Goal: Task Accomplishment & Management: Use online tool/utility

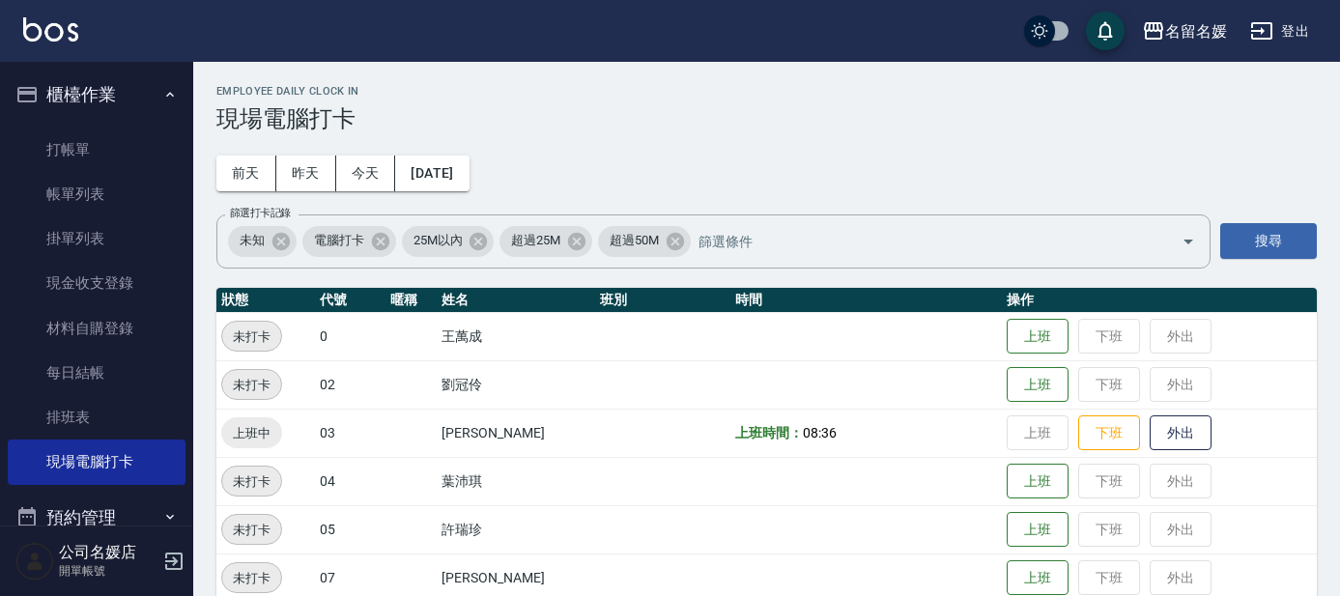
scroll to position [175, 0]
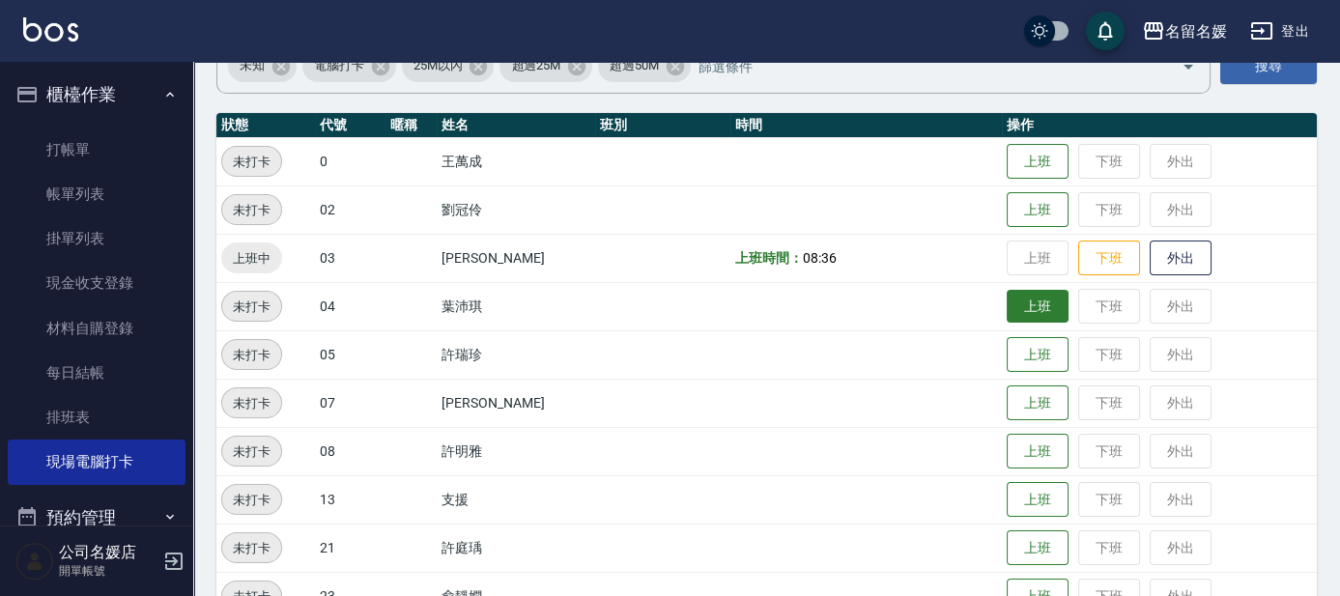
click at [1051, 299] on button "上班" at bounding box center [1037, 307] width 62 height 34
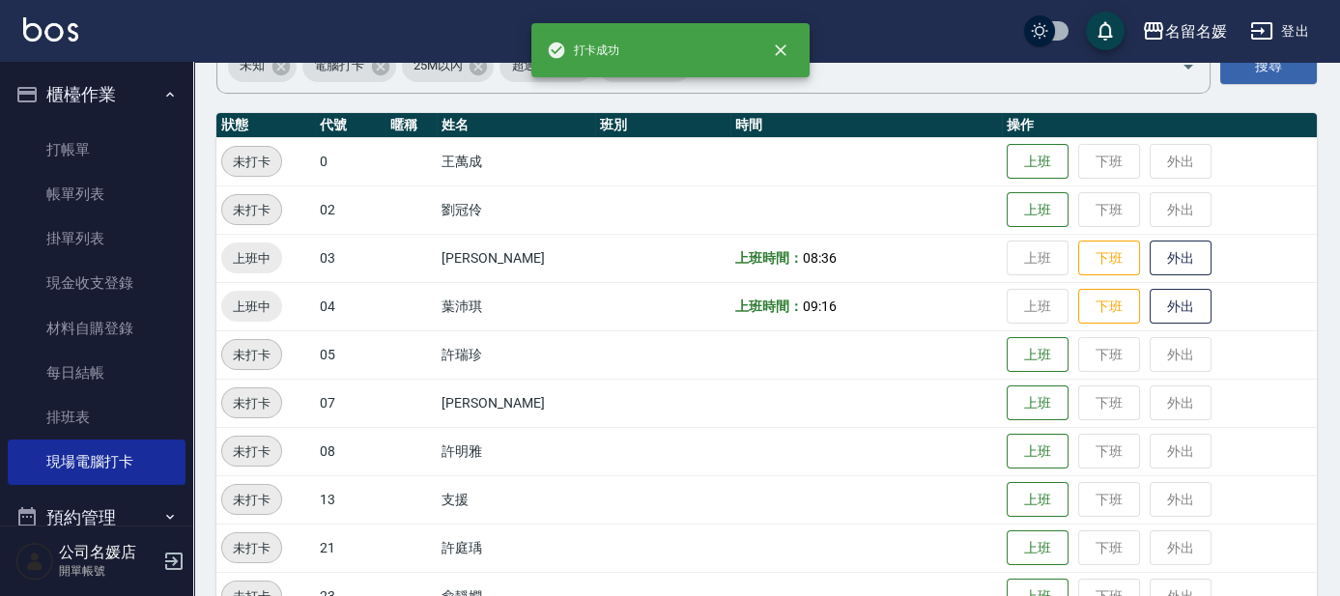
scroll to position [263, 0]
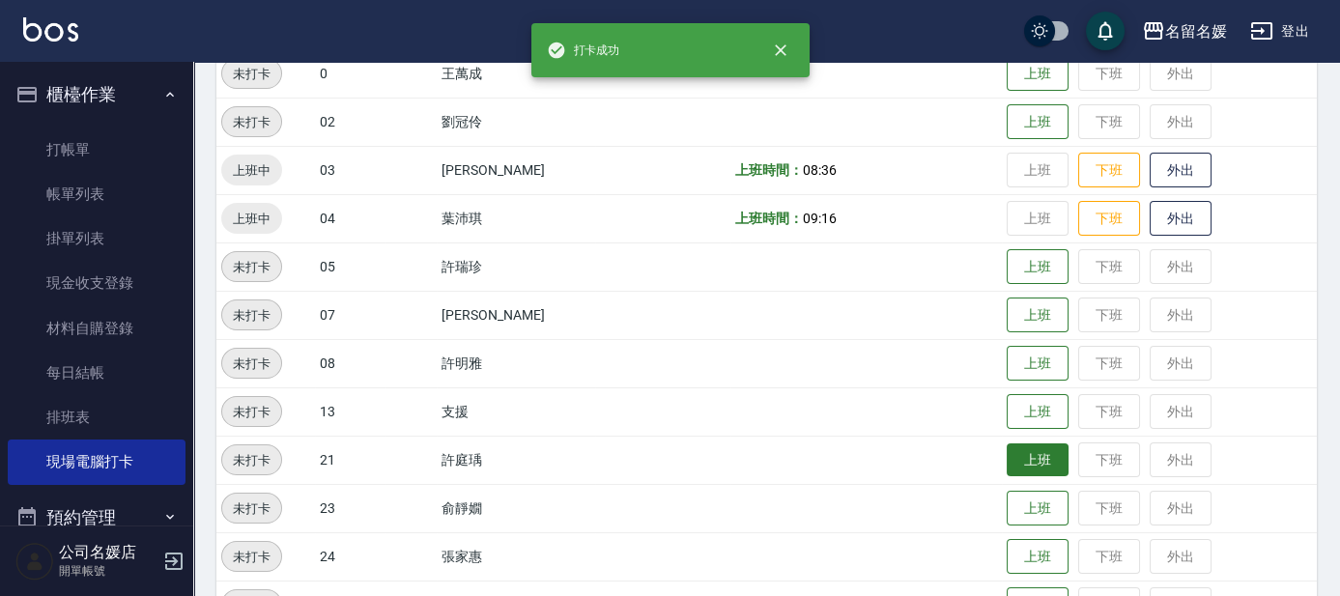
click at [1007, 454] on button "上班" at bounding box center [1037, 460] width 62 height 34
click at [1021, 505] on button "上班" at bounding box center [1037, 509] width 62 height 34
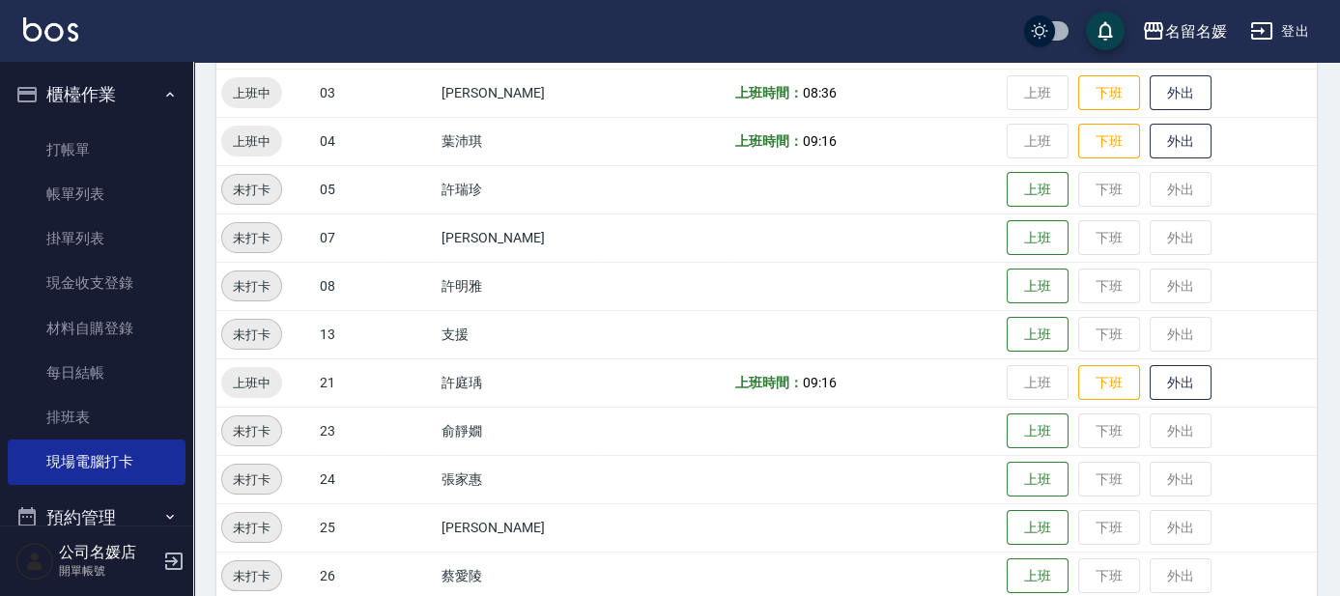
scroll to position [351, 0]
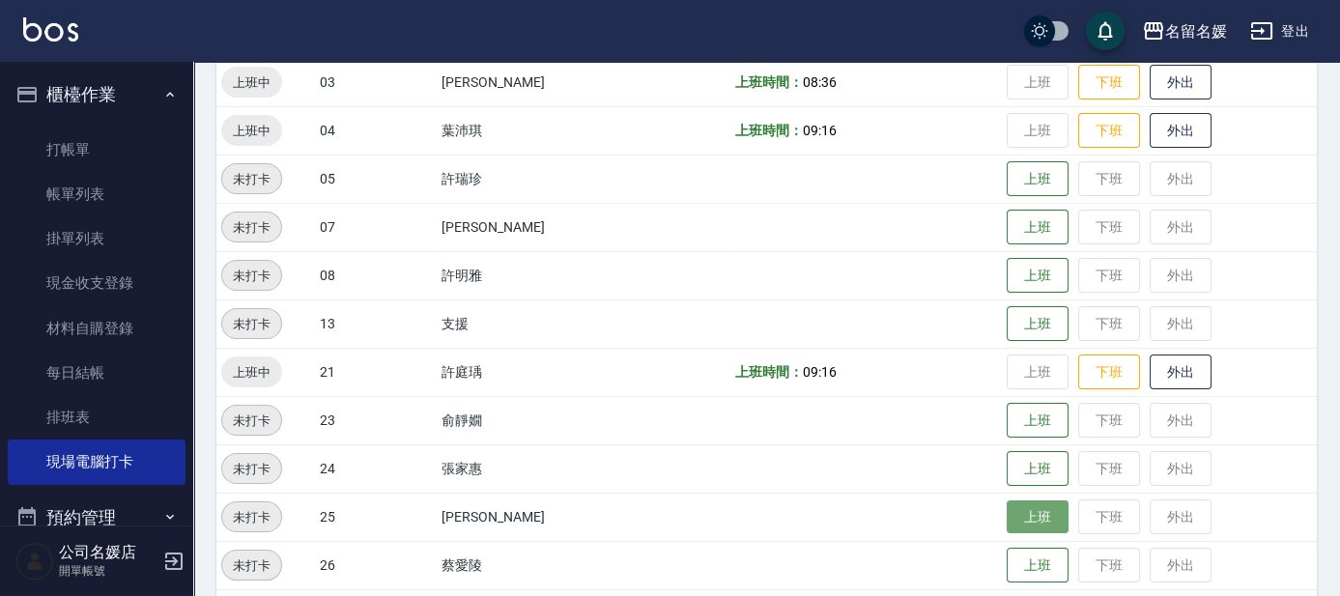
click at [1026, 520] on button "上班" at bounding box center [1037, 517] width 62 height 34
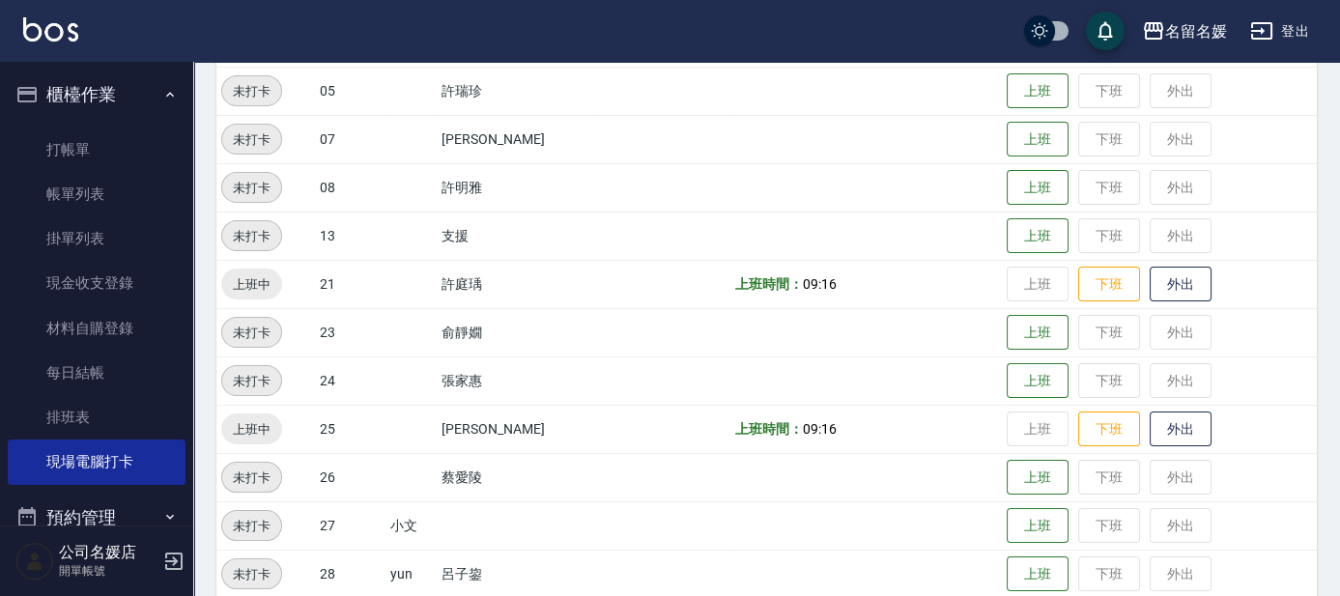
scroll to position [526, 0]
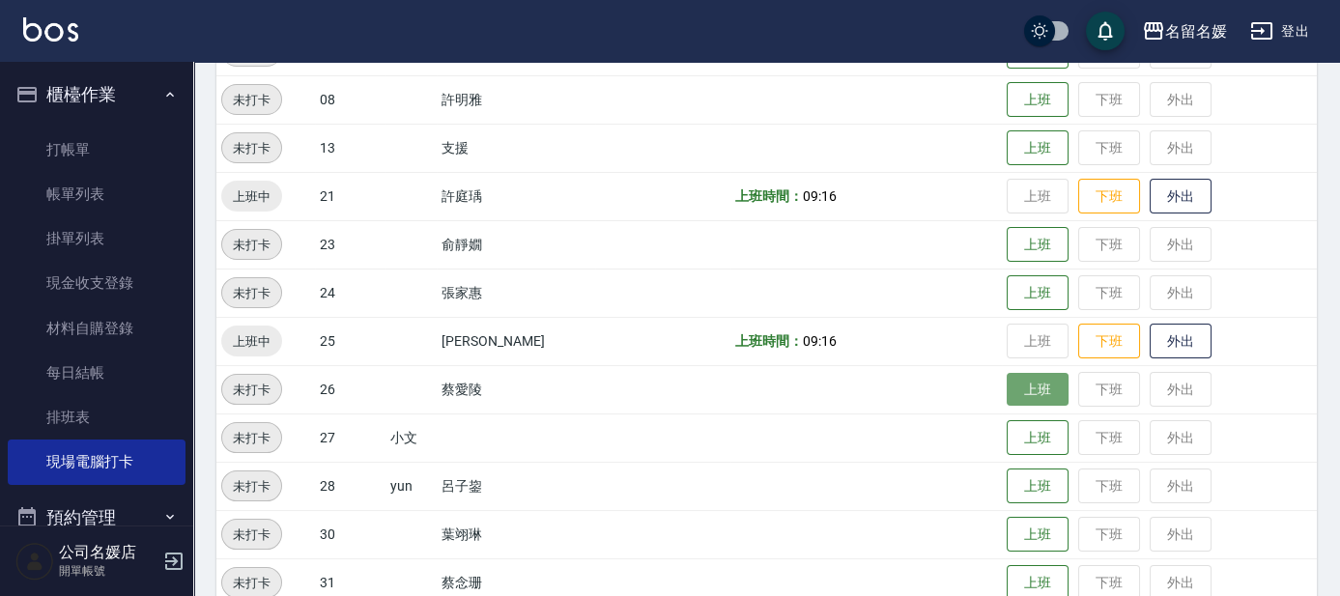
click at [1043, 389] on button "上班" at bounding box center [1037, 390] width 62 height 34
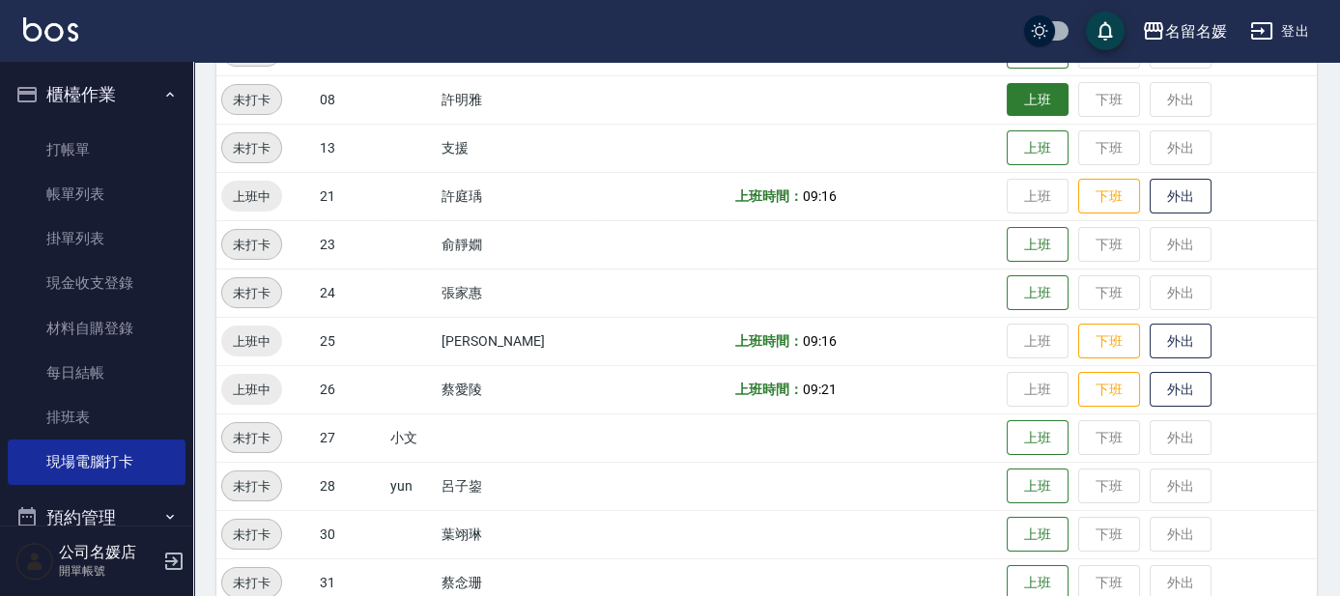
click at [1037, 94] on button "上班" at bounding box center [1037, 100] width 62 height 34
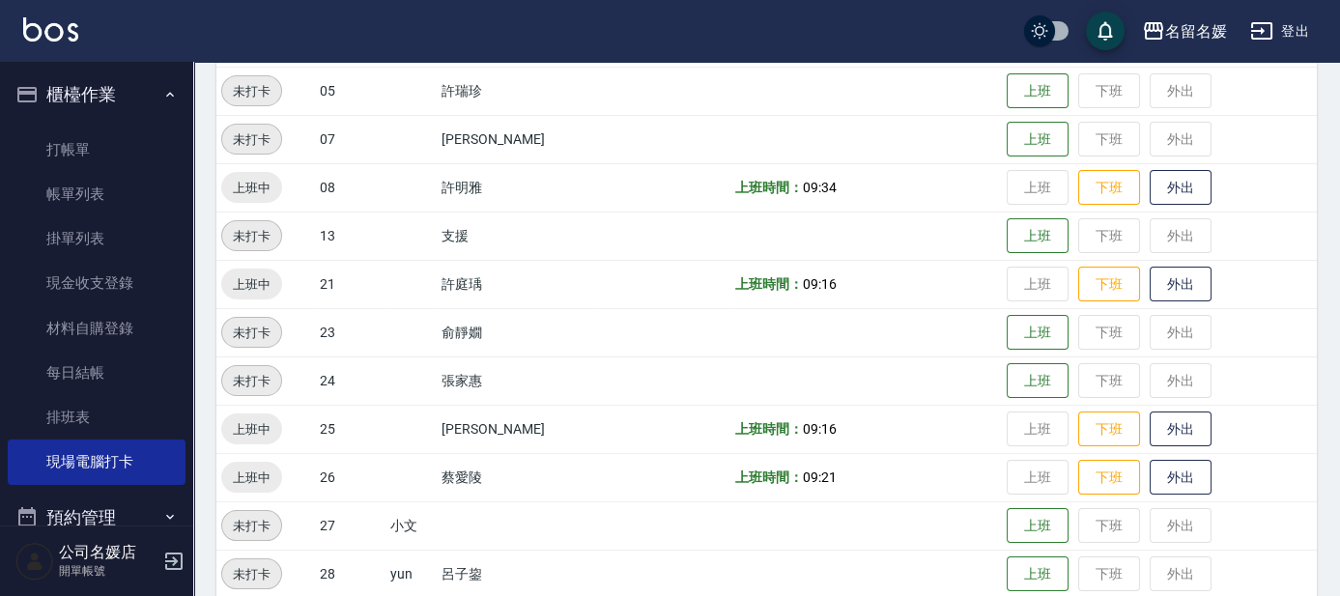
scroll to position [175, 0]
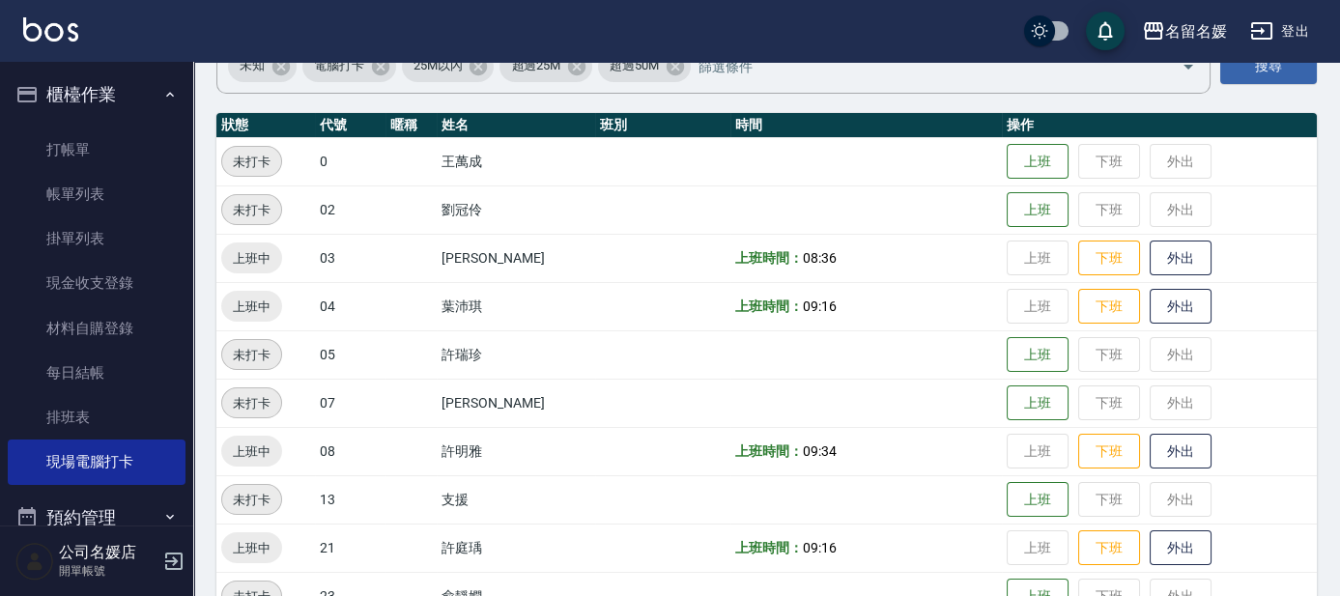
click at [257, 209] on span "未打卡" at bounding box center [251, 210] width 59 height 20
click at [1006, 196] on button "上班" at bounding box center [1037, 210] width 62 height 34
click at [1030, 212] on td "上班 下班 外出" at bounding box center [1159, 209] width 315 height 48
click at [1028, 207] on td "上班 下班 外出" at bounding box center [1159, 209] width 315 height 48
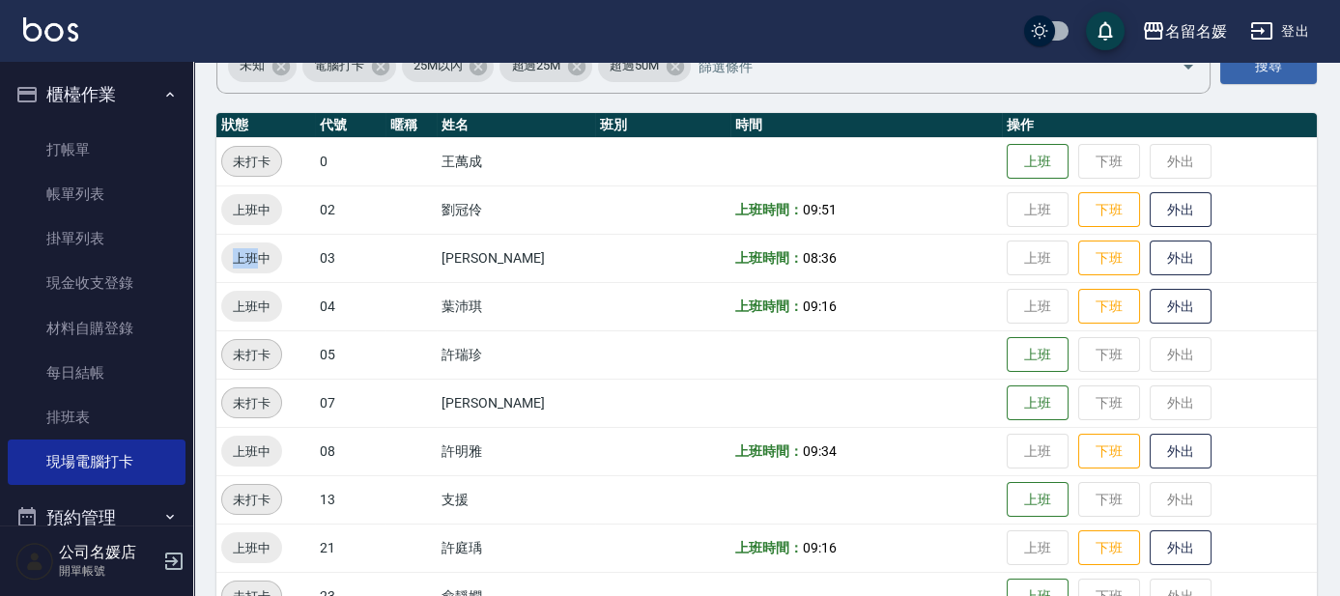
click at [1028, 207] on td "上班 下班 外出" at bounding box center [1159, 209] width 315 height 48
click at [264, 205] on span "上班中" at bounding box center [251, 210] width 61 height 20
click at [1035, 216] on td "上班 下班 外出" at bounding box center [1159, 209] width 315 height 48
click at [1037, 212] on td "上班 下班 外出" at bounding box center [1159, 209] width 315 height 48
click at [1041, 206] on td "上班 下班 外出" at bounding box center [1159, 209] width 315 height 48
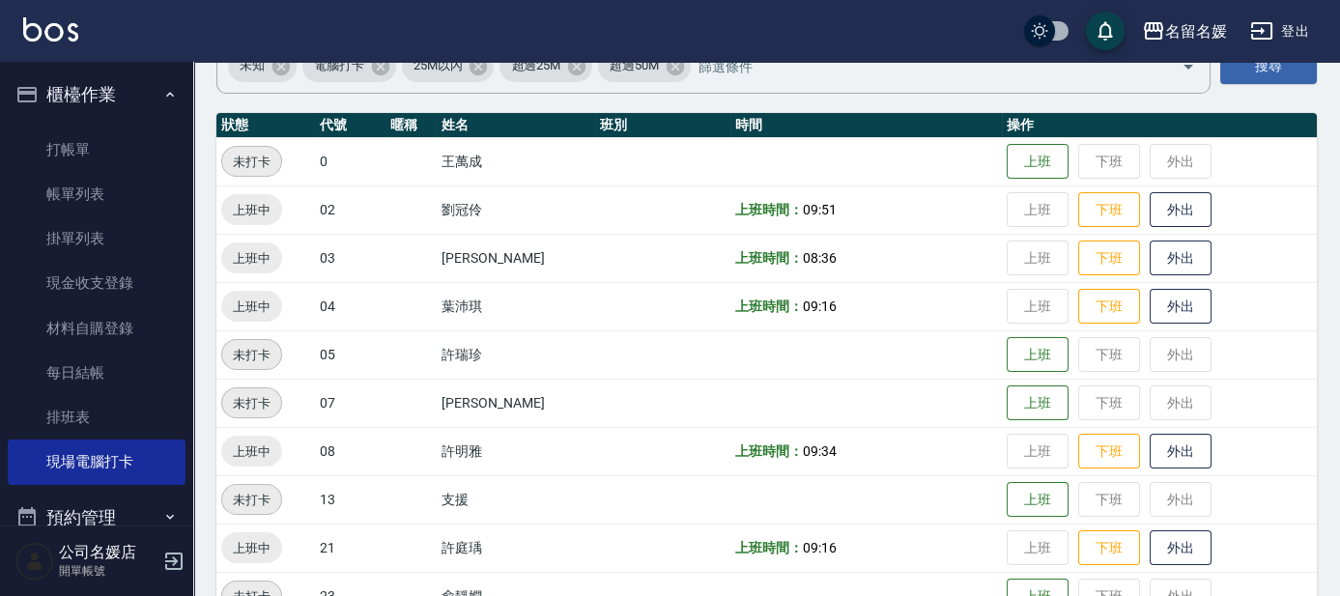
click at [1042, 204] on td "上班 下班 外出" at bounding box center [1159, 209] width 315 height 48
click at [178, 166] on nav "櫃檯作業 打帳單 帳單列表 掛單列表 現金收支登錄 材料自購登錄 每日結帳 排班表 現場電腦打卡 預約管理 預約管理 單日預約紀錄 單週預約紀錄 報表及分析 …" at bounding box center [96, 294] width 193 height 464
click at [121, 150] on link "打帳單" at bounding box center [97, 149] width 178 height 44
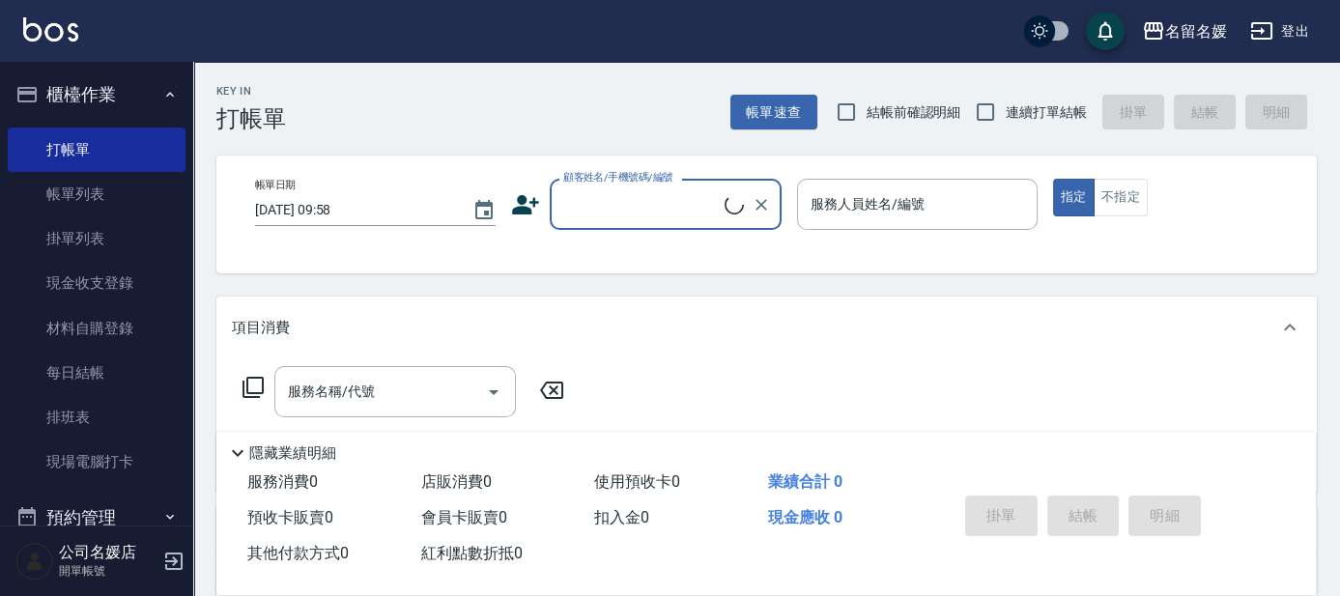
click at [839, 112] on input "結帳前確認明細" at bounding box center [846, 112] width 41 height 41
checkbox input "true"
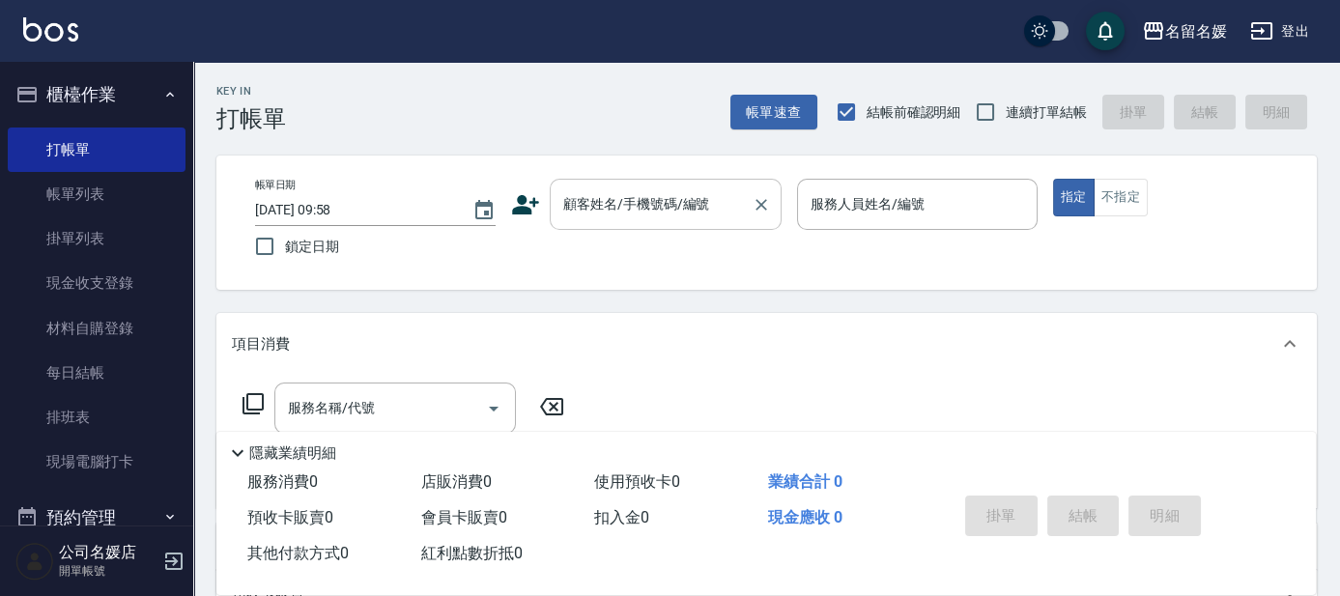
click at [1003, 110] on input "連續打單結帳" at bounding box center [985, 112] width 41 height 41
checkbox input "true"
click at [315, 245] on span "鎖定日期" at bounding box center [312, 247] width 54 height 20
click at [285, 245] on input "鎖定日期" at bounding box center [264, 246] width 41 height 41
checkbox input "true"
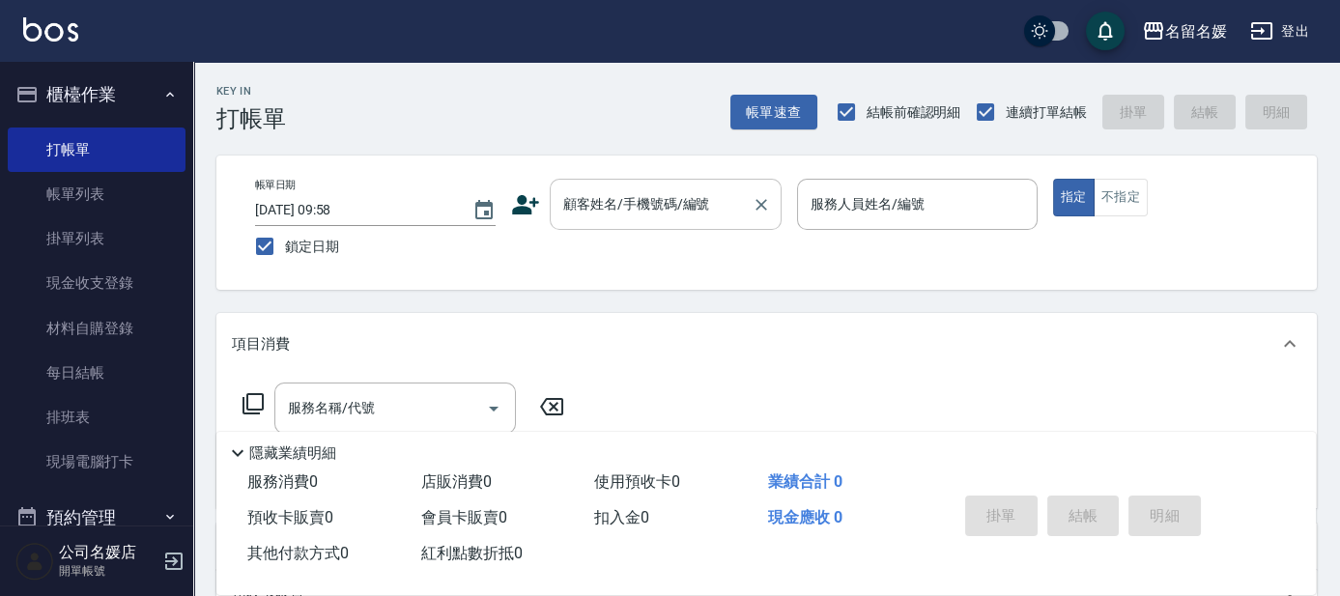
click at [577, 204] on div "顧客姓名/手機號碼/編號 顧客姓名/手機號碼/編號" at bounding box center [666, 204] width 232 height 51
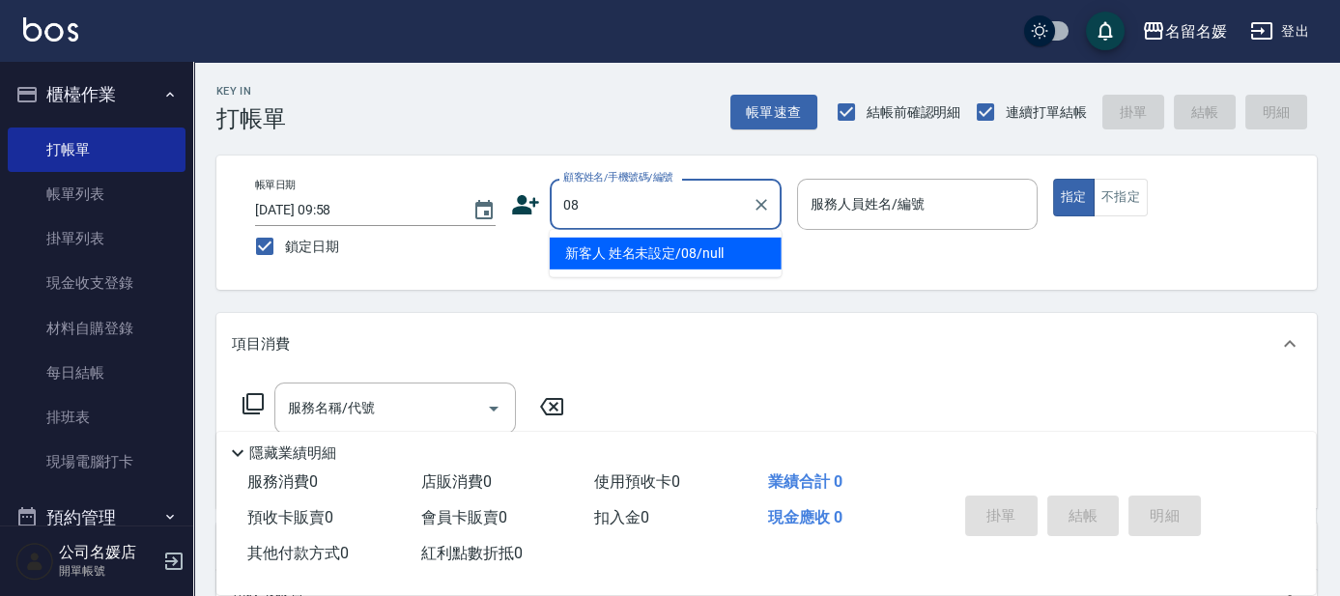
type input "08"
click at [1053, 179] on button "指定" at bounding box center [1074, 198] width 42 height 38
type button "true"
type input "新客人 姓名未設定/08/null"
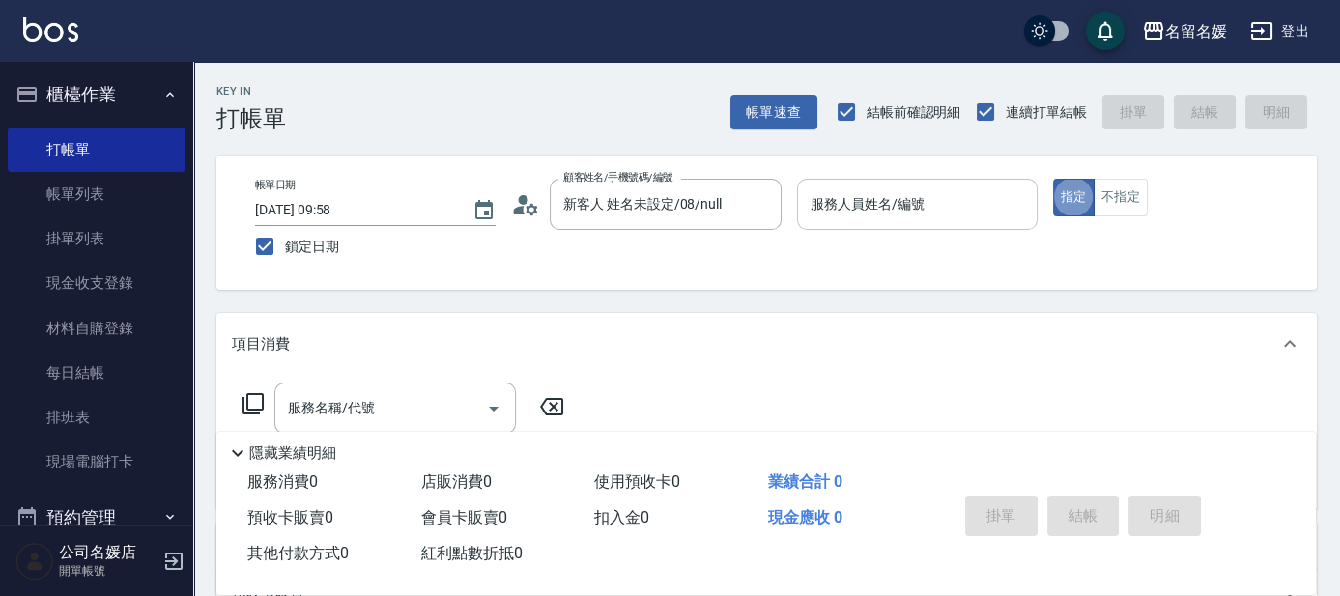
click at [867, 227] on div "服務人員姓名/編號" at bounding box center [917, 204] width 240 height 51
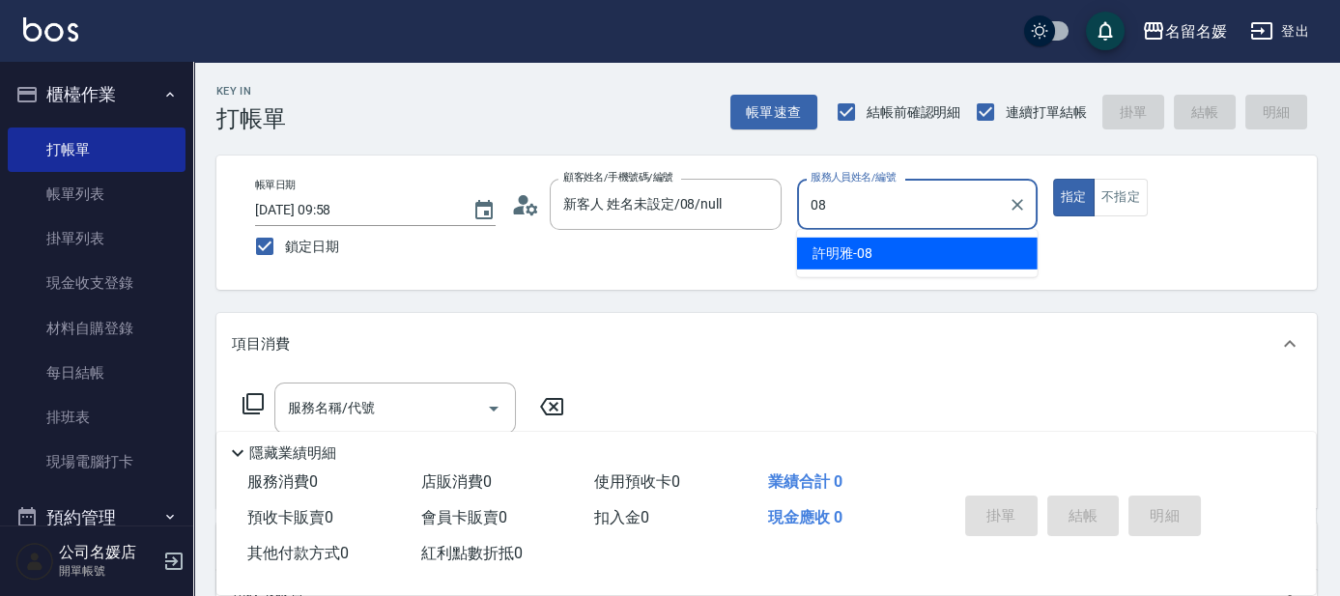
type input "[PERSON_NAME]-08"
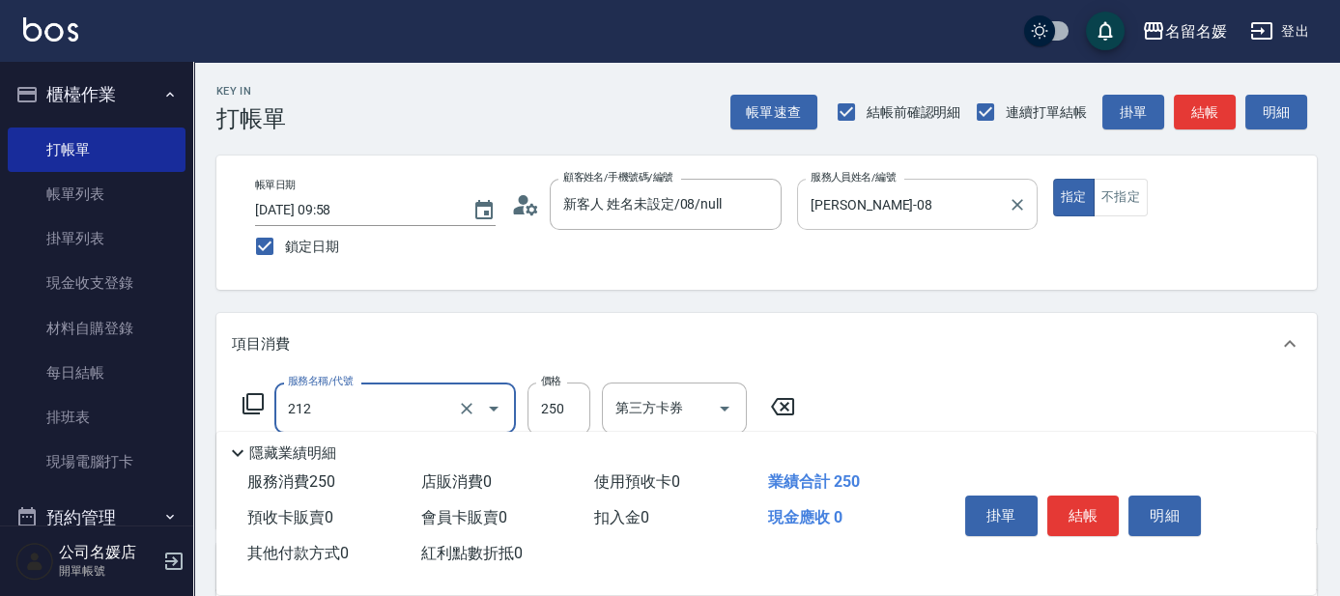
type input "洗髮券-(卡)250(212)"
type input "舊有卡券"
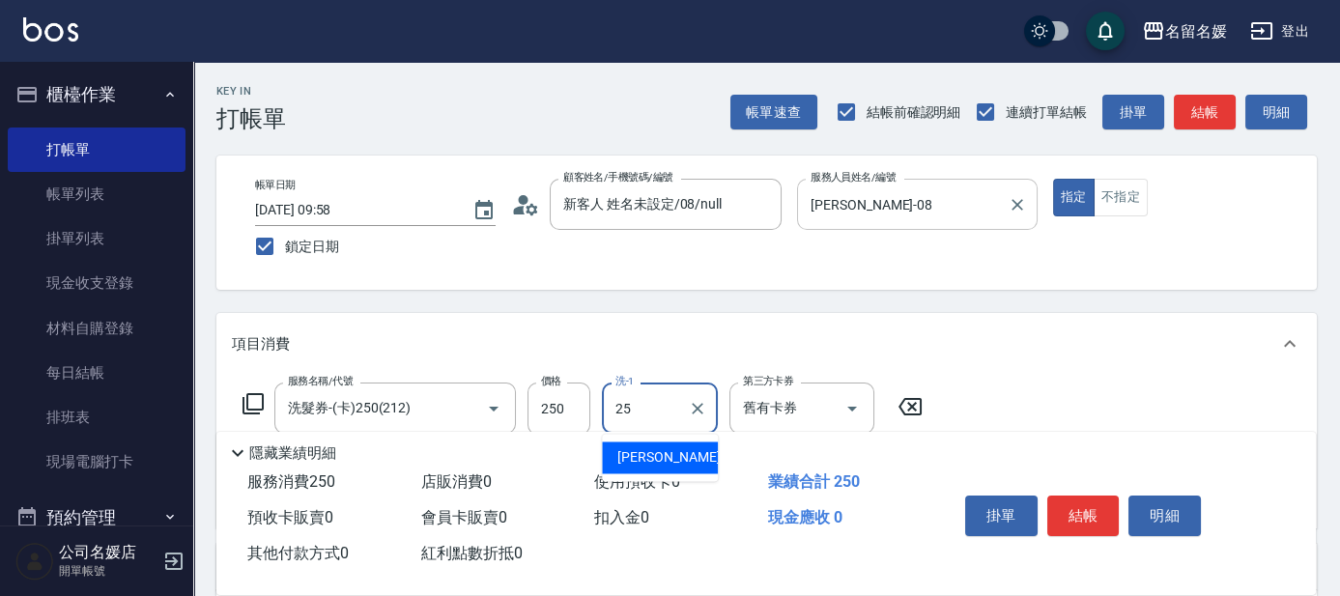
type input "[PERSON_NAME]-25"
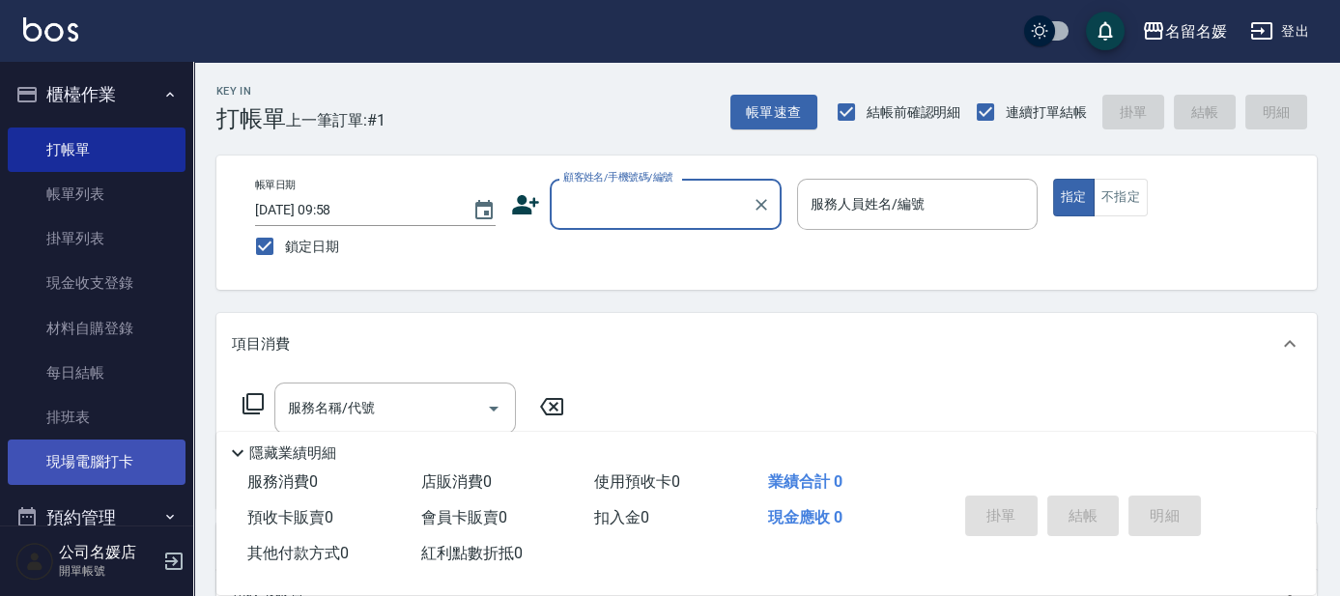
click at [124, 459] on link "現場電腦打卡" at bounding box center [97, 461] width 178 height 44
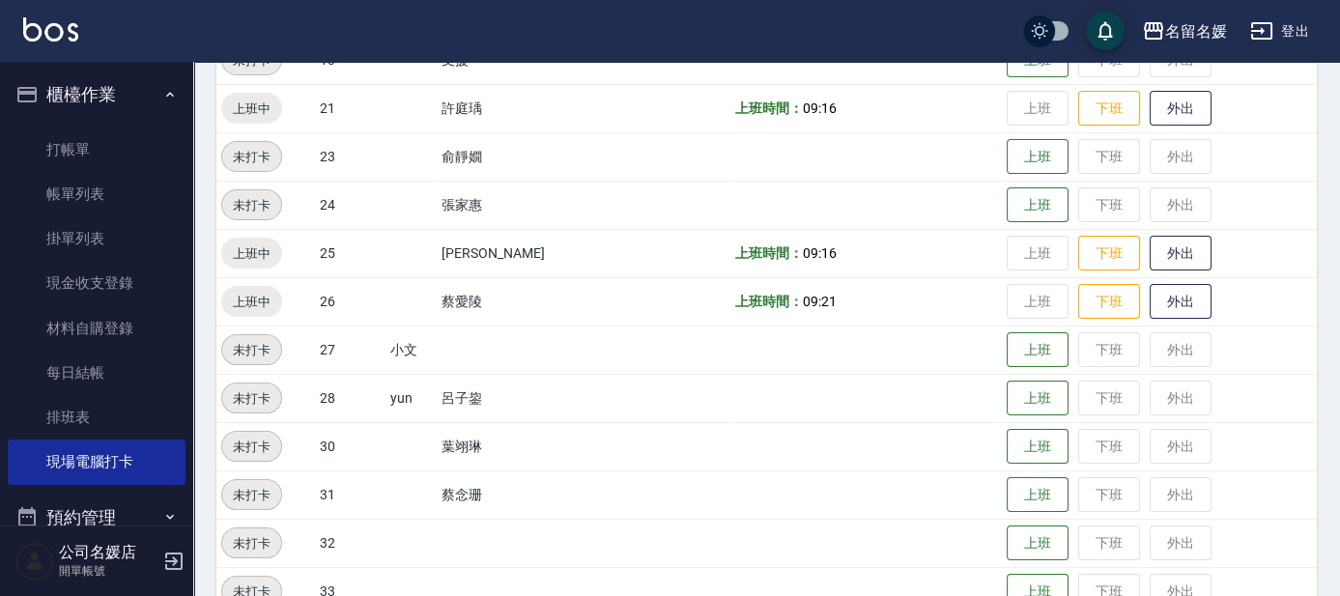
scroll to position [790, 0]
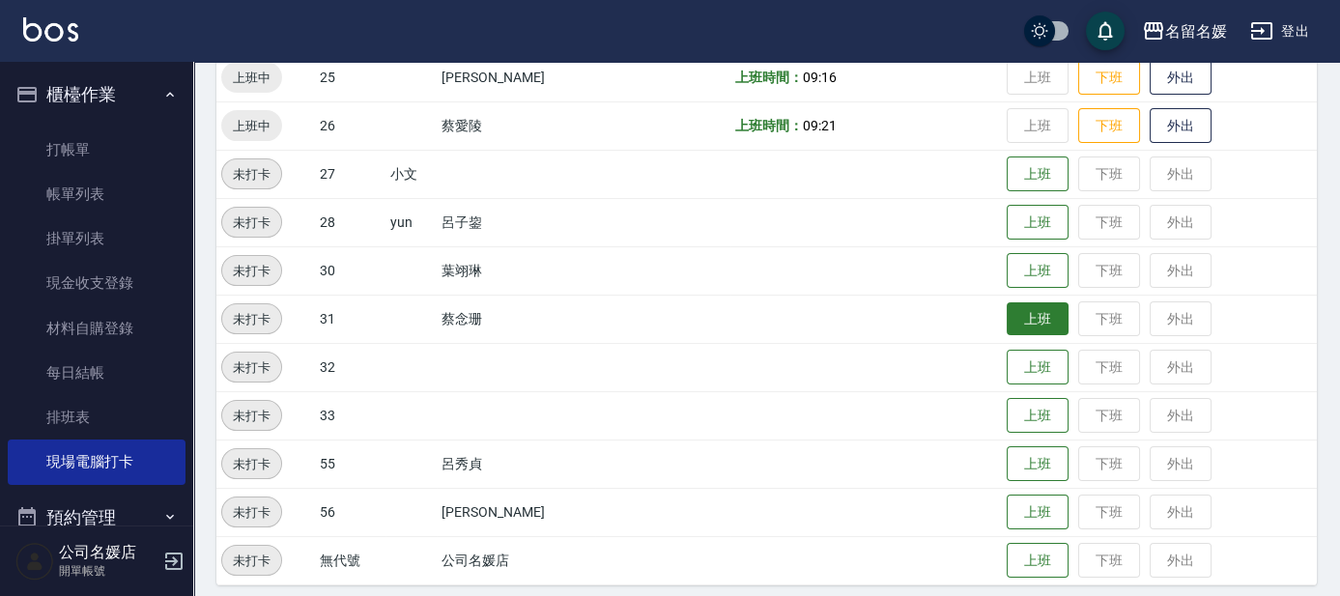
click at [1040, 309] on button "上班" at bounding box center [1037, 319] width 62 height 34
click at [1040, 309] on td "上班 下班 外出" at bounding box center [1159, 319] width 315 height 48
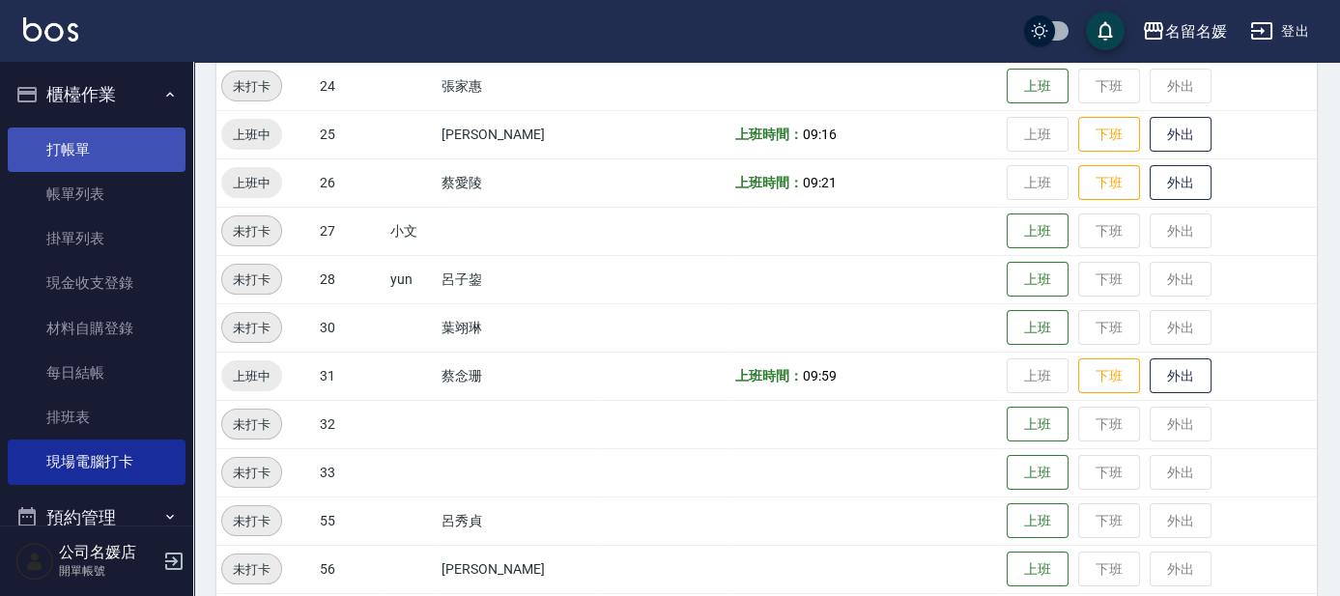
scroll to position [702, 0]
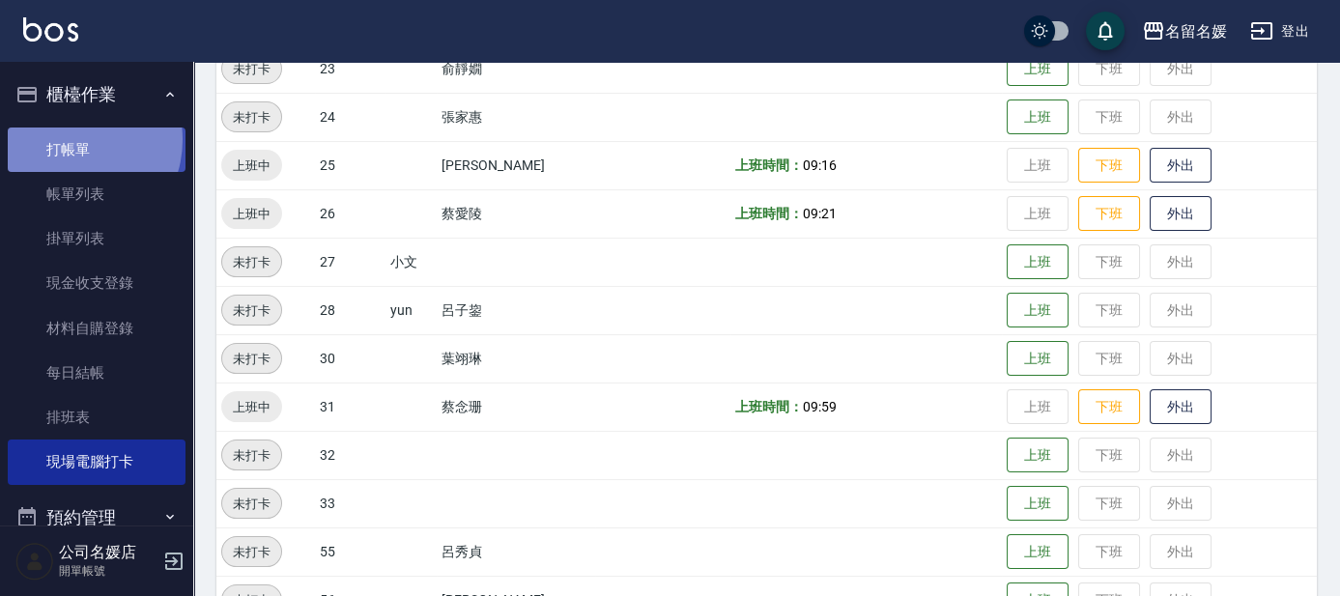
click at [71, 139] on link "打帳單" at bounding box center [97, 149] width 178 height 44
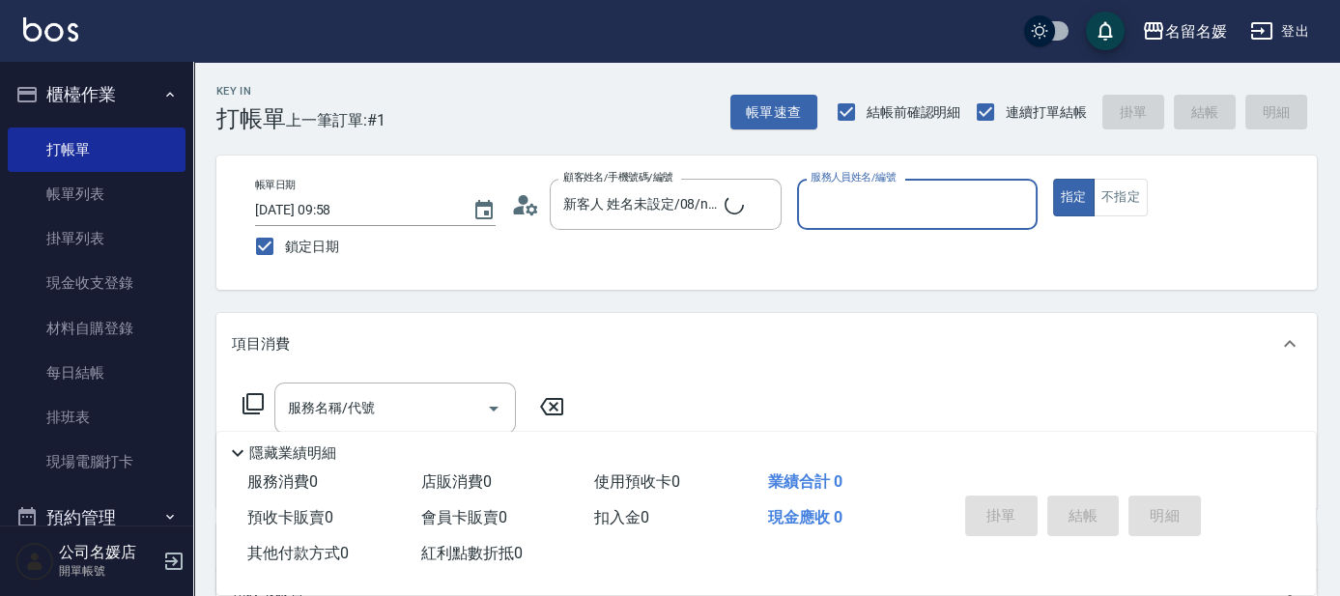
type input "新客人 姓名未設定/0/null"
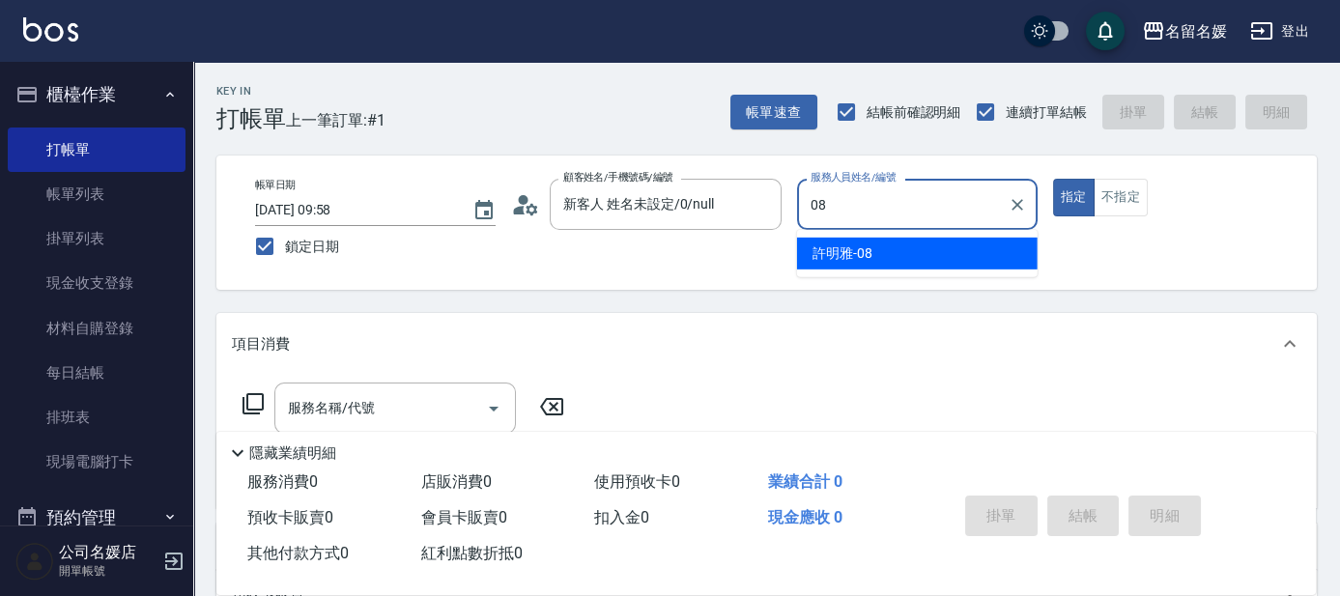
type input "08"
type button "true"
type input "[PERSON_NAME]-08"
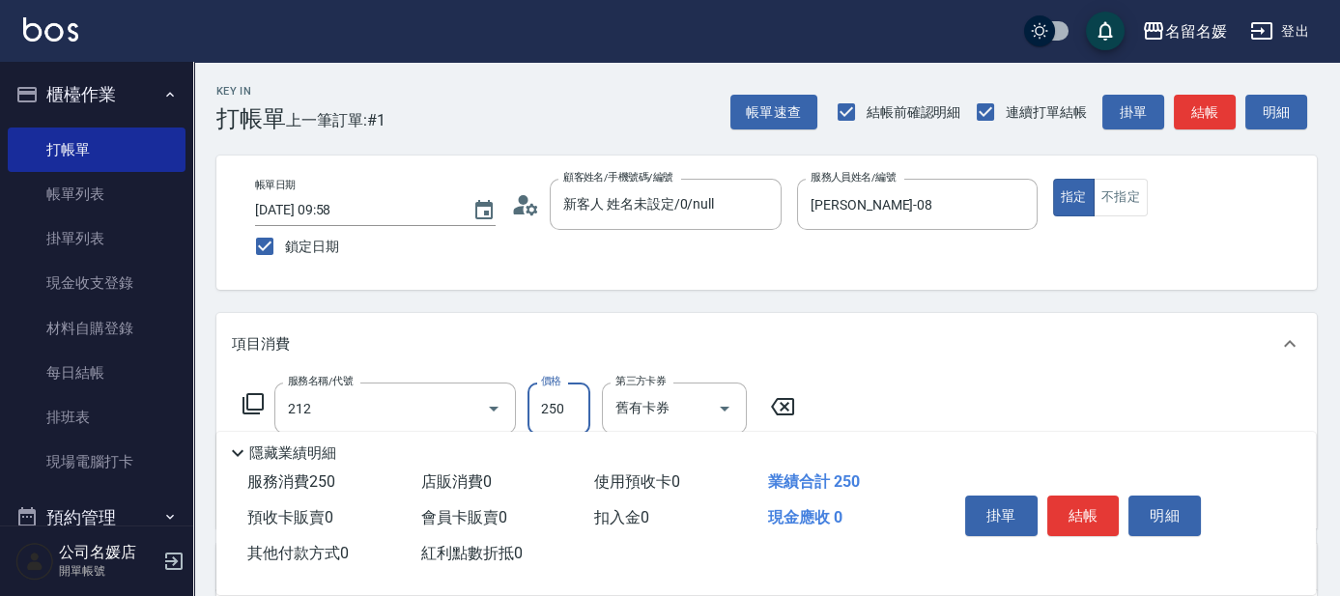
type input "洗髮券-(卡)250(212)"
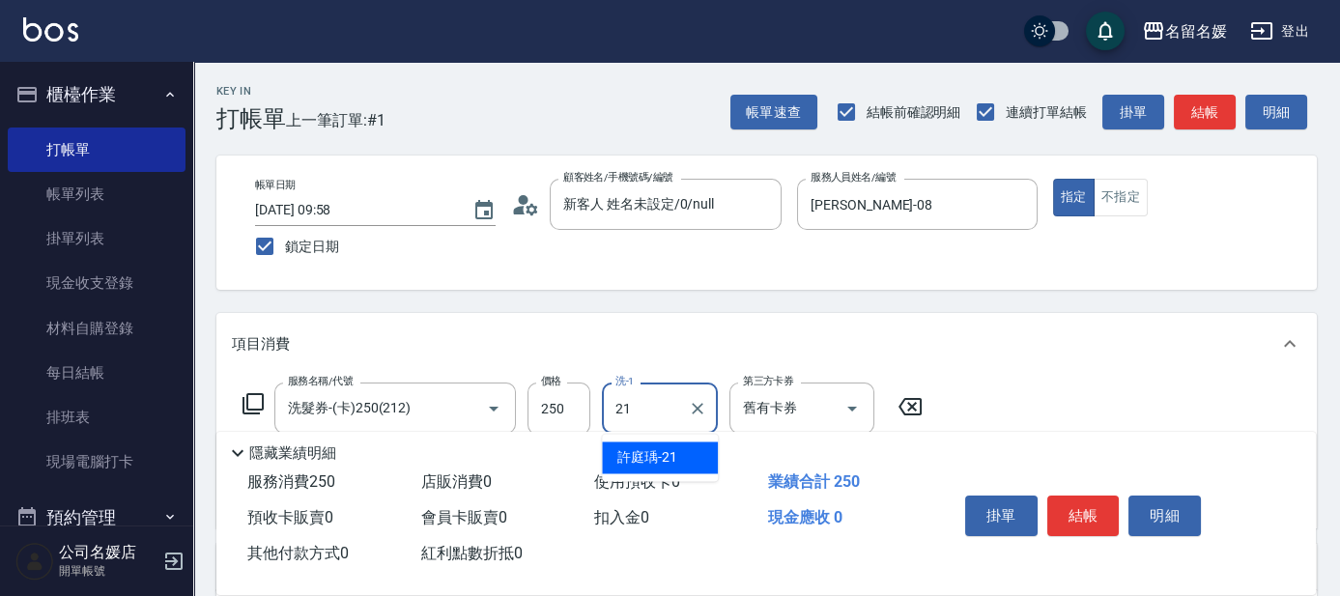
type input "[PERSON_NAME]-21"
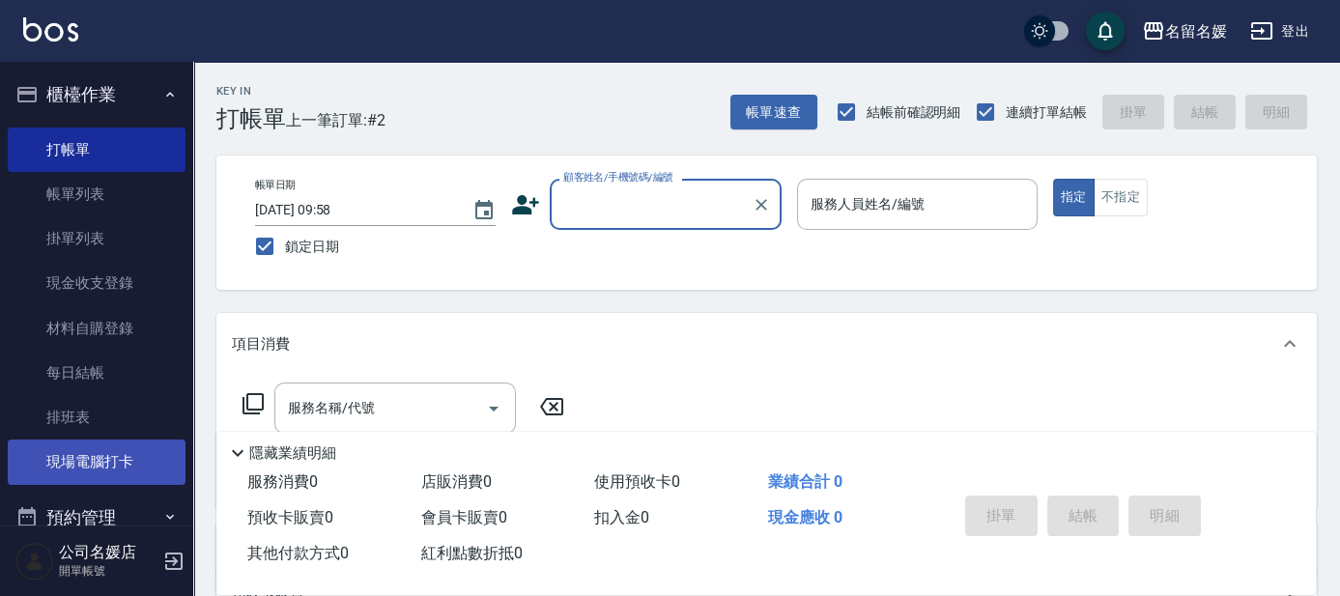
click at [71, 467] on link "現場電腦打卡" at bounding box center [97, 461] width 178 height 44
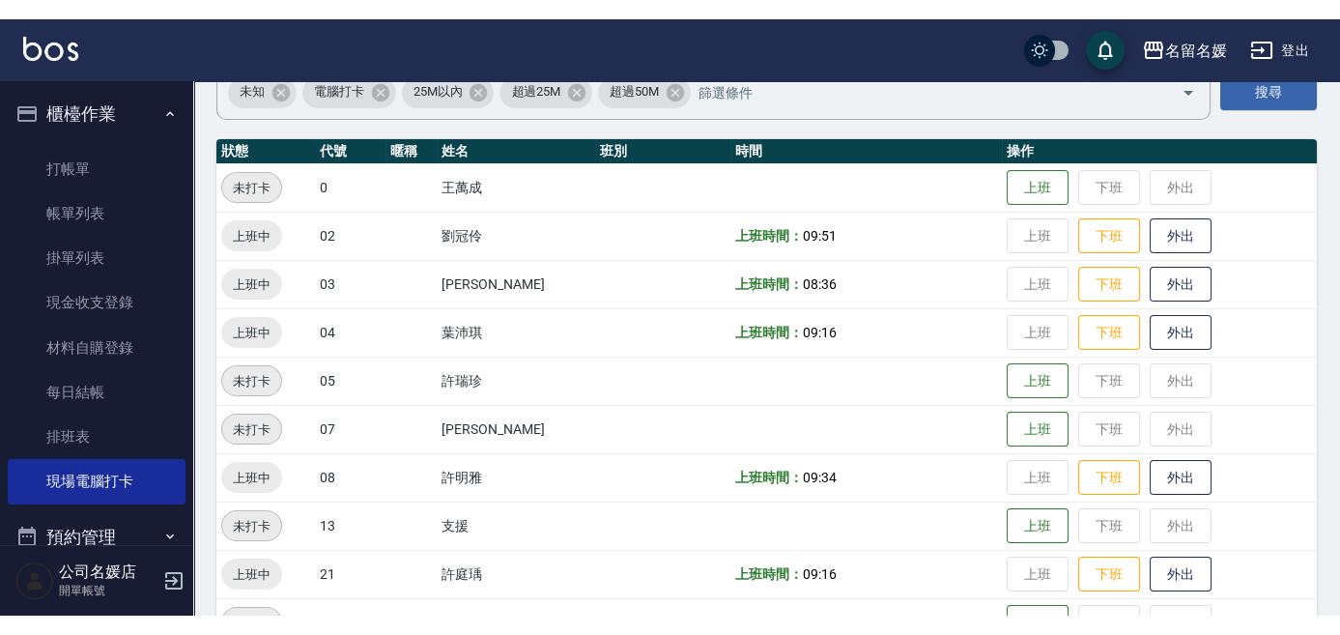
scroll to position [175, 0]
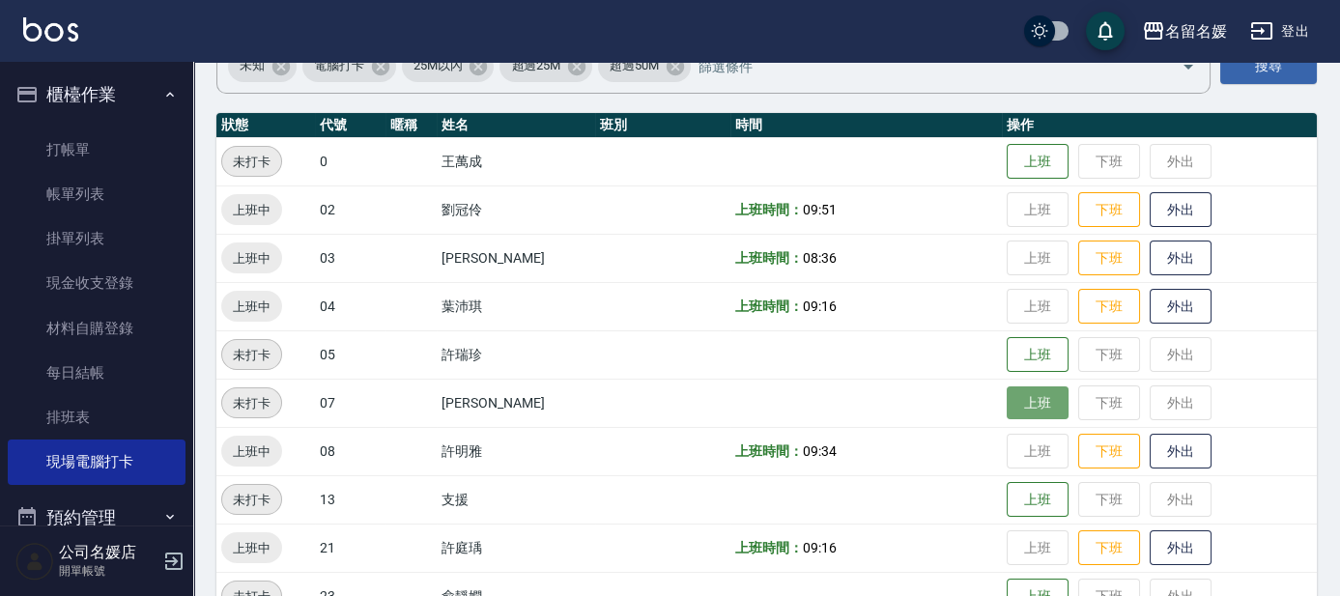
click at [1043, 400] on button "上班" at bounding box center [1037, 403] width 62 height 34
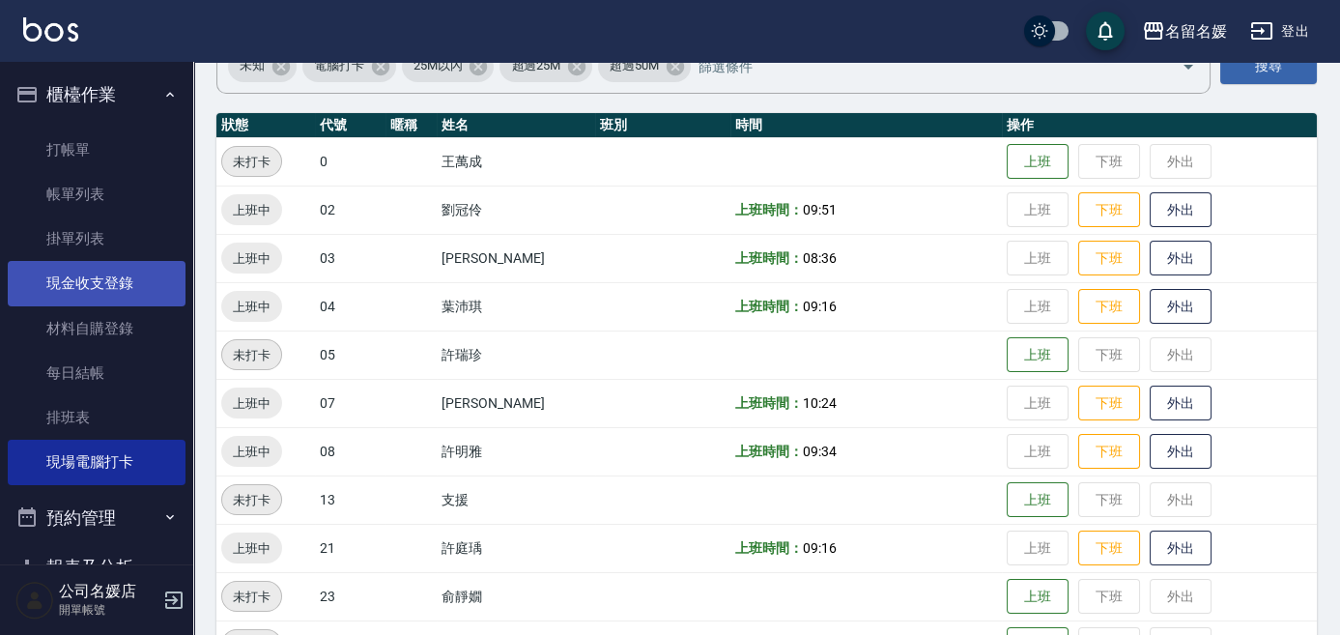
click at [85, 284] on link "現金收支登錄" at bounding box center [97, 283] width 178 height 44
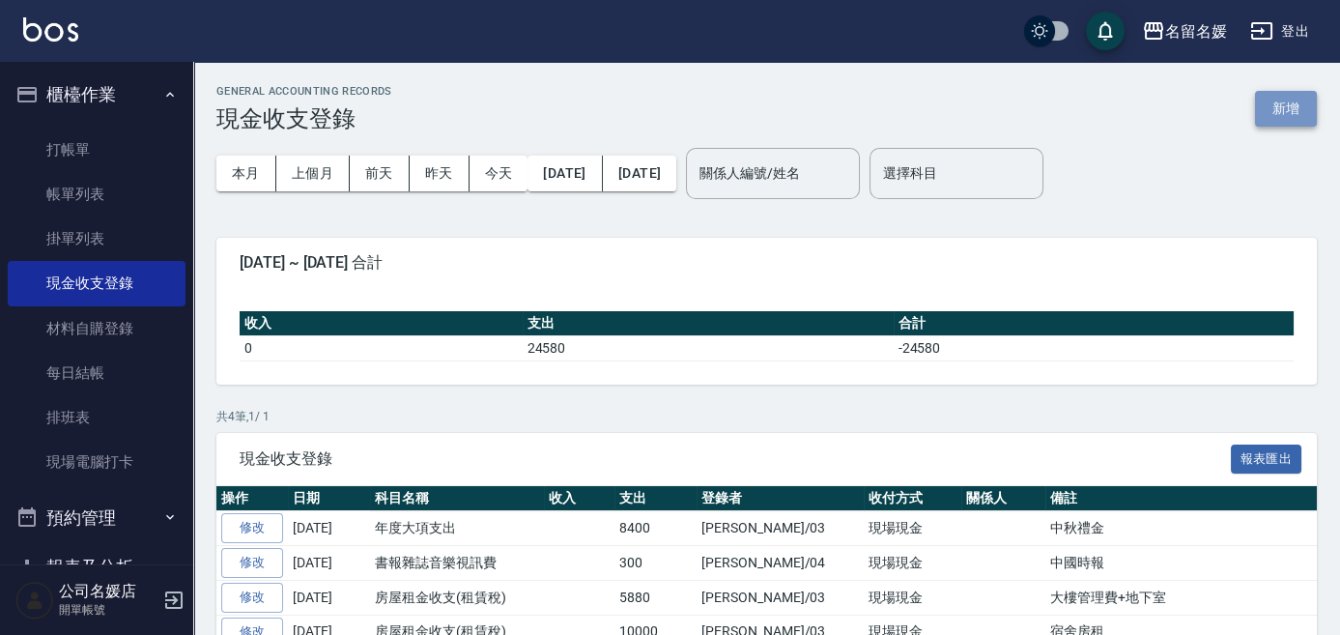
click at [1286, 114] on button "新增" at bounding box center [1286, 109] width 62 height 36
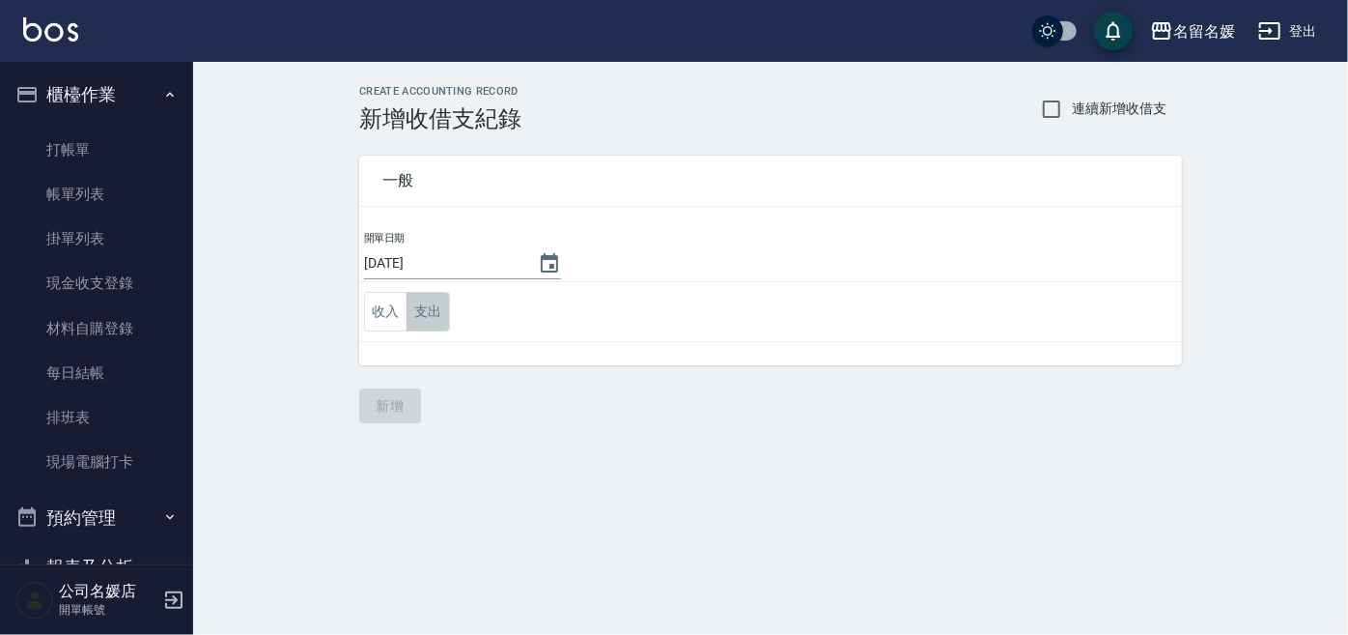
click at [435, 307] on button "支出" at bounding box center [428, 312] width 43 height 40
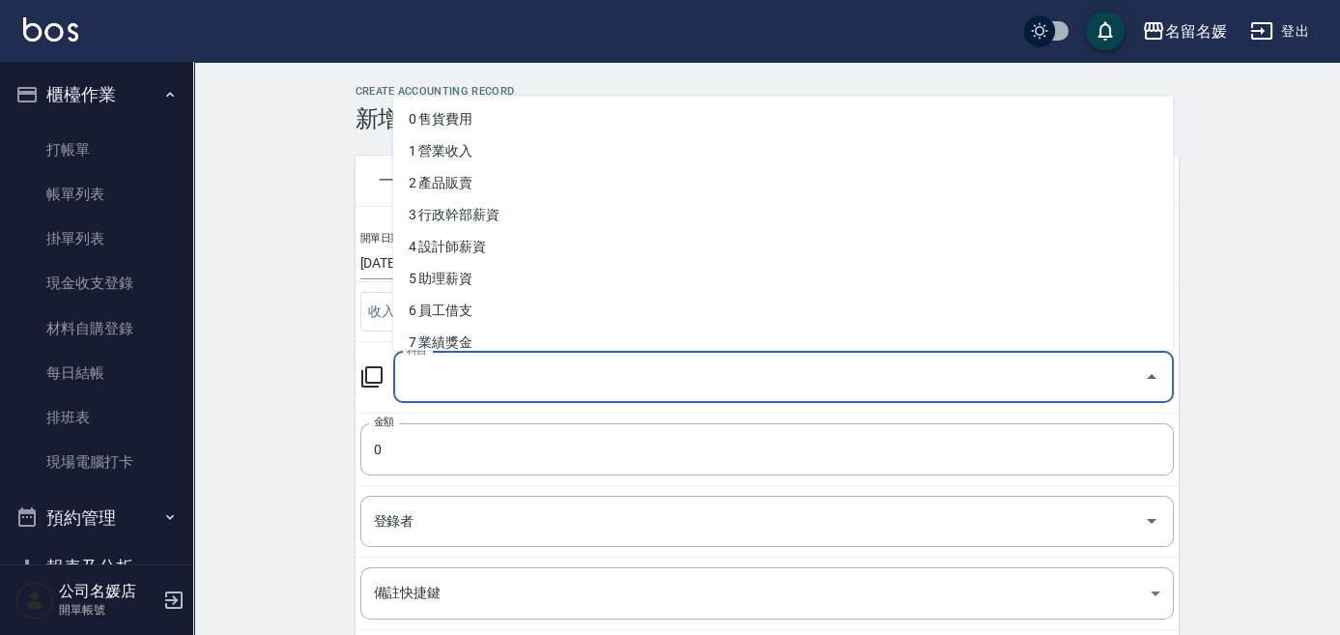
click at [448, 379] on input "科目" at bounding box center [769, 377] width 734 height 34
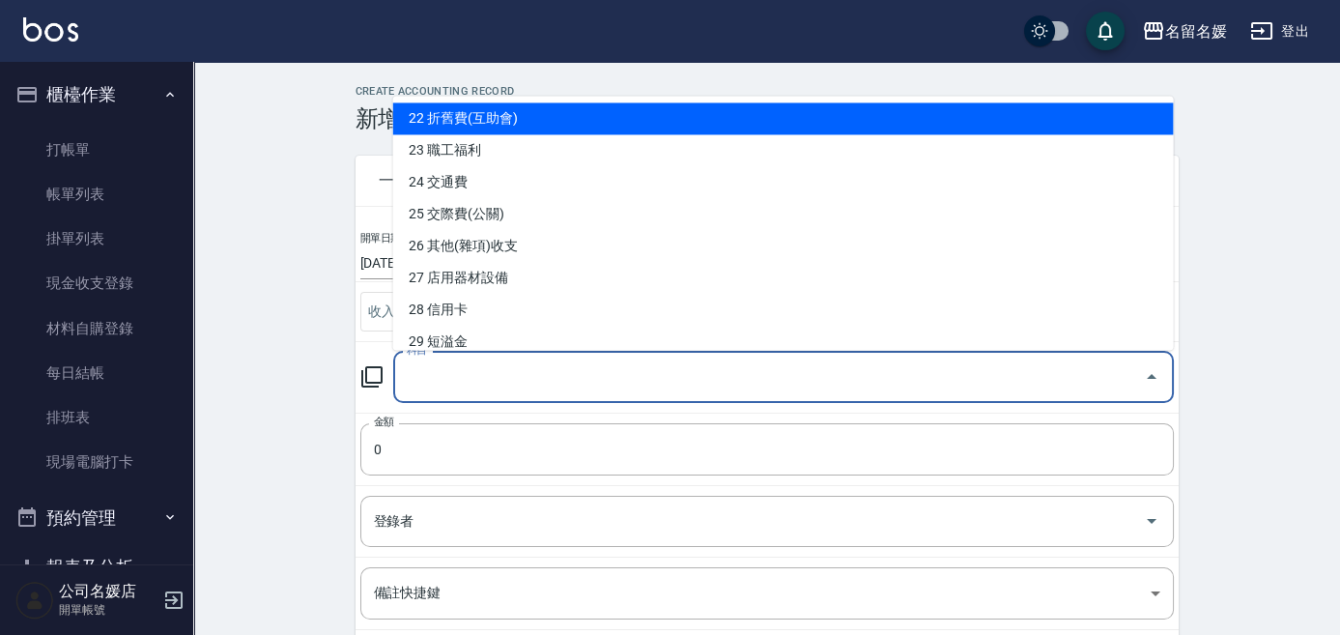
scroll to position [790, 0]
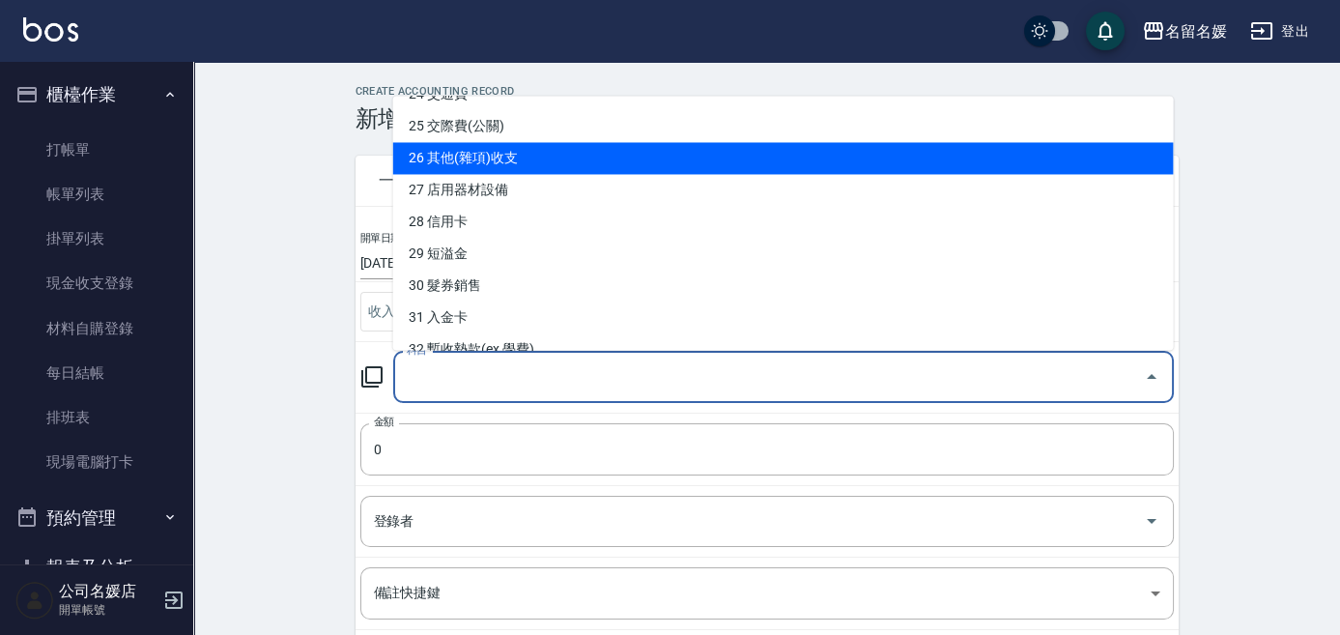
click at [502, 163] on li "26 其他(雜項)收支" at bounding box center [783, 159] width 780 height 32
type input "26 其他(雜項)收支"
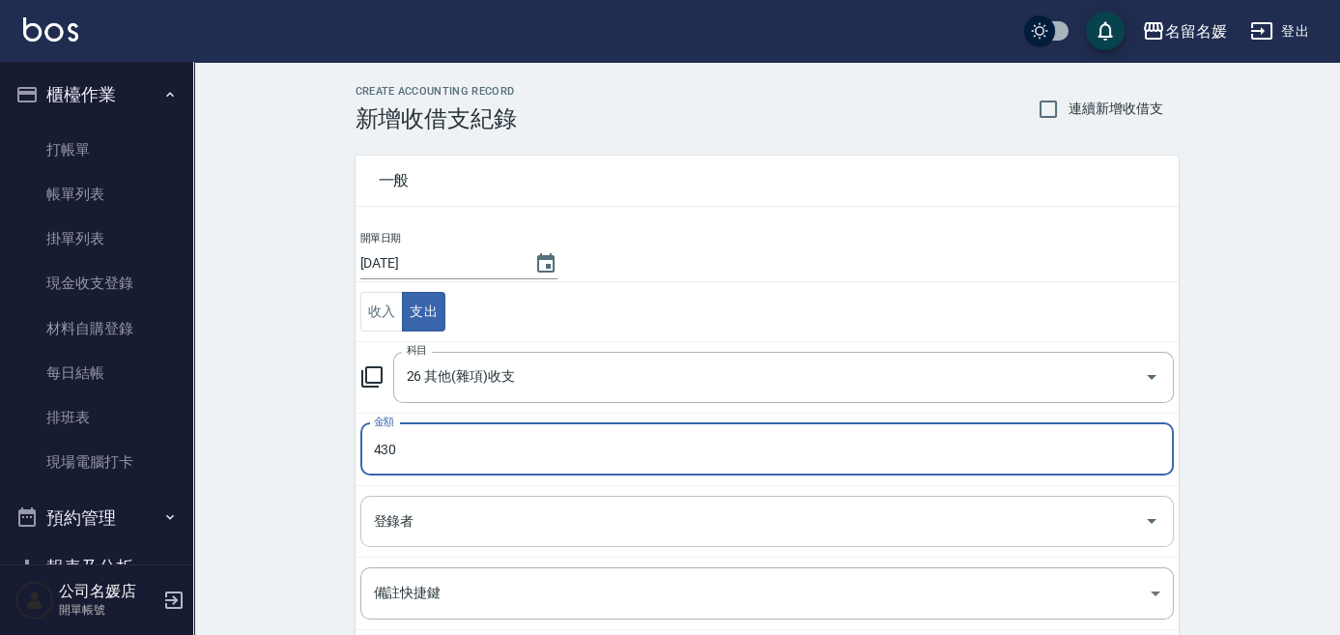
type input "430"
click at [453, 514] on input "登錄者" at bounding box center [752, 521] width 767 height 34
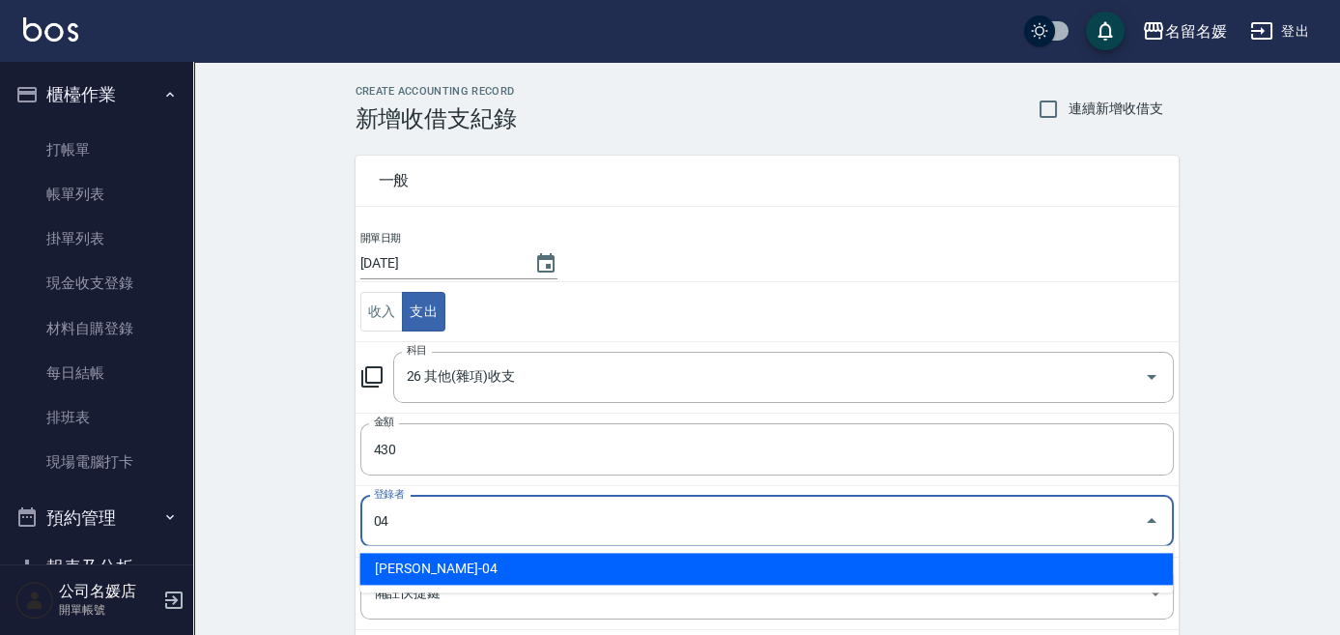
type input "[PERSON_NAME]-04"
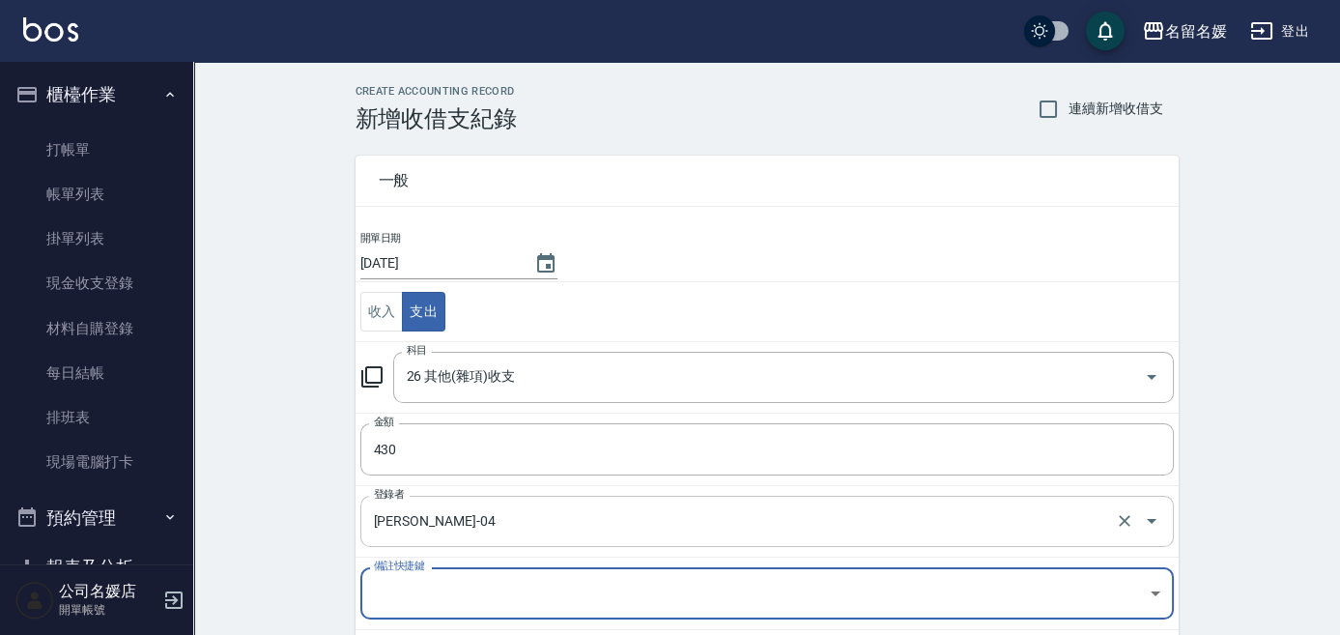
scroll to position [175, 0]
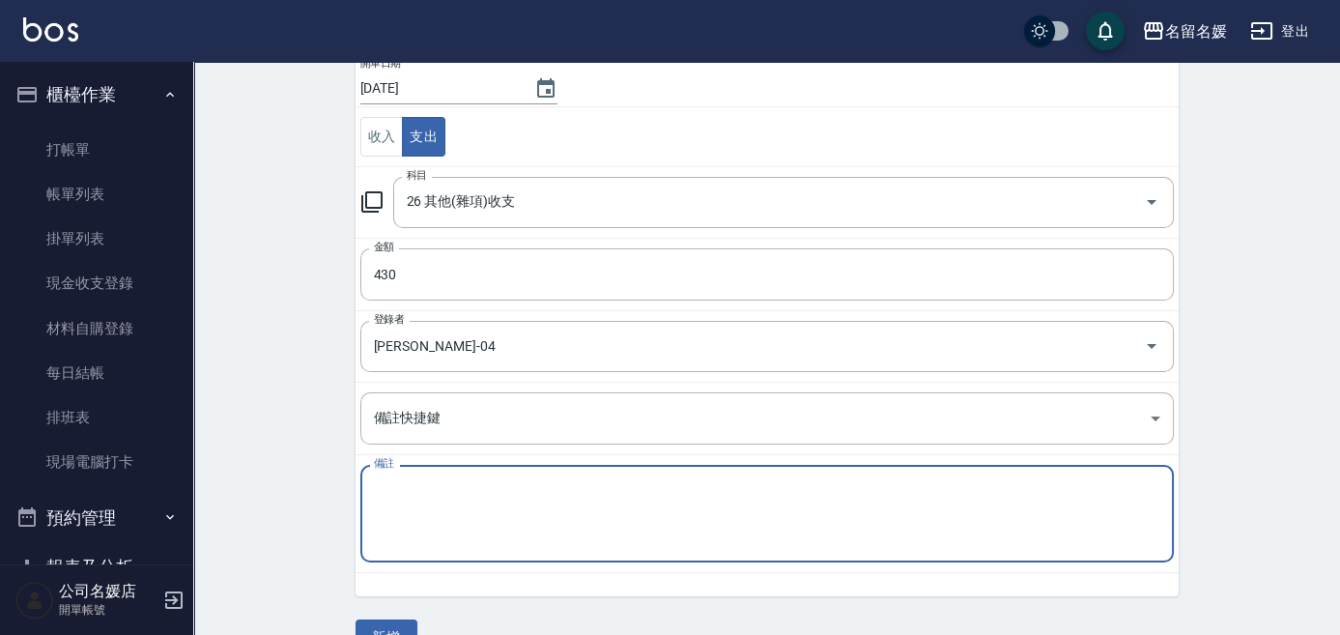
click at [435, 496] on textarea "備註" at bounding box center [767, 514] width 786 height 66
type textarea "中秋節拜拜"
click at [379, 595] on button "新增" at bounding box center [386, 637] width 62 height 36
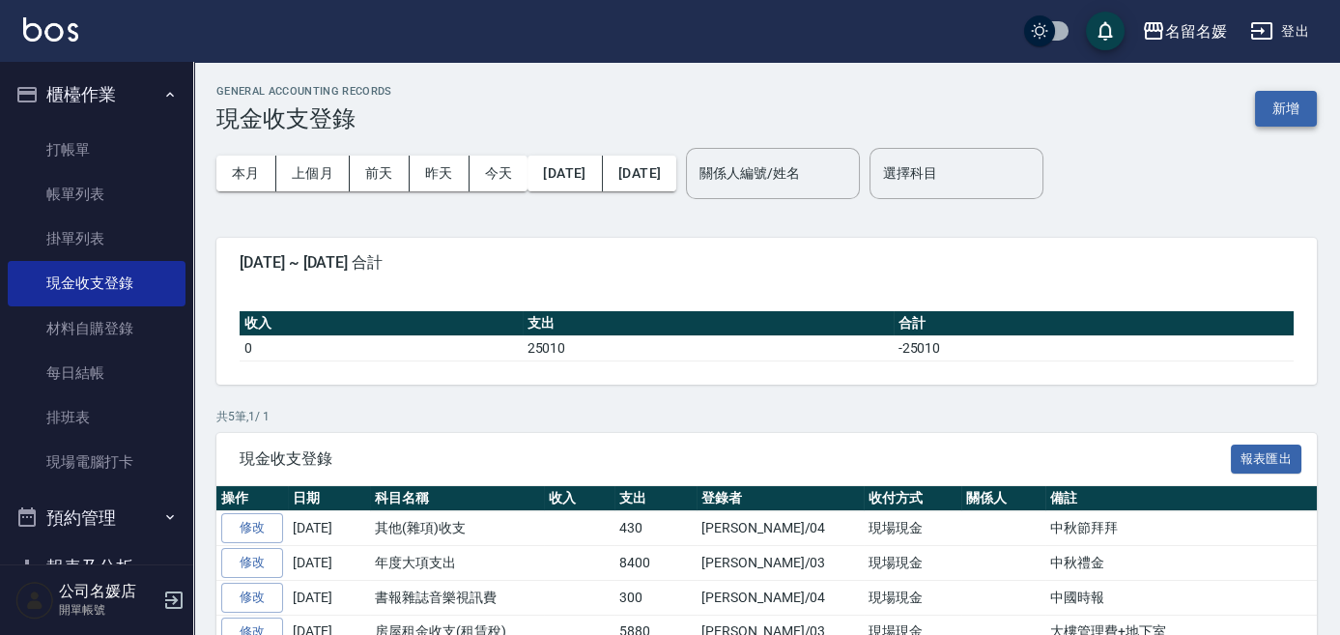
click at [1277, 110] on button "新增" at bounding box center [1286, 109] width 62 height 36
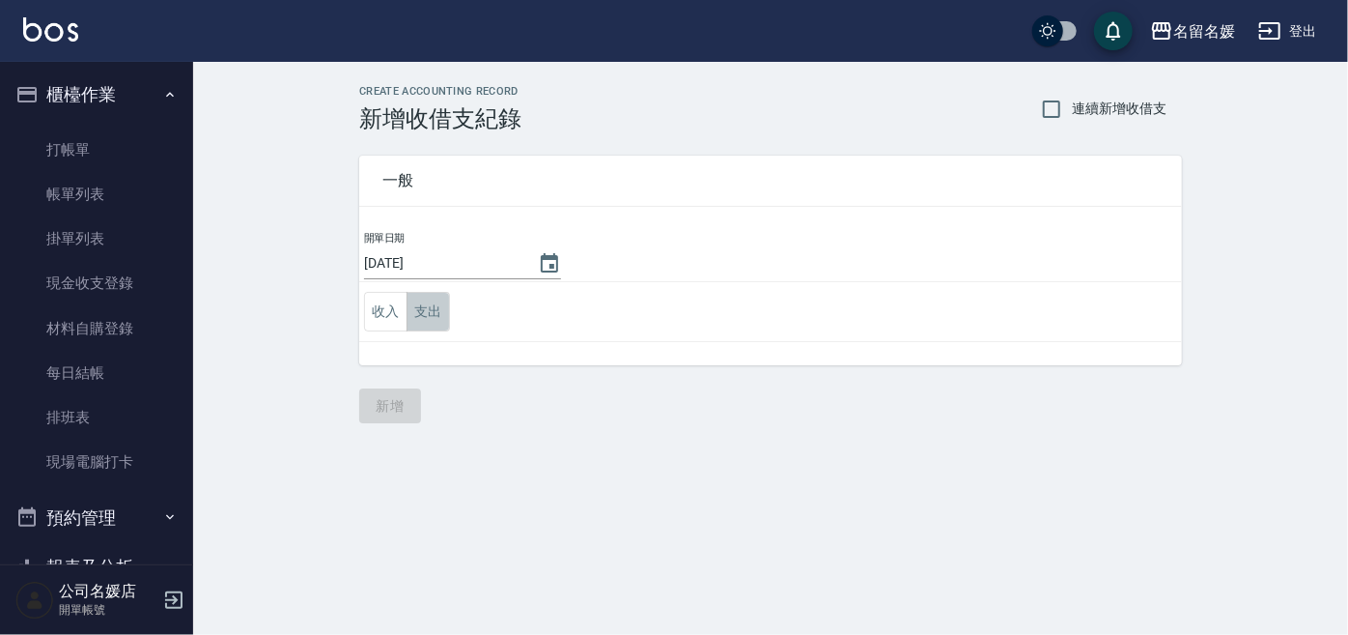
click at [435, 313] on button "支出" at bounding box center [428, 312] width 43 height 40
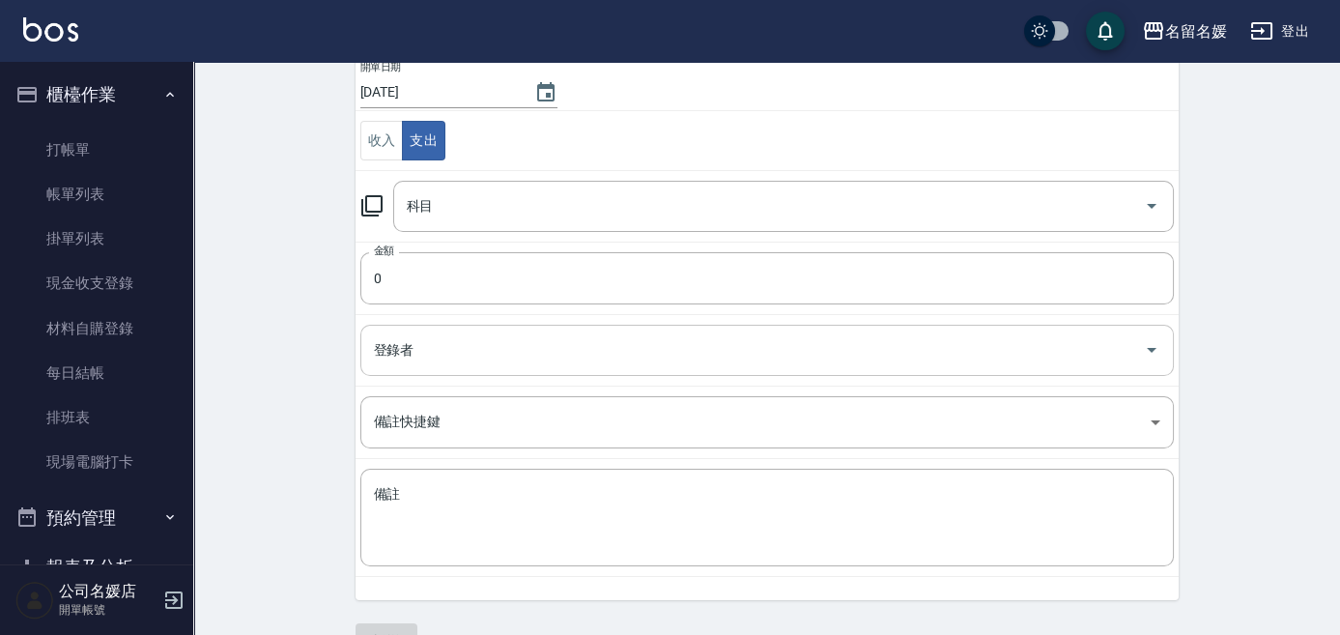
scroll to position [175, 0]
click at [427, 278] on input "0" at bounding box center [766, 274] width 813 height 52
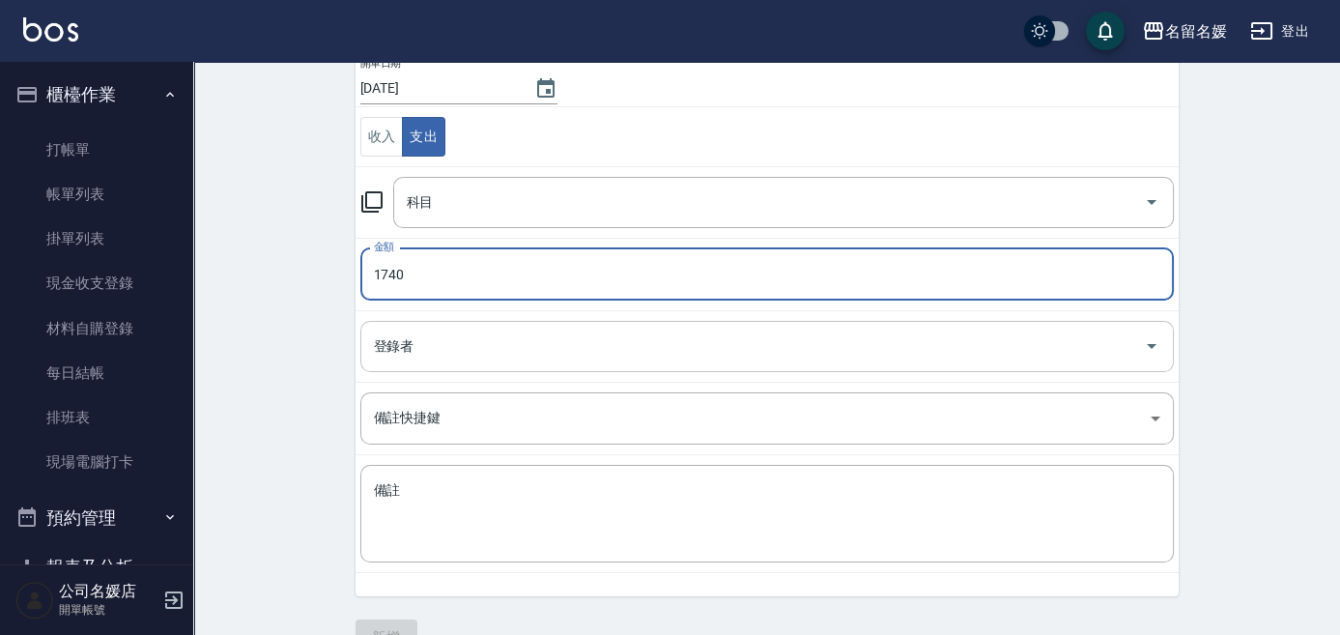
type input "1740"
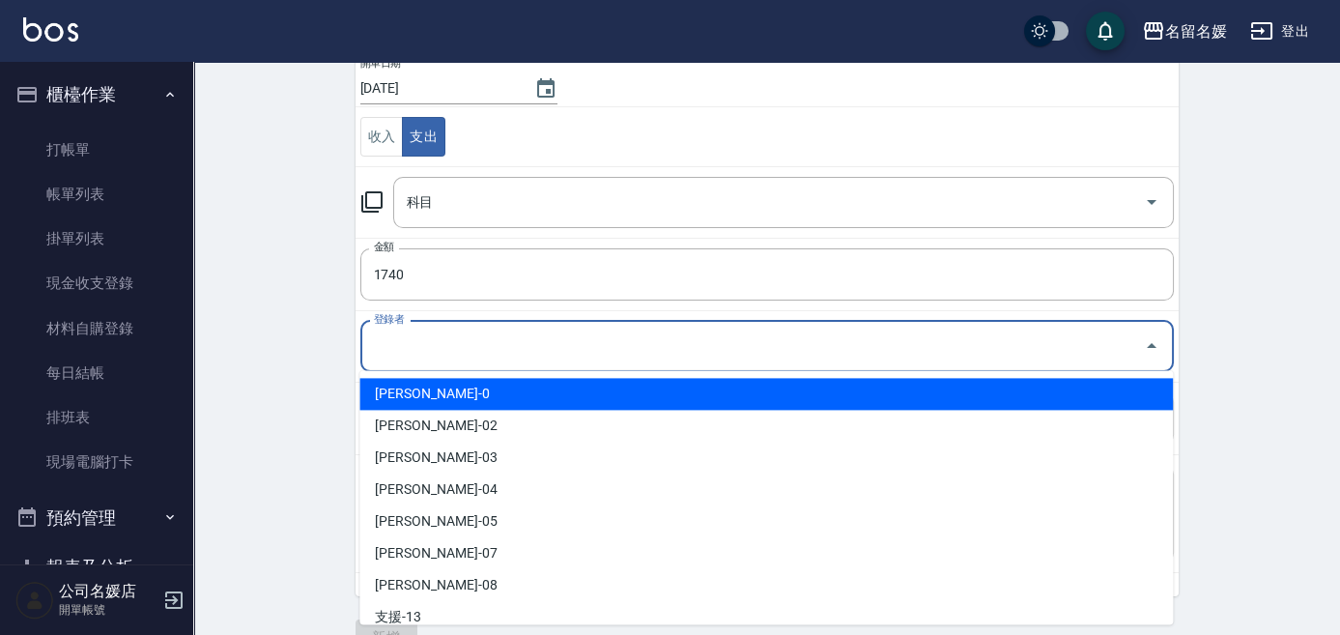
click at [413, 334] on input "登錄者" at bounding box center [752, 346] width 767 height 34
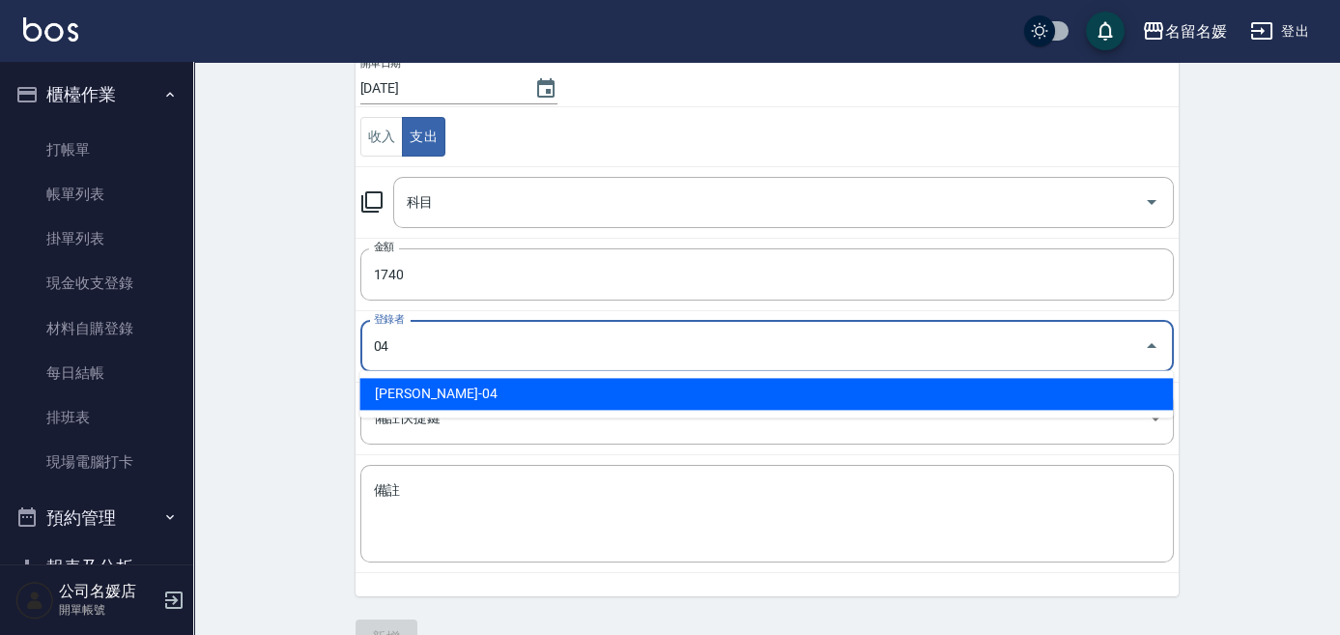
type input "[PERSON_NAME]-04"
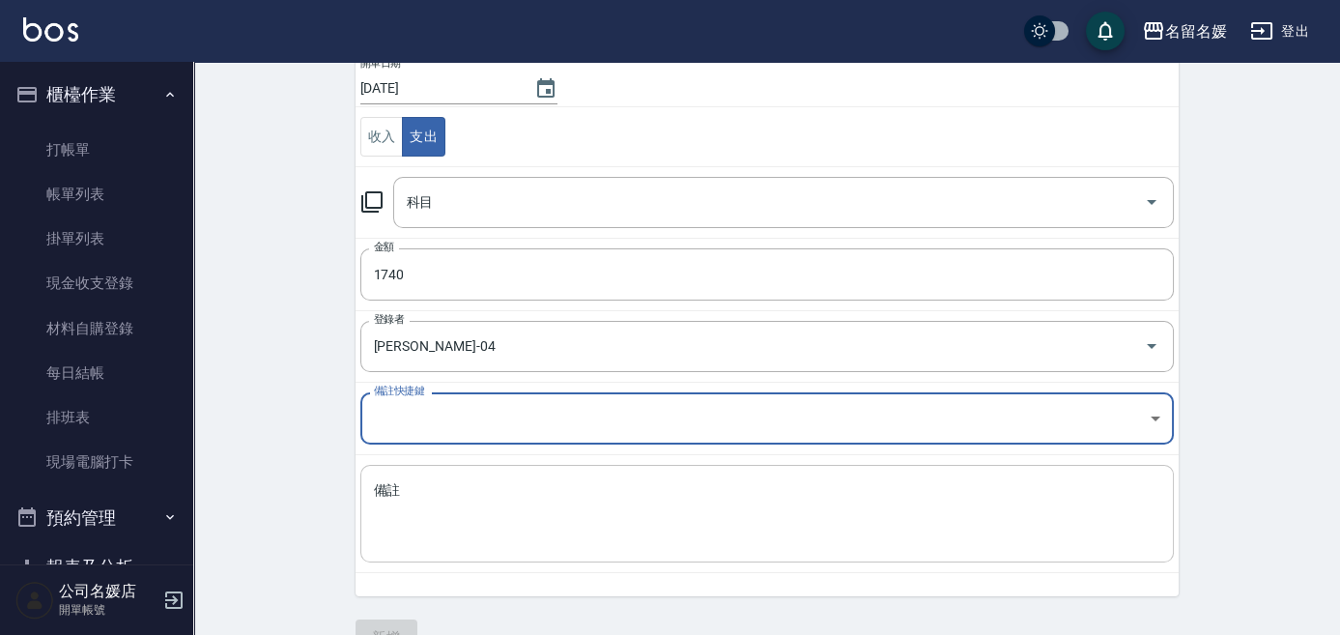
click at [419, 488] on textarea "備註" at bounding box center [767, 514] width 786 height 66
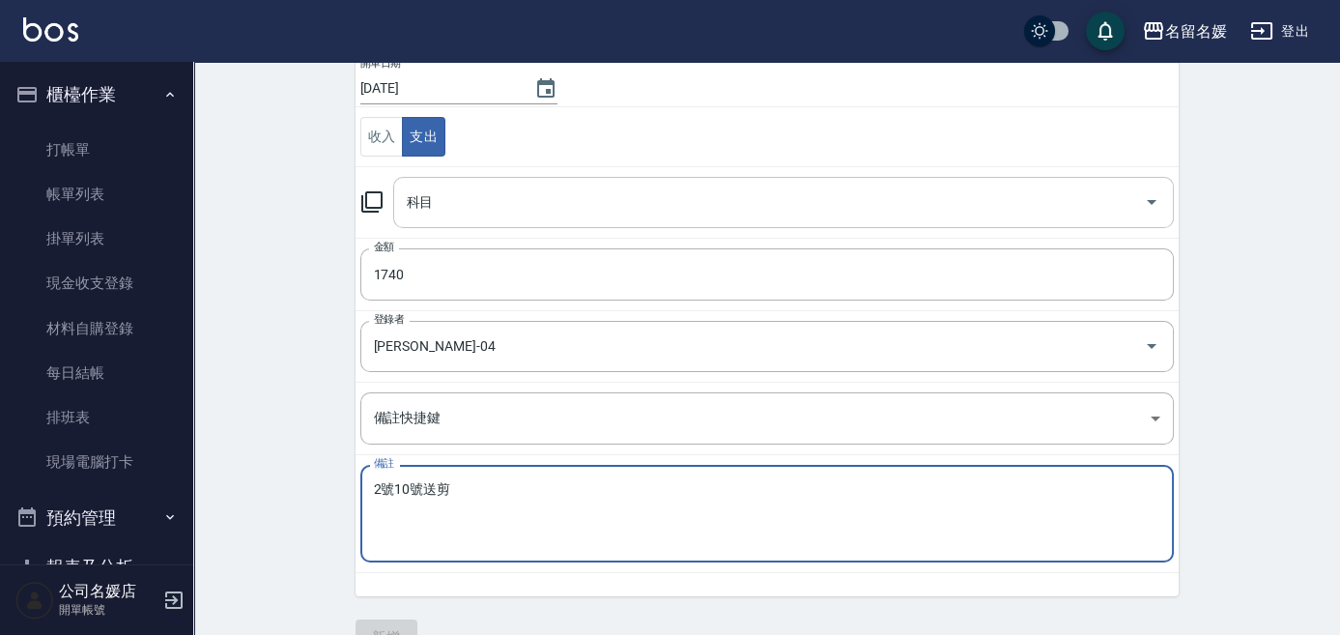
type textarea "2號10號送剪"
click at [492, 207] on input "科目" at bounding box center [769, 202] width 734 height 34
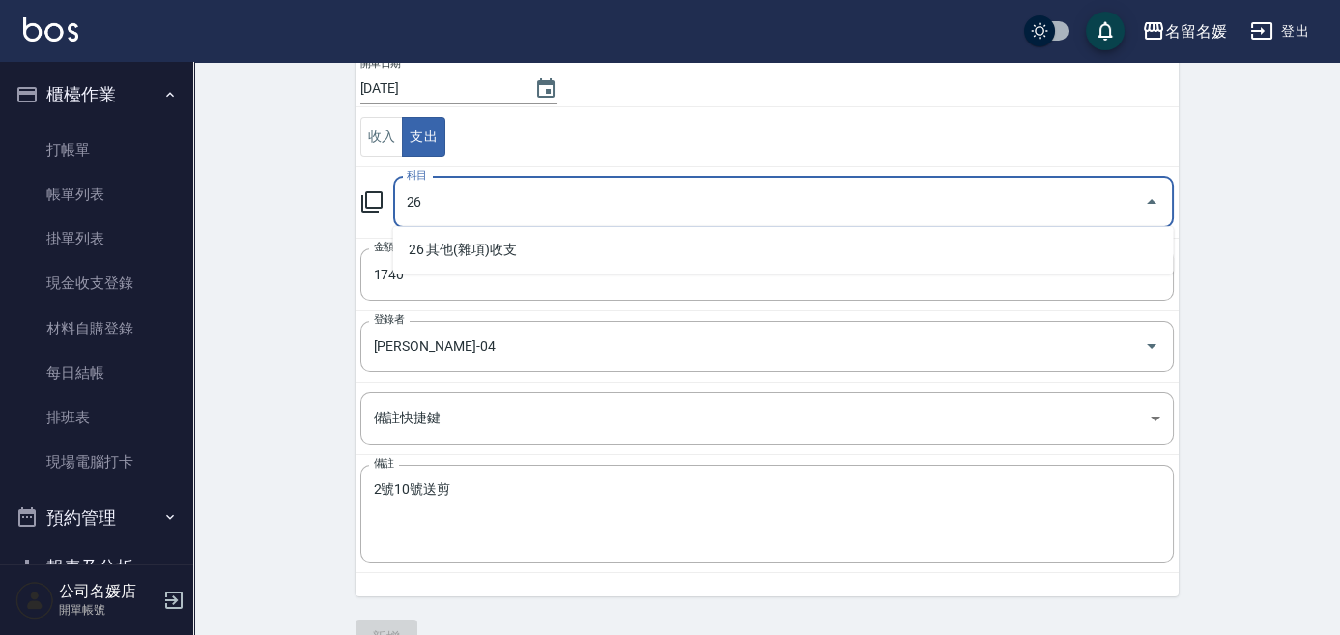
type input "26"
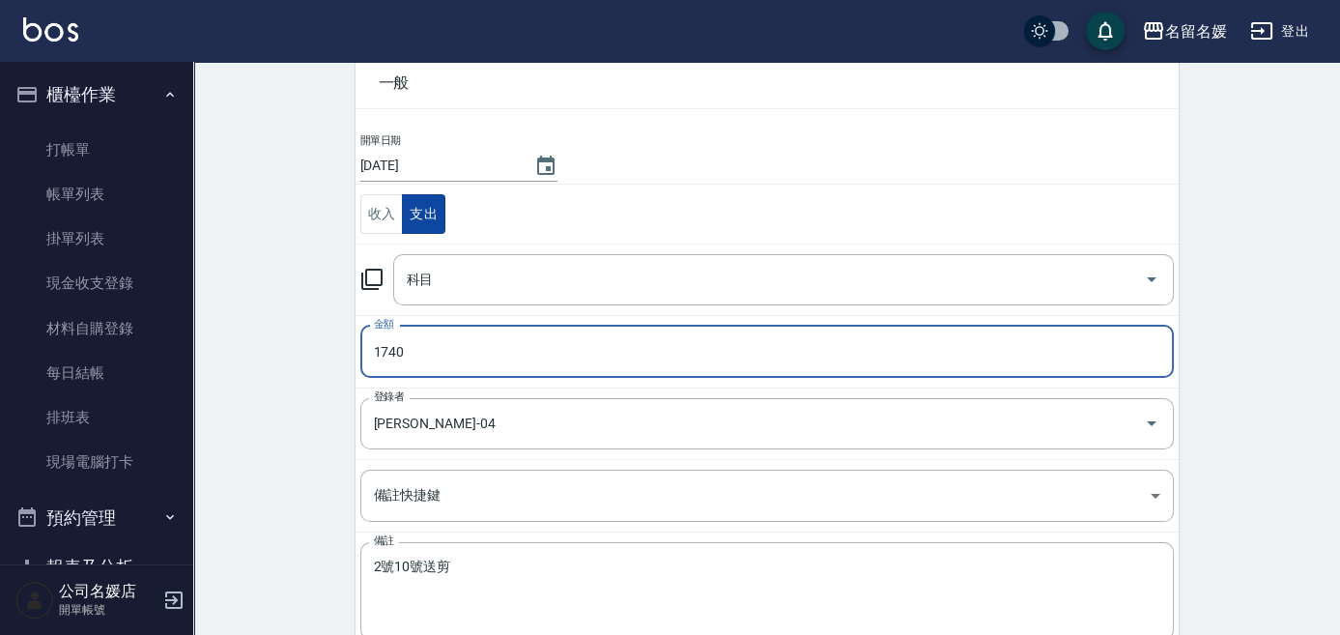
scroll to position [87, 0]
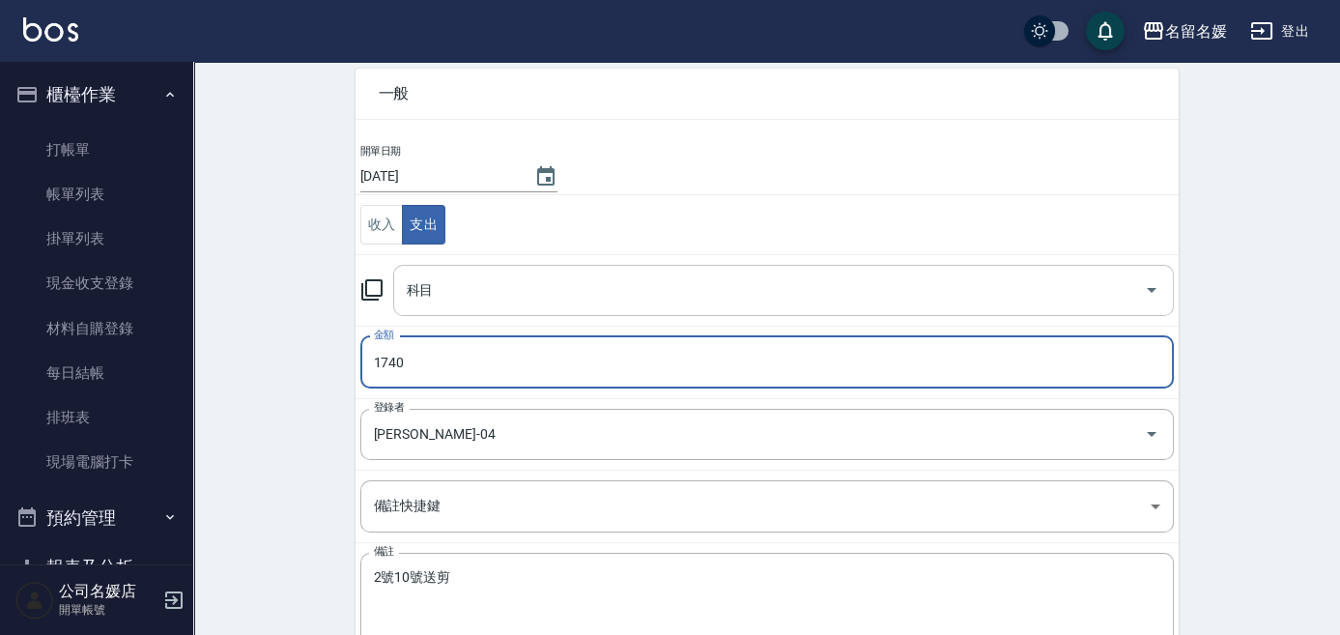
click at [468, 306] on div "科目" at bounding box center [783, 290] width 780 height 51
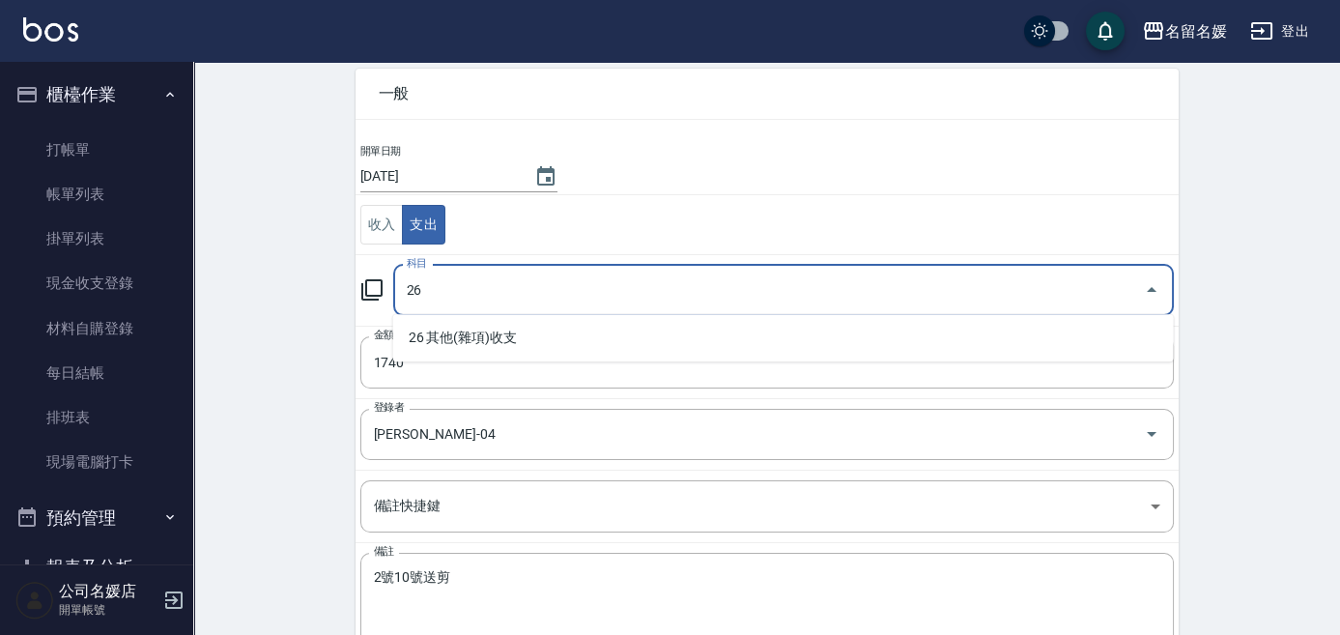
click at [484, 331] on li "26 其他(雜項)收支" at bounding box center [783, 338] width 780 height 32
type input "26 其他(雜項)收支"
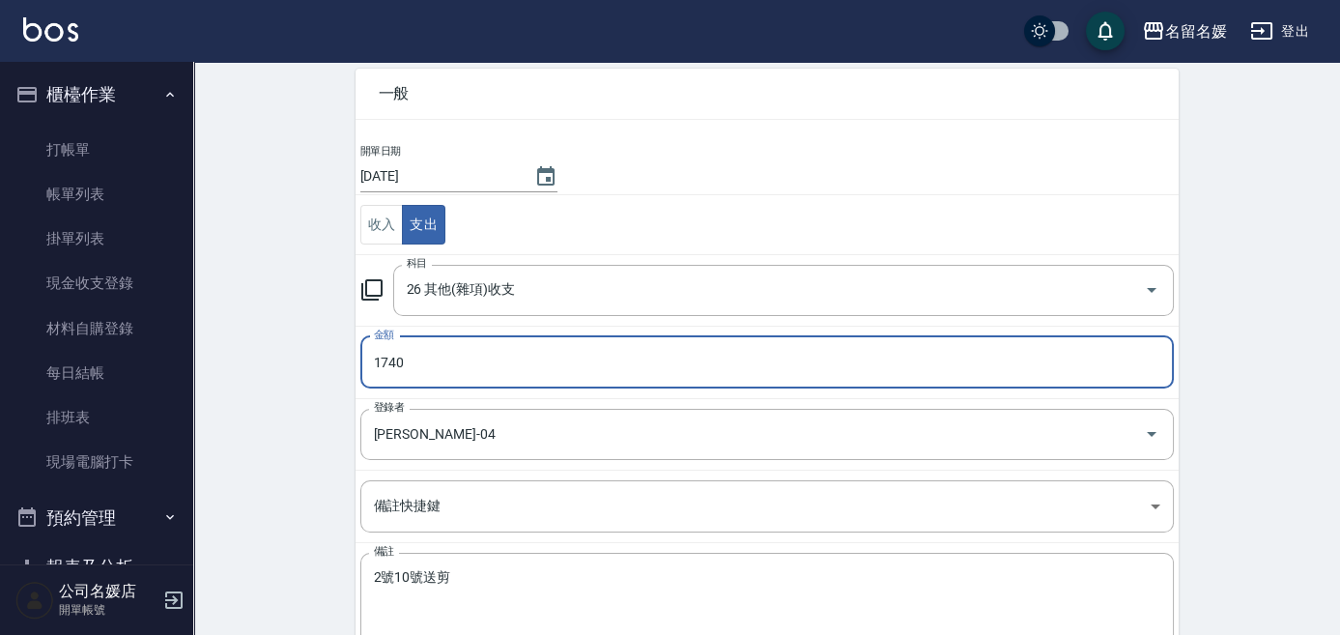
click at [329, 384] on div "CREATE ACCOUNTING RECORD 新增收借支紀錄 連續新增收借支 一般 開單日期 [DATE] 收入 支出 科目 26 其他(雜項)收支 科目…" at bounding box center [766, 370] width 1146 height 791
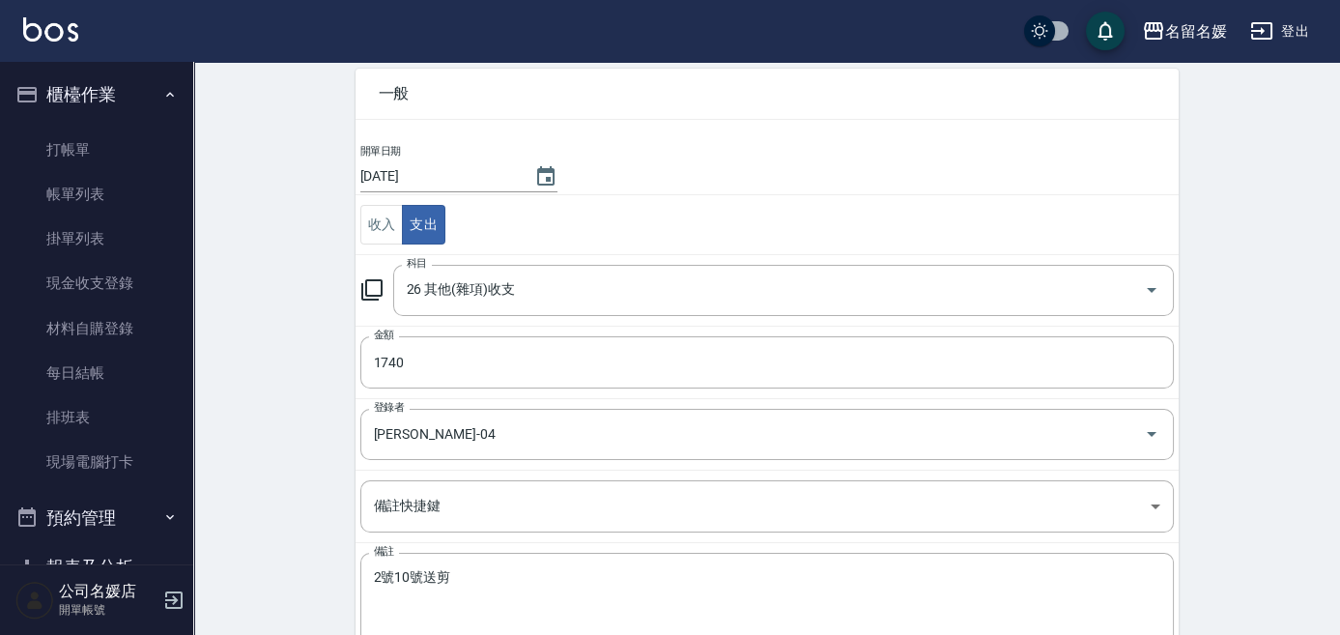
scroll to position [214, 0]
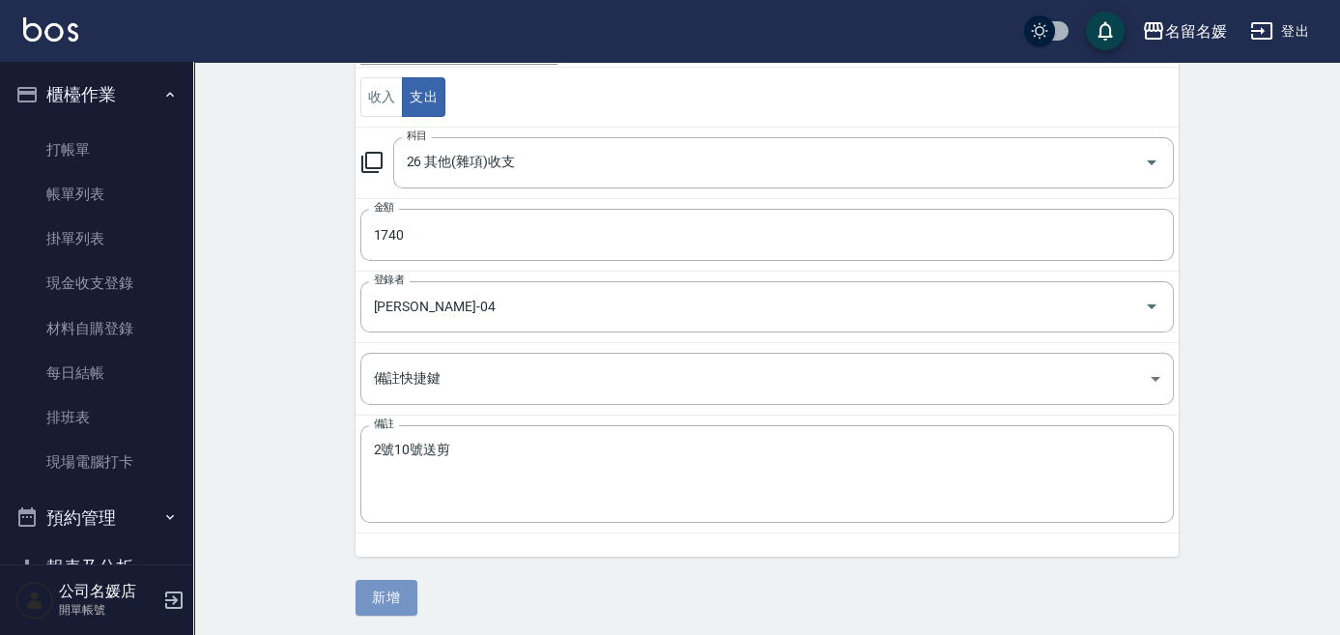
click at [400, 595] on button "新增" at bounding box center [386, 597] width 62 height 36
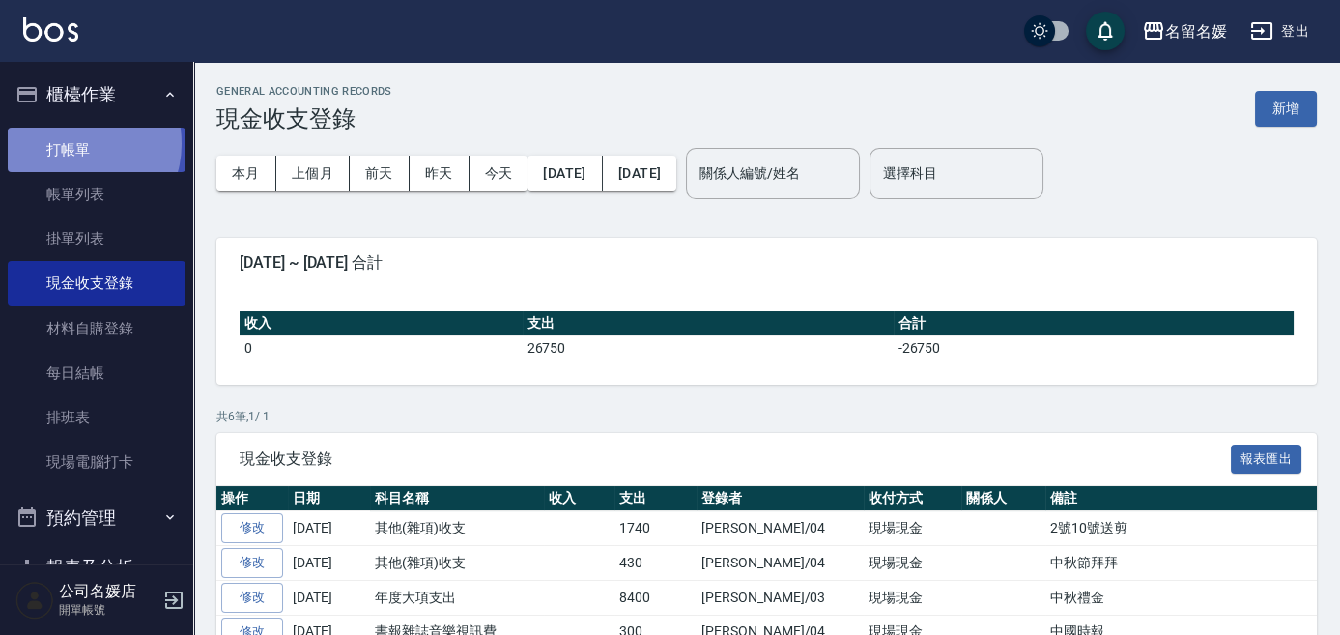
click at [76, 143] on link "打帳單" at bounding box center [97, 149] width 178 height 44
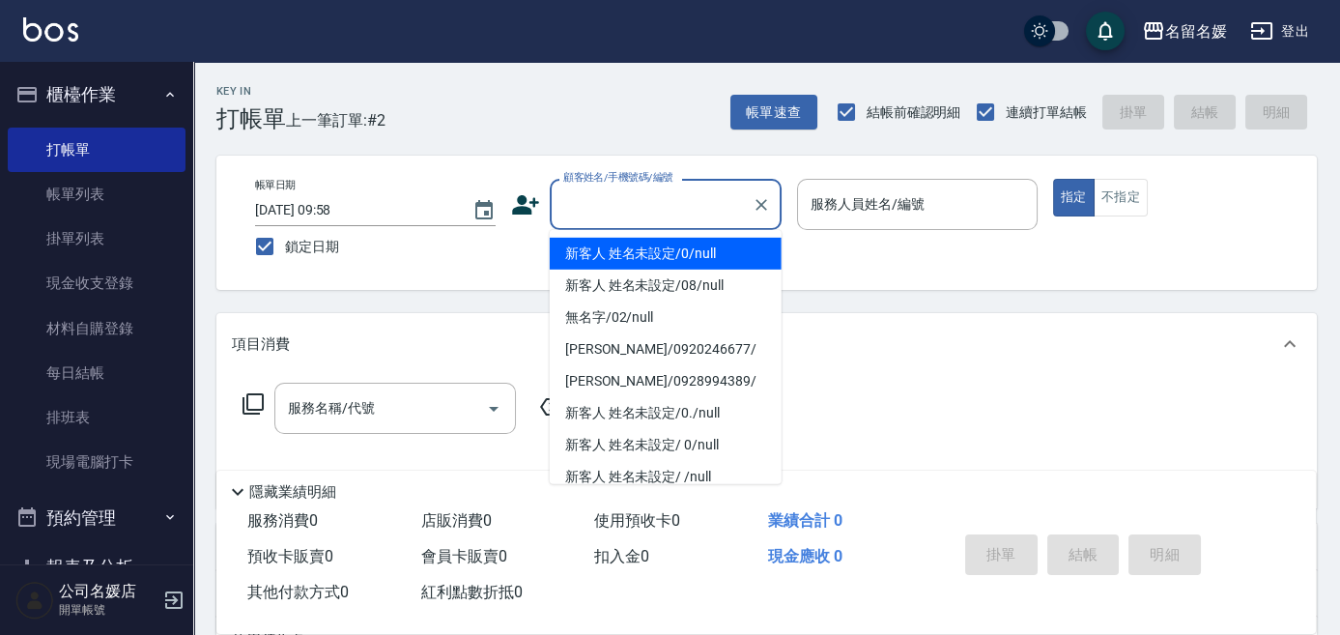
type input "0"
type input "新客人 姓名未設定/0/null"
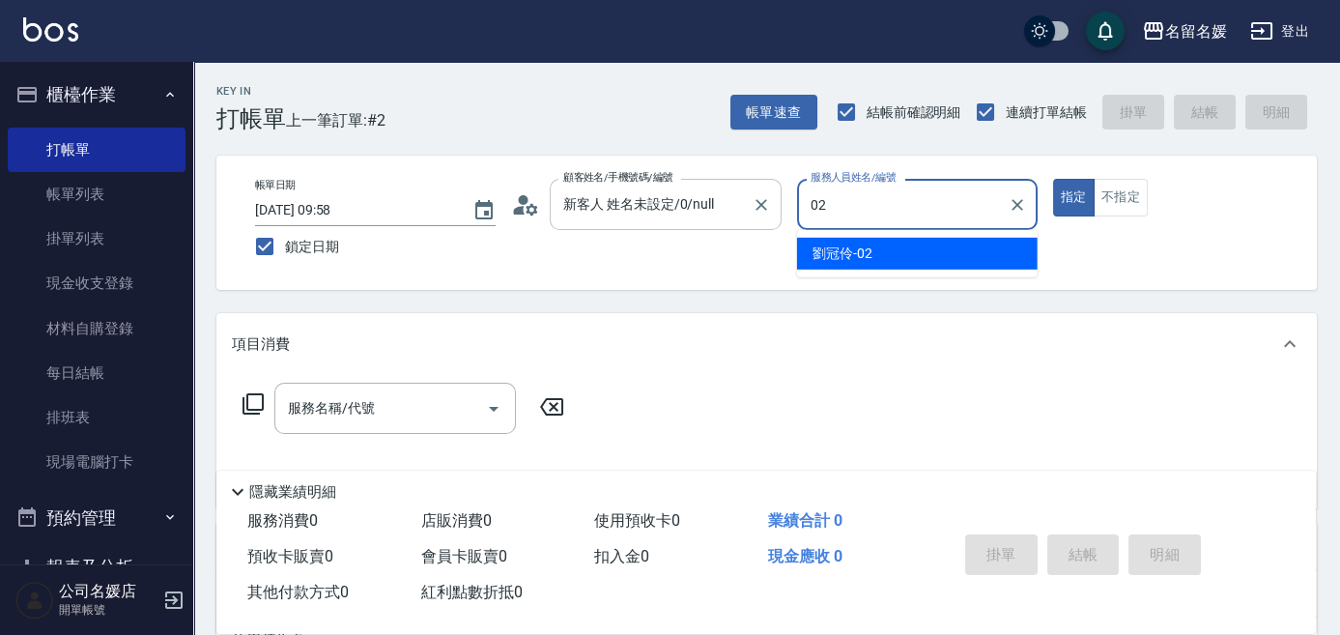
type input "02"
type button "true"
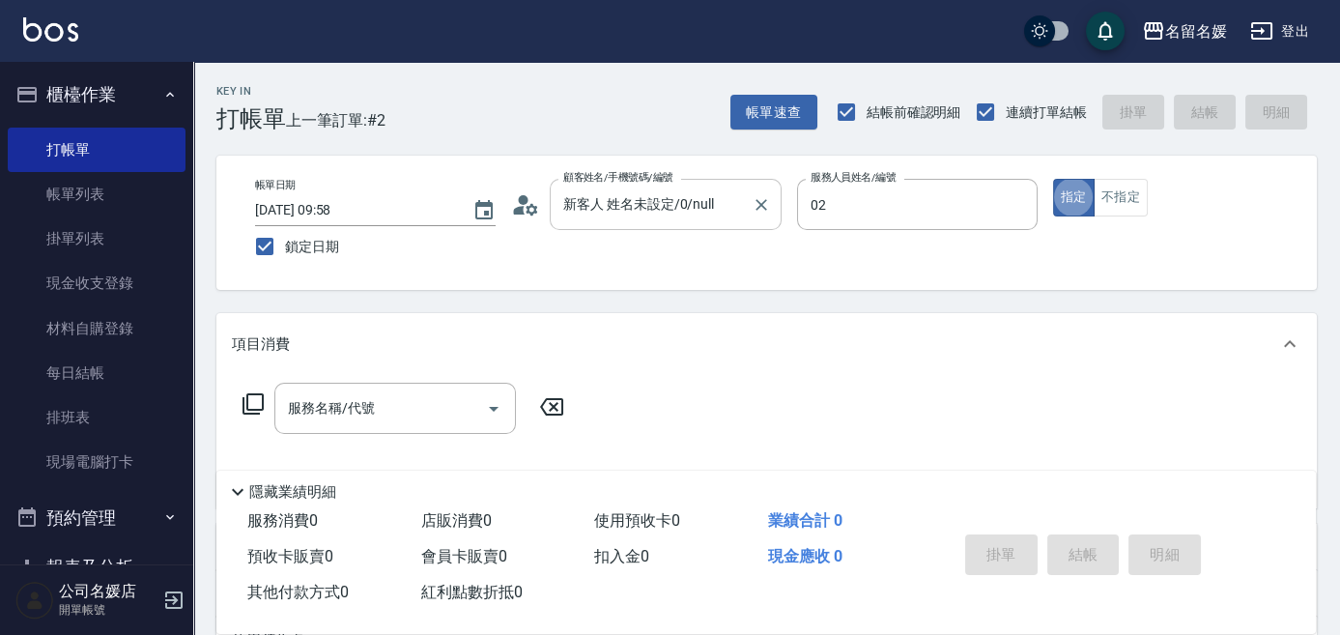
type input "[PERSON_NAME]-02"
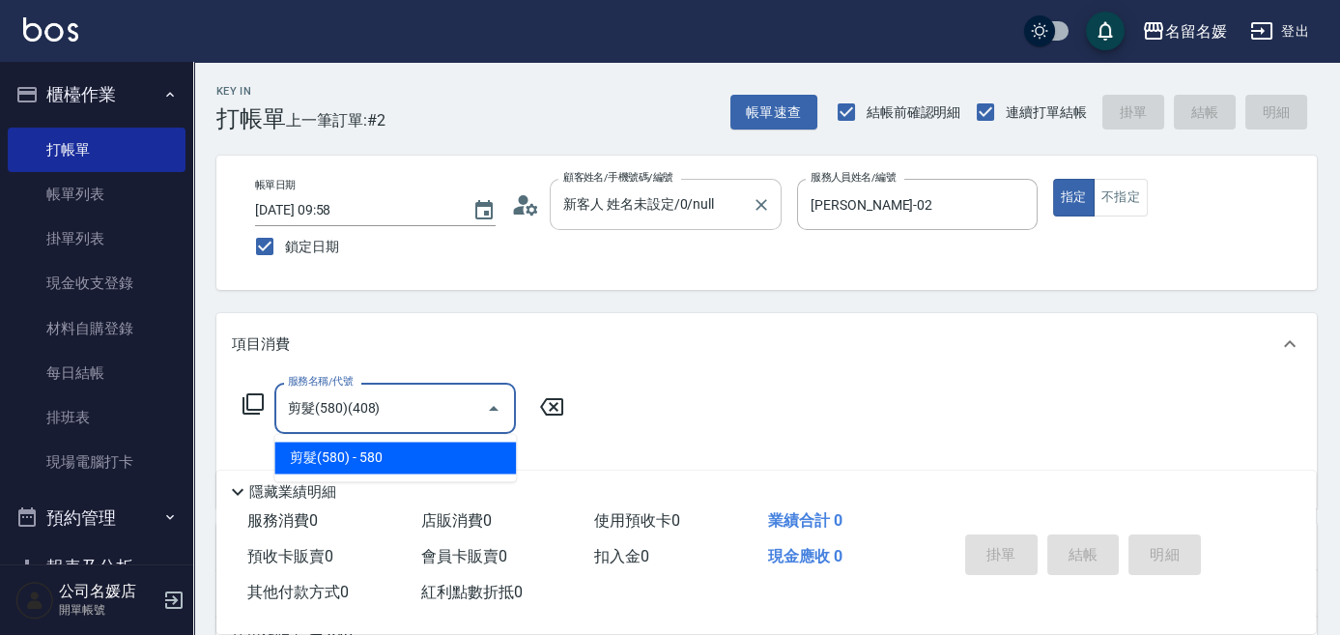
type input "剪髮(580)(408)"
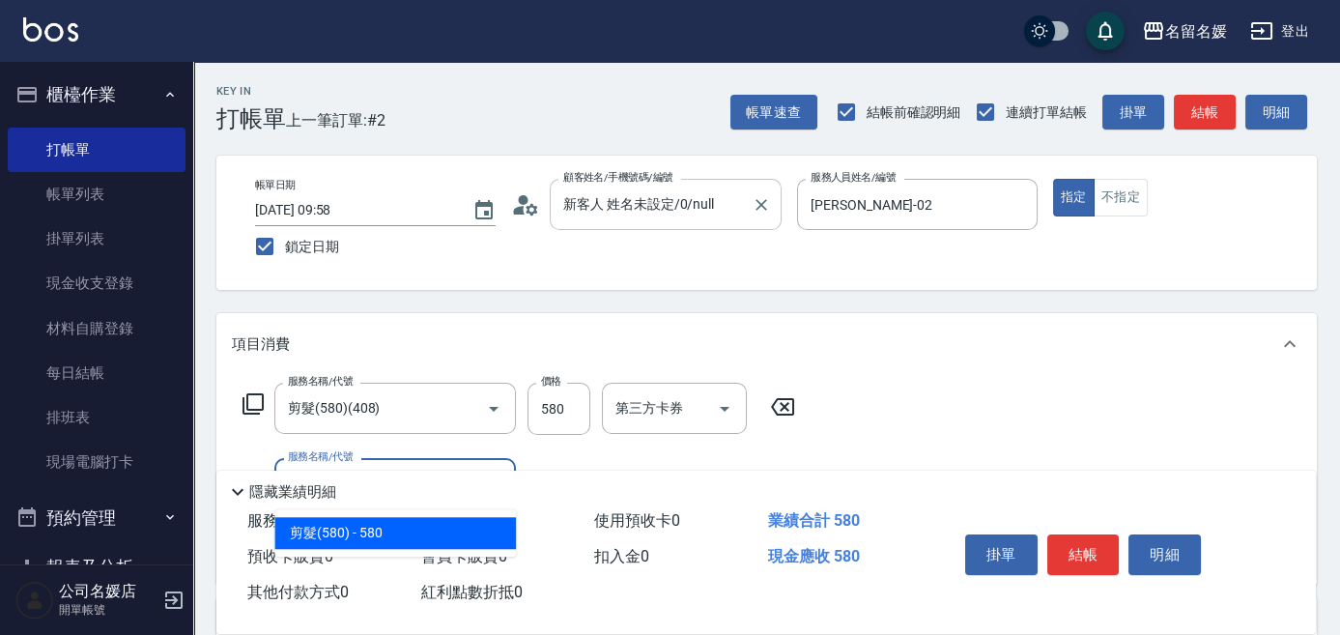
type input "剪髮(580)(408)"
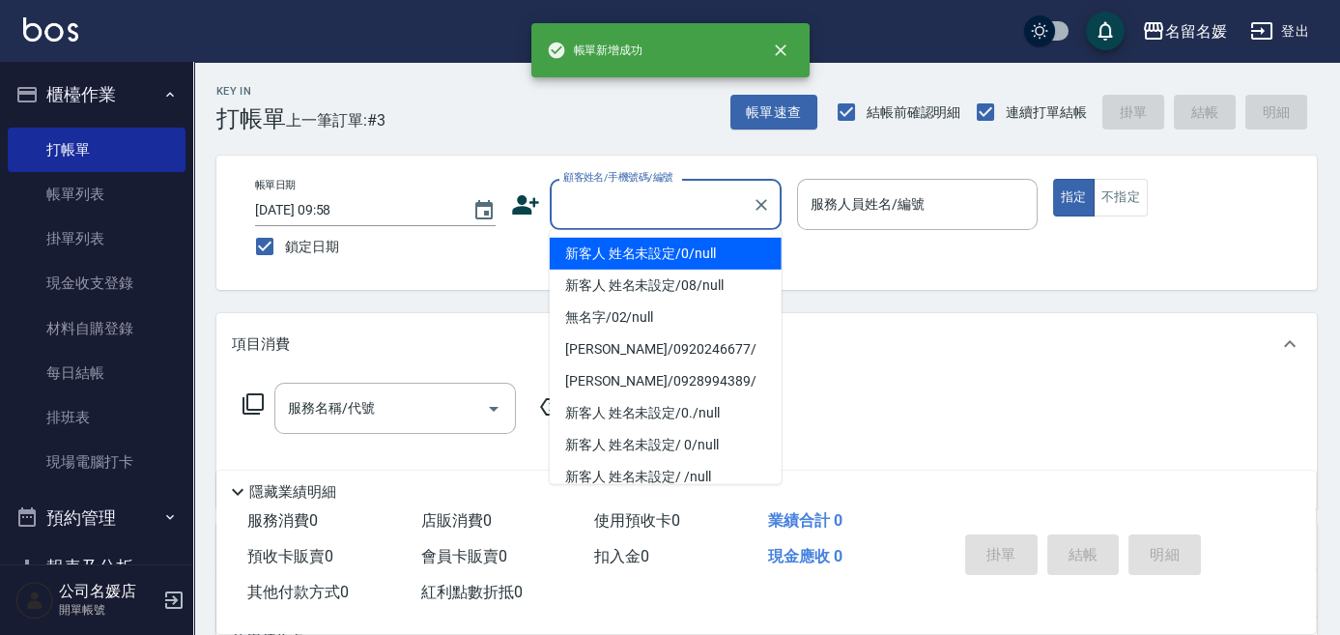
type input "新客人 姓名未設定/0/null"
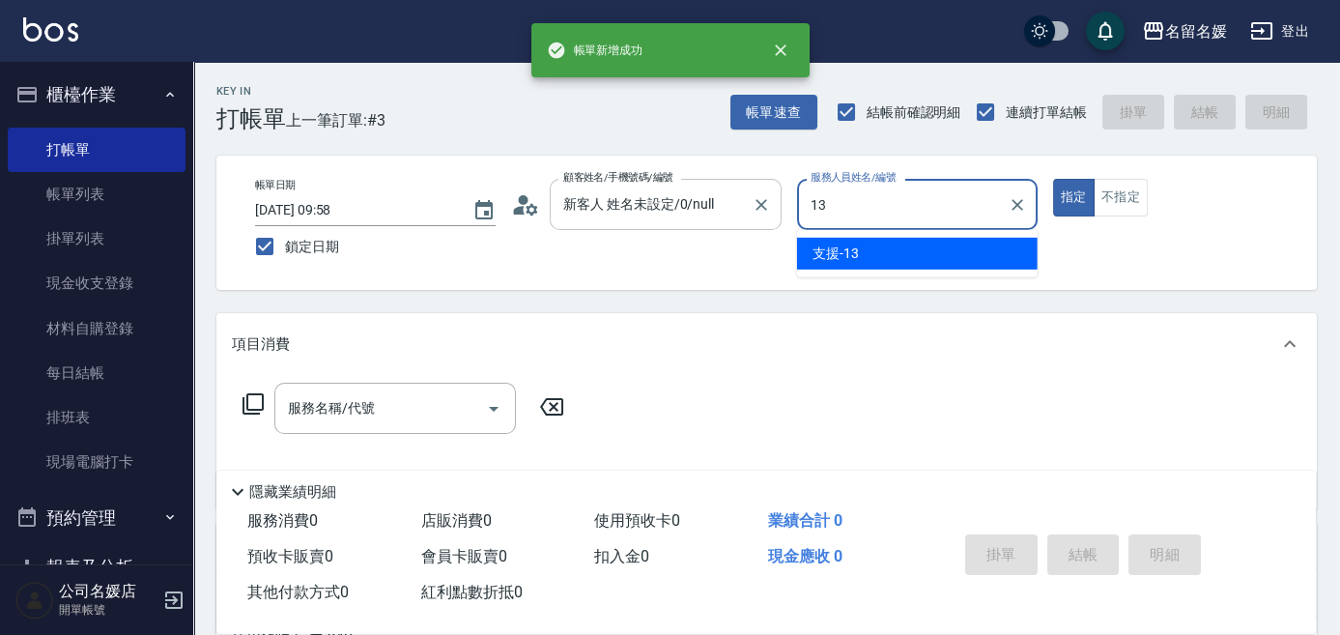
type input "支援-13"
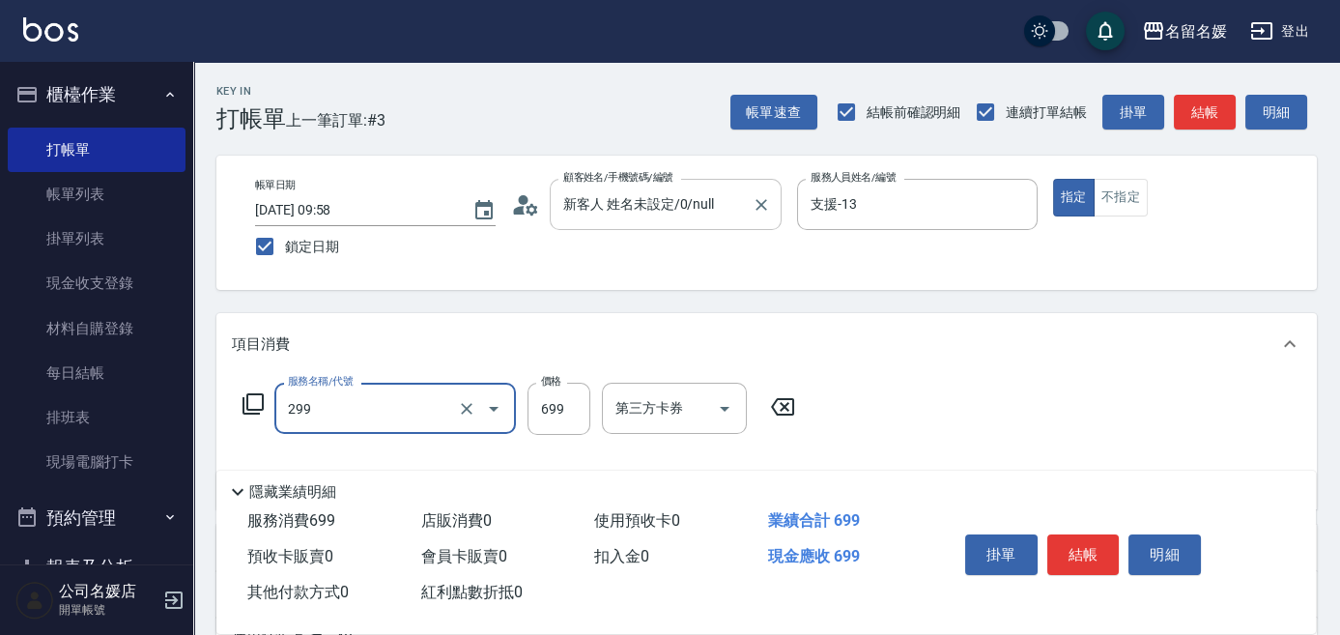
type input "滾珠洗髮699(299)"
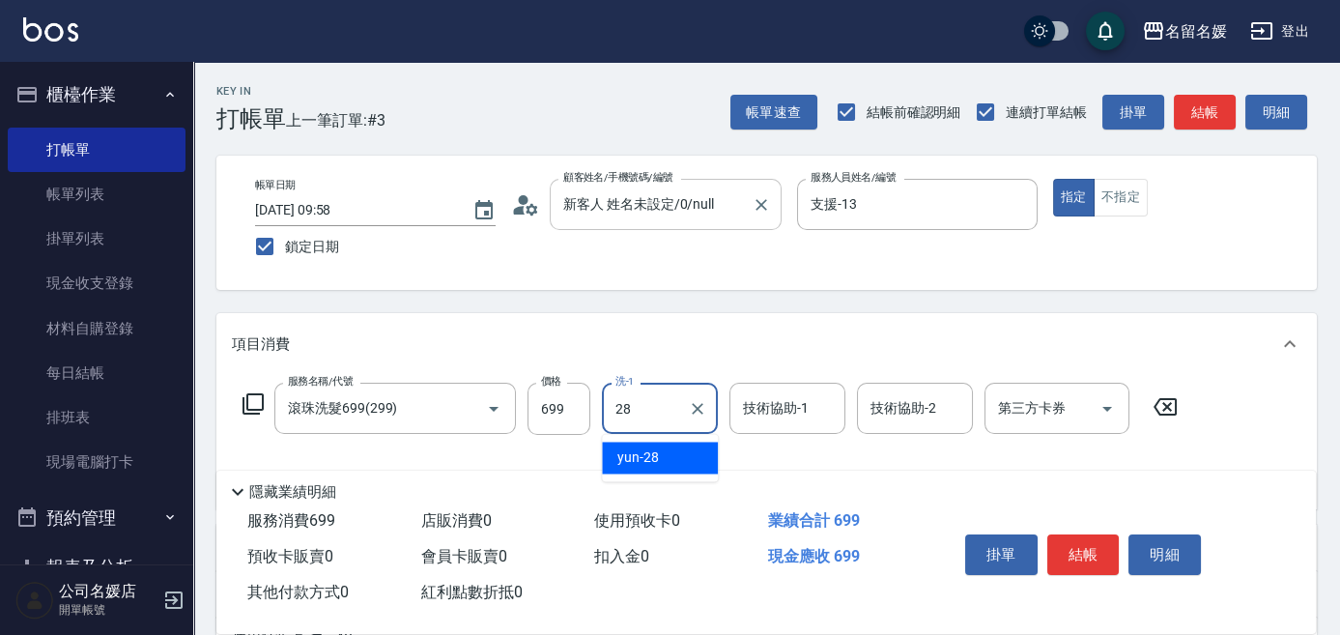
type input "yun-28"
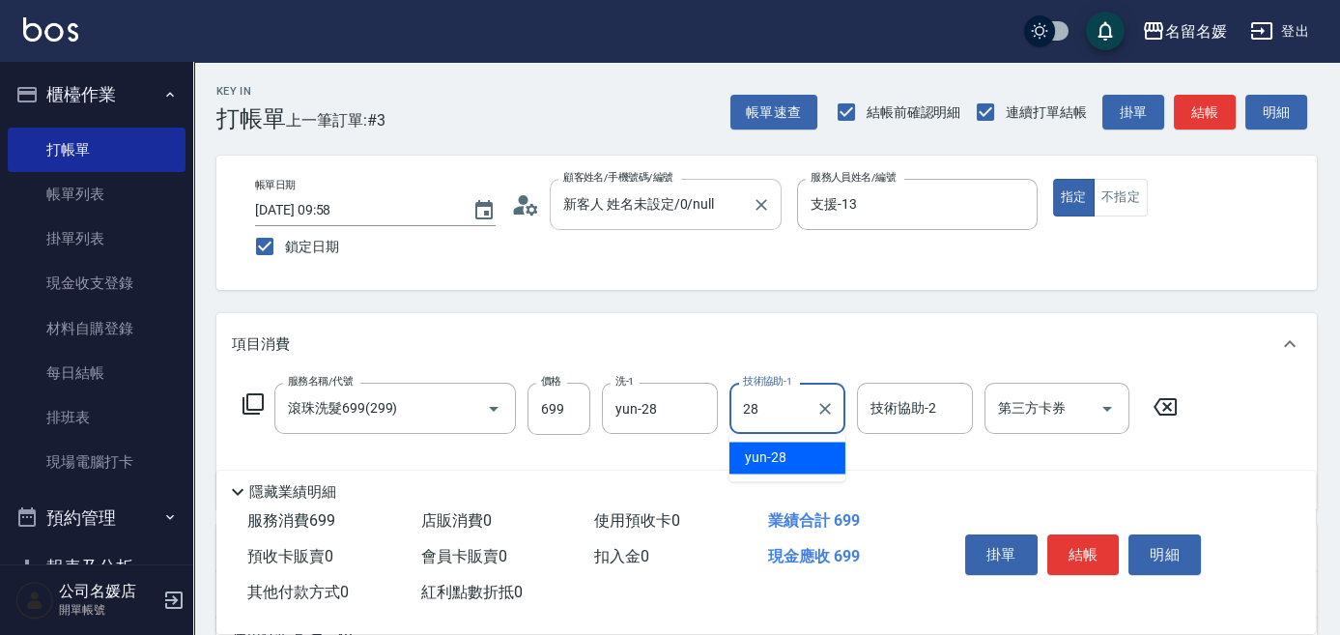
type input "yun-28"
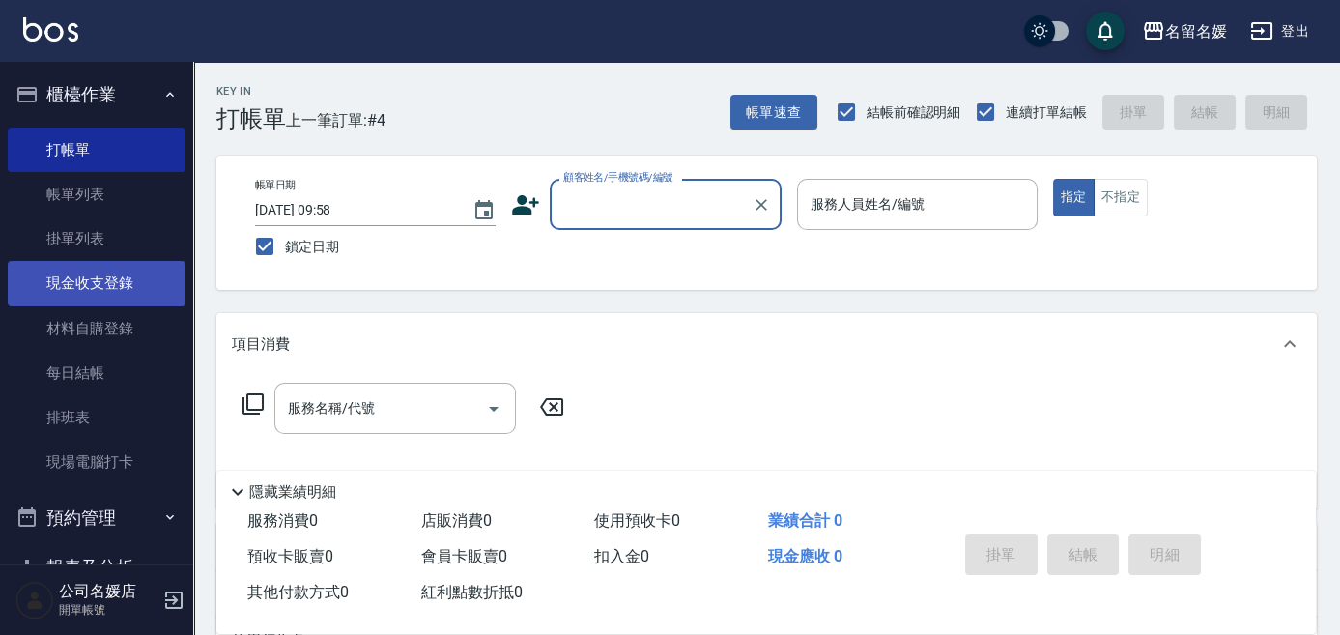
click at [88, 284] on link "現金收支登錄" at bounding box center [97, 283] width 178 height 44
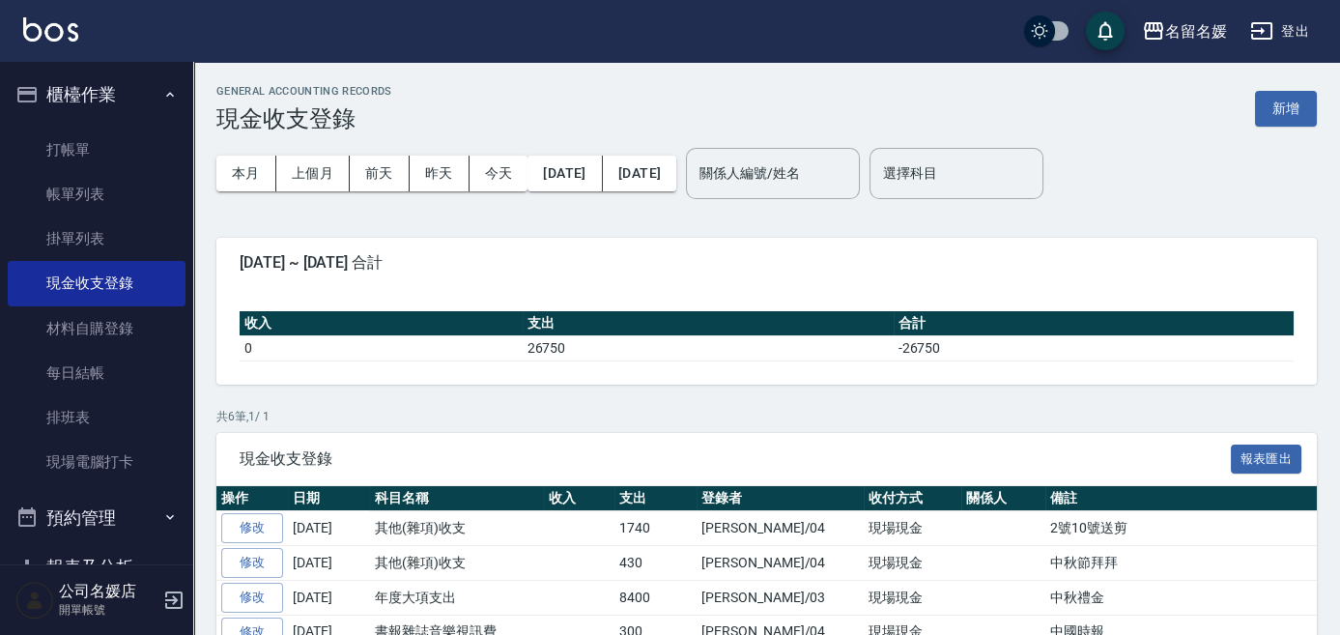
scroll to position [87, 0]
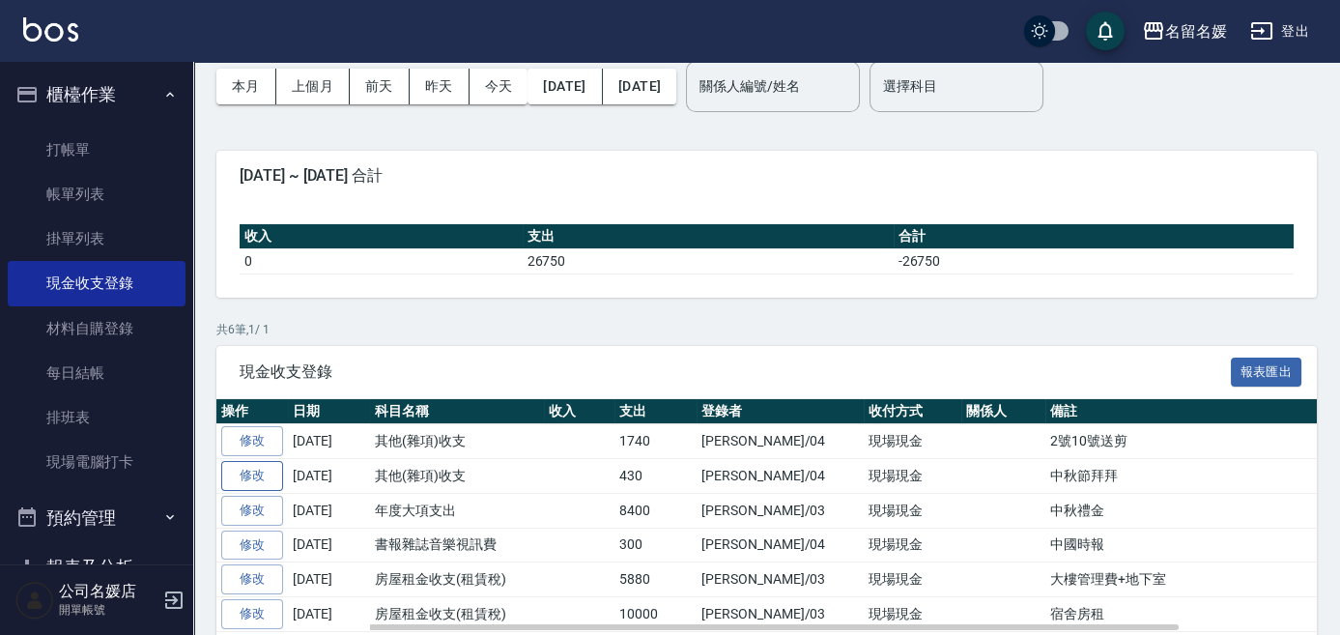
click at [254, 472] on link "修改" at bounding box center [252, 476] width 62 height 30
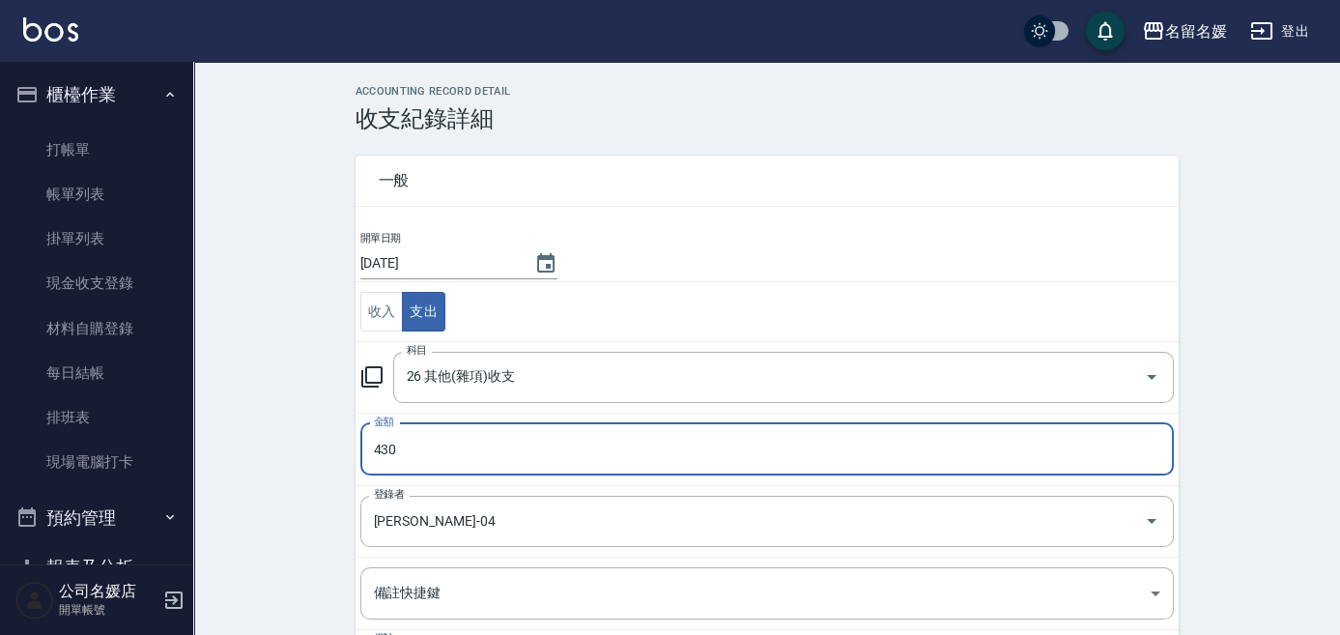
click at [420, 444] on input "430" at bounding box center [766, 449] width 813 height 52
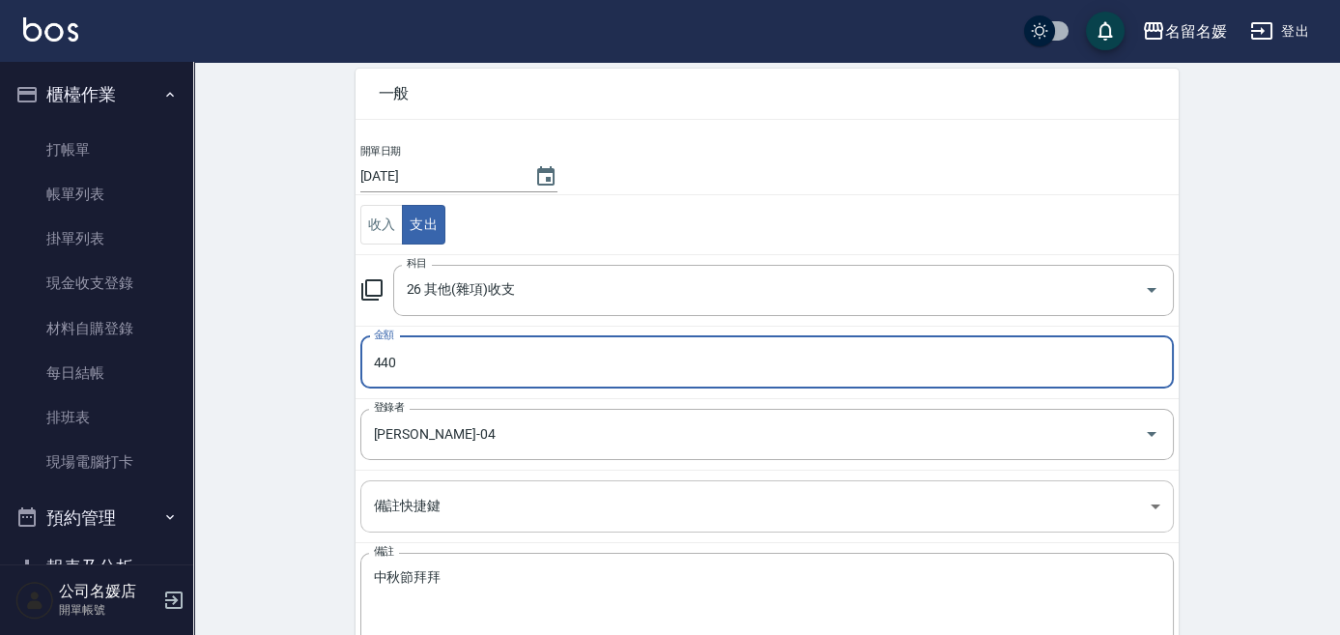
scroll to position [191, 0]
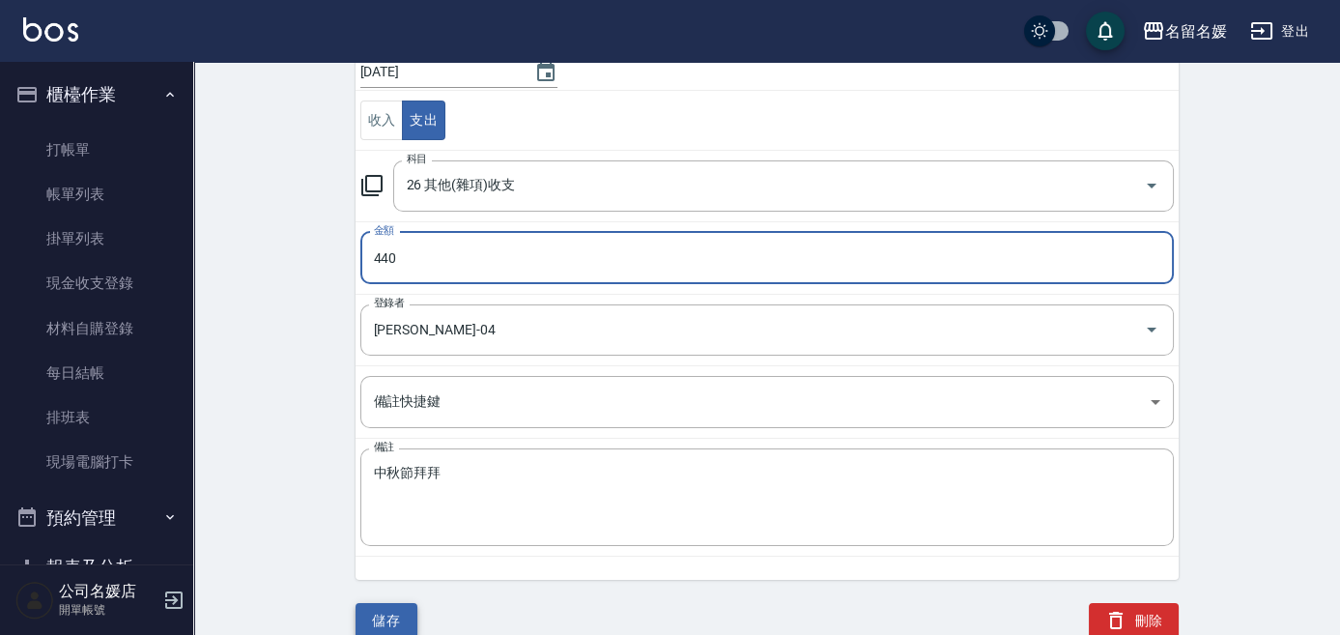
type input "440"
click at [386, 595] on button "儲存" at bounding box center [386, 621] width 62 height 36
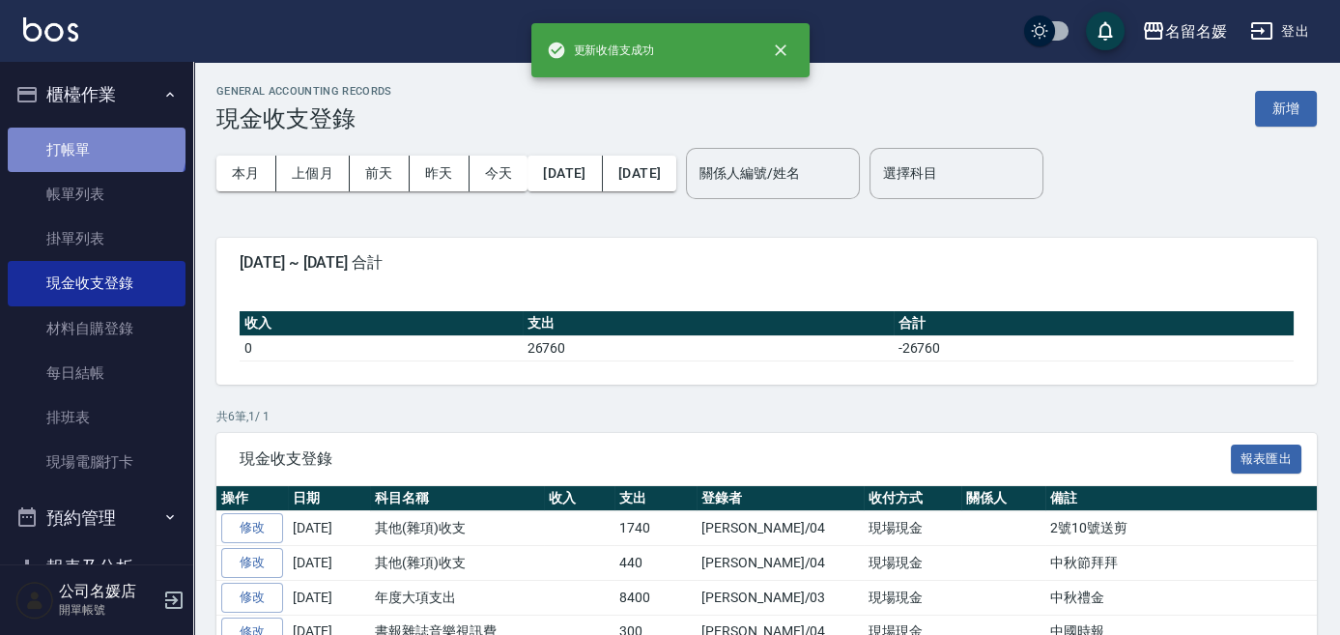
click at [95, 143] on link "打帳單" at bounding box center [97, 149] width 178 height 44
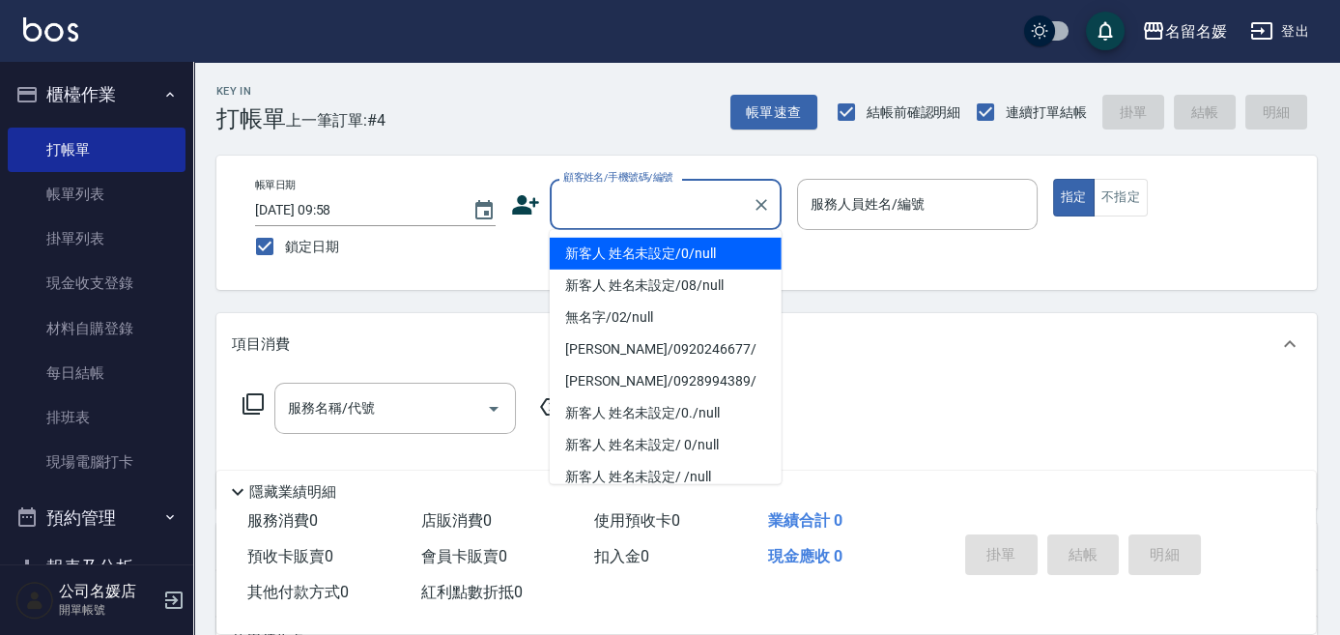
click at [664, 202] on input "顧客姓名/手機號碼/編號" at bounding box center [650, 204] width 185 height 34
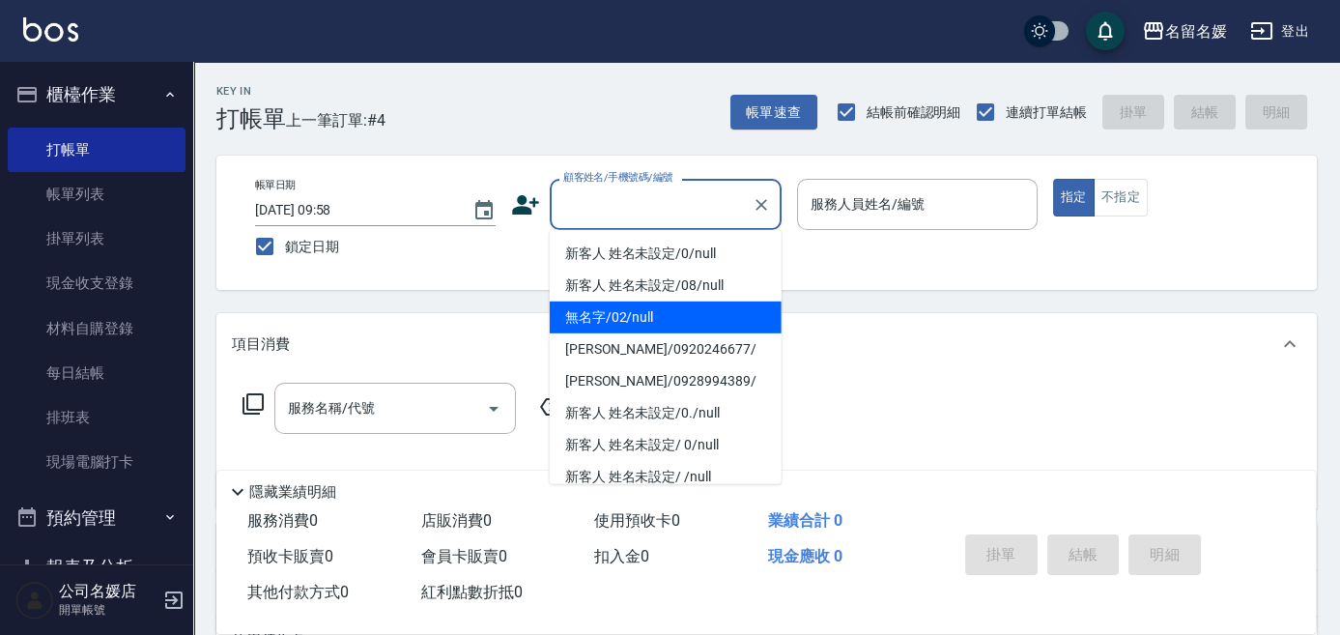
drag, startPoint x: 672, startPoint y: 305, endPoint x: 847, endPoint y: 261, distance: 180.4
click at [690, 299] on ul "新客人 姓名未設定/0/null 新客人 姓名未設定/08/null 無名字/02/null [PERSON_NAME]/0920246677/ [PERSO…" at bounding box center [666, 357] width 232 height 254
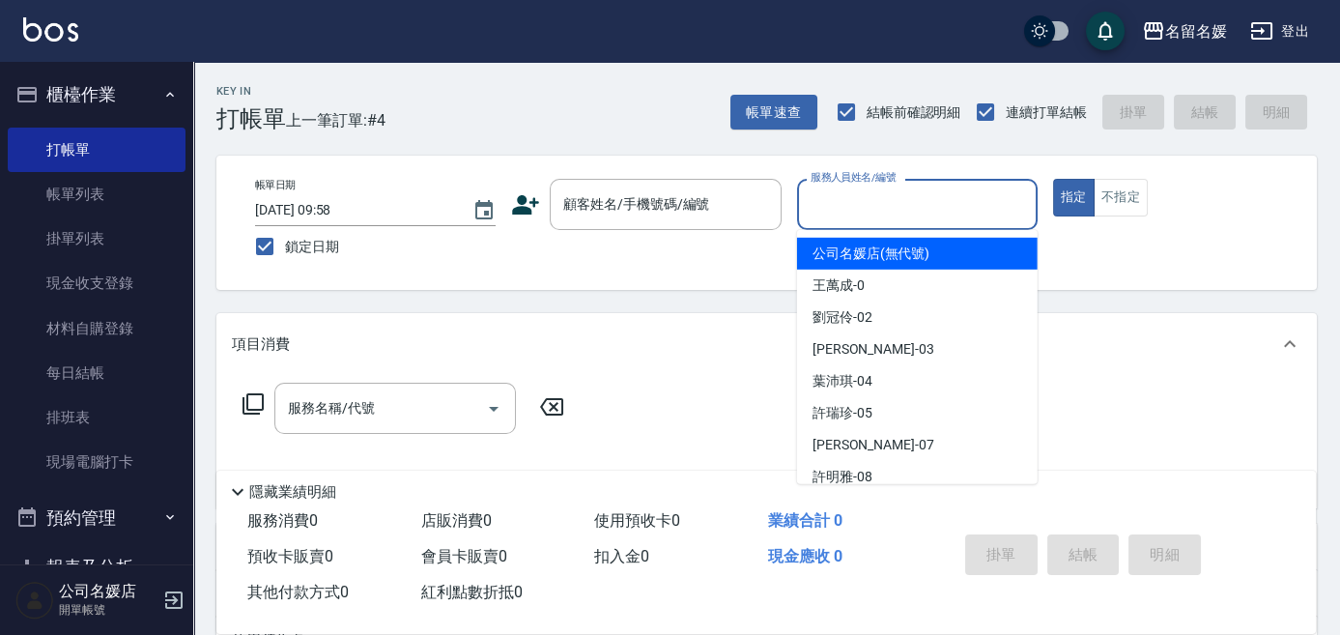
click at [925, 212] on input "服務人員姓名/編號" at bounding box center [916, 204] width 223 height 34
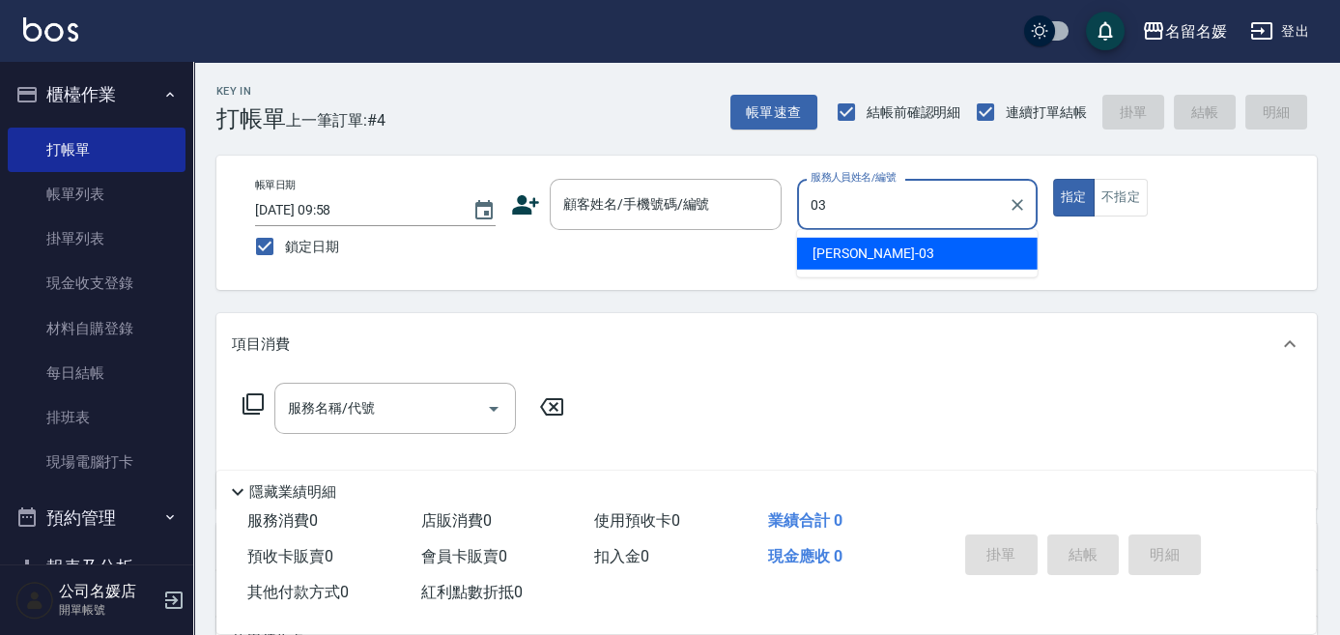
type input "03"
type button "true"
type input "[PERSON_NAME]-03"
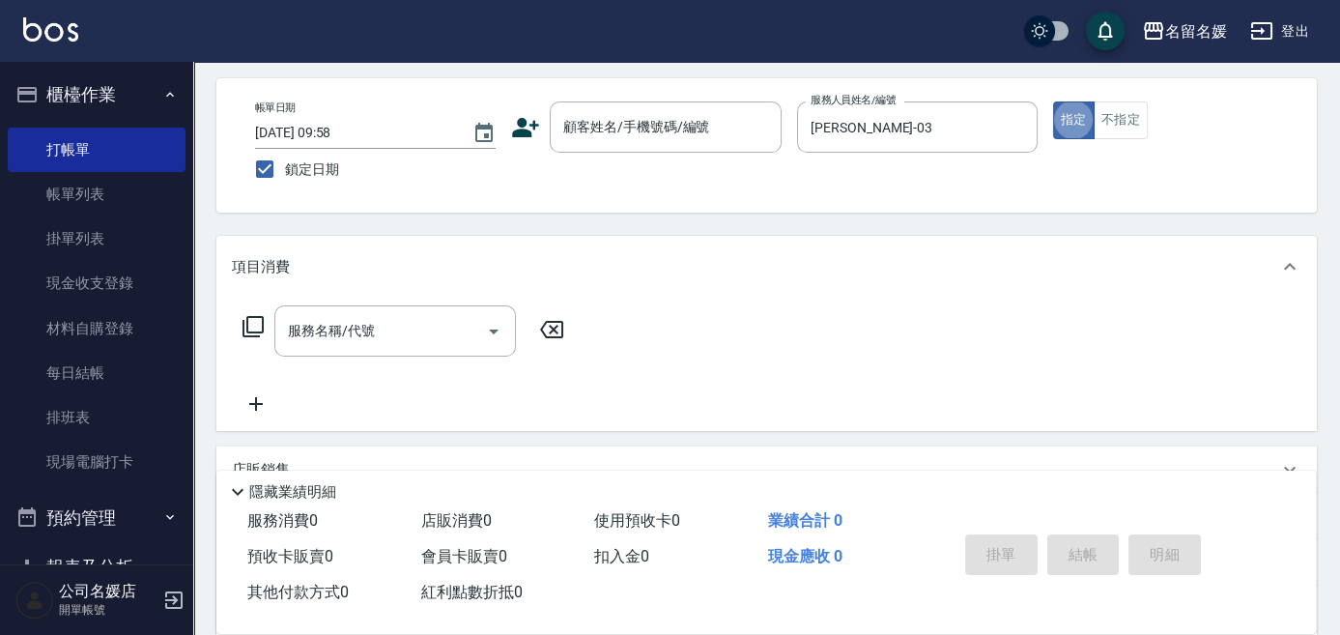
scroll to position [87, 0]
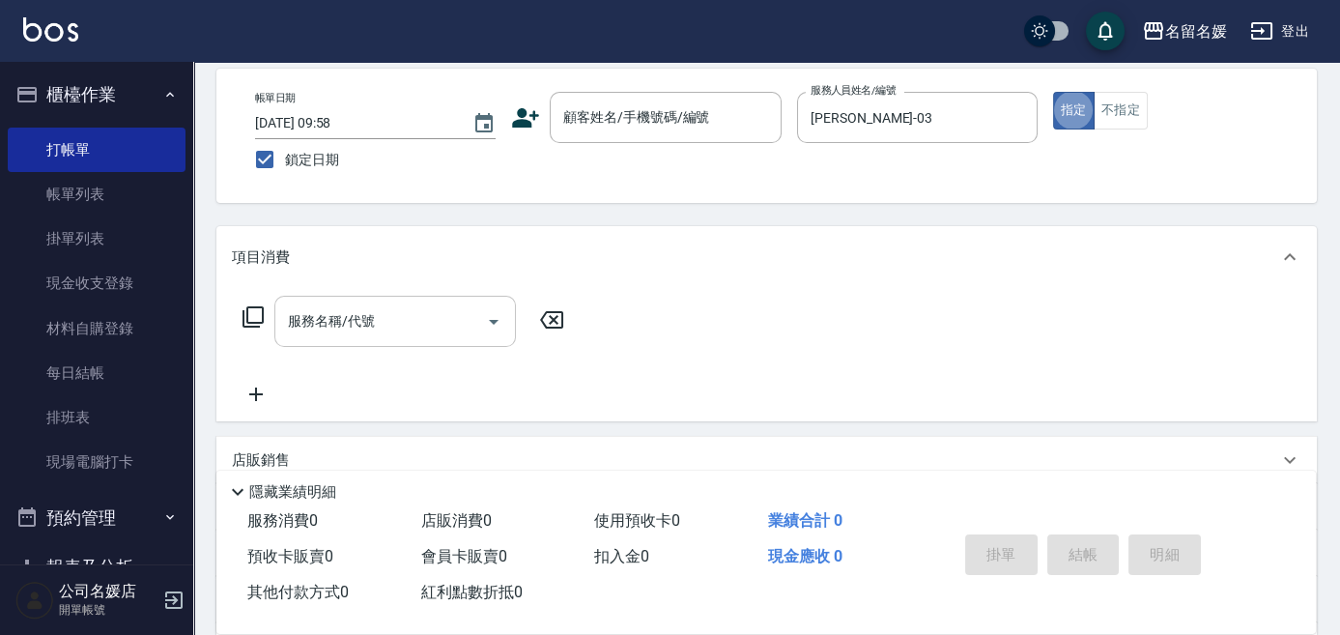
click at [447, 328] on input "服務名稱/代號" at bounding box center [380, 321] width 195 height 34
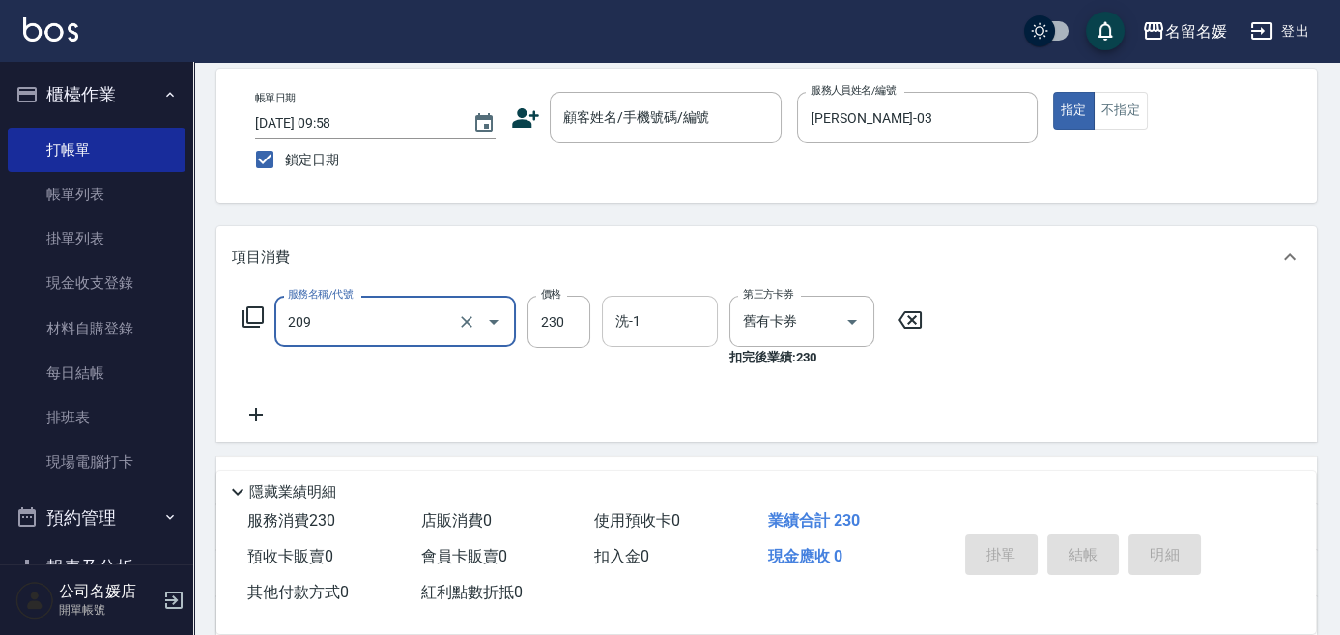
type input "洗髮券-(卡)230(209)"
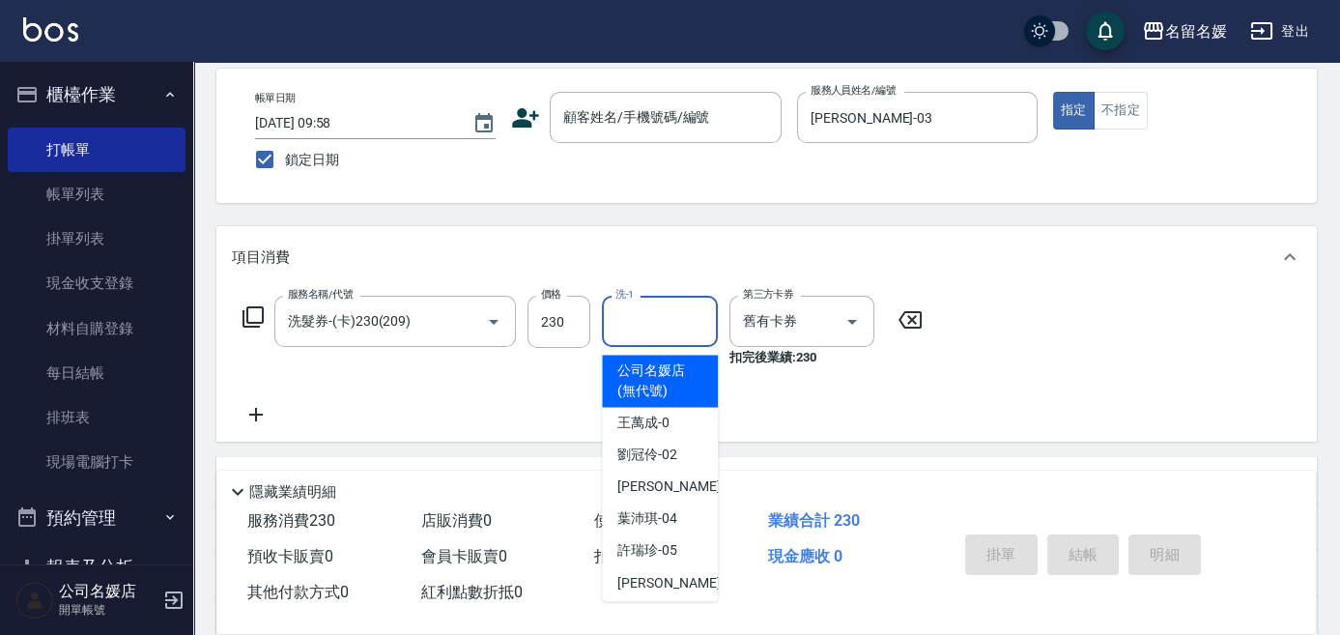
click at [676, 326] on input "洗-1" at bounding box center [659, 321] width 99 height 34
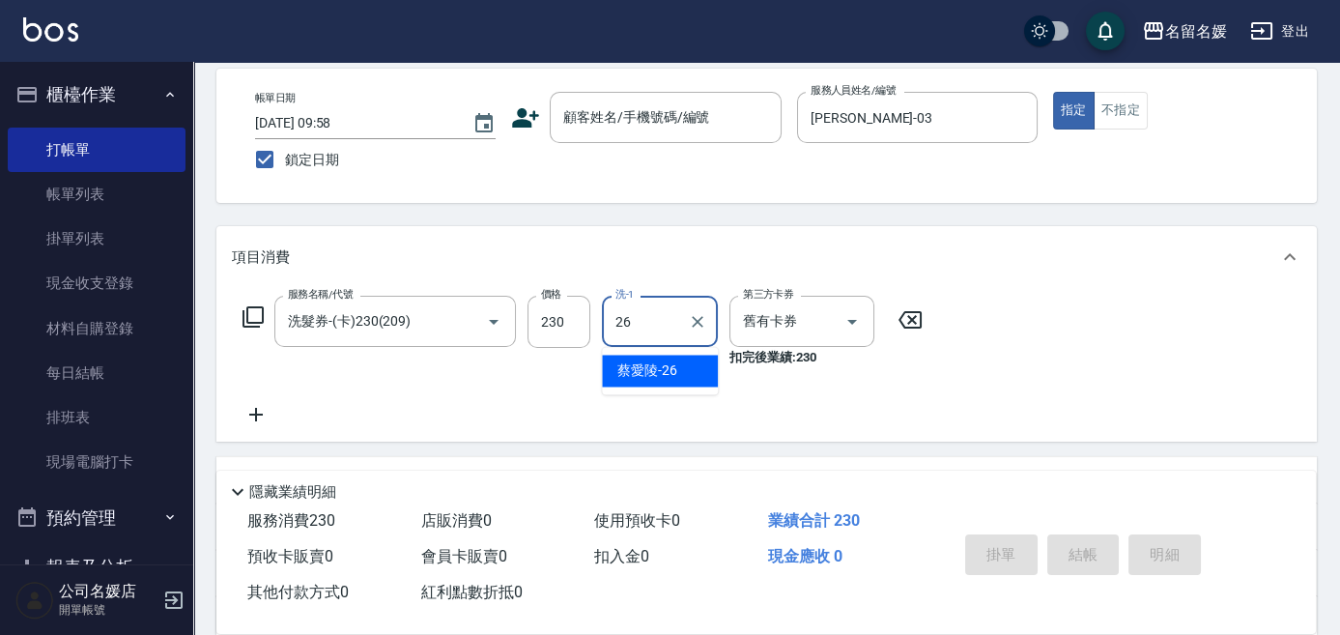
type input "[PERSON_NAME]-26"
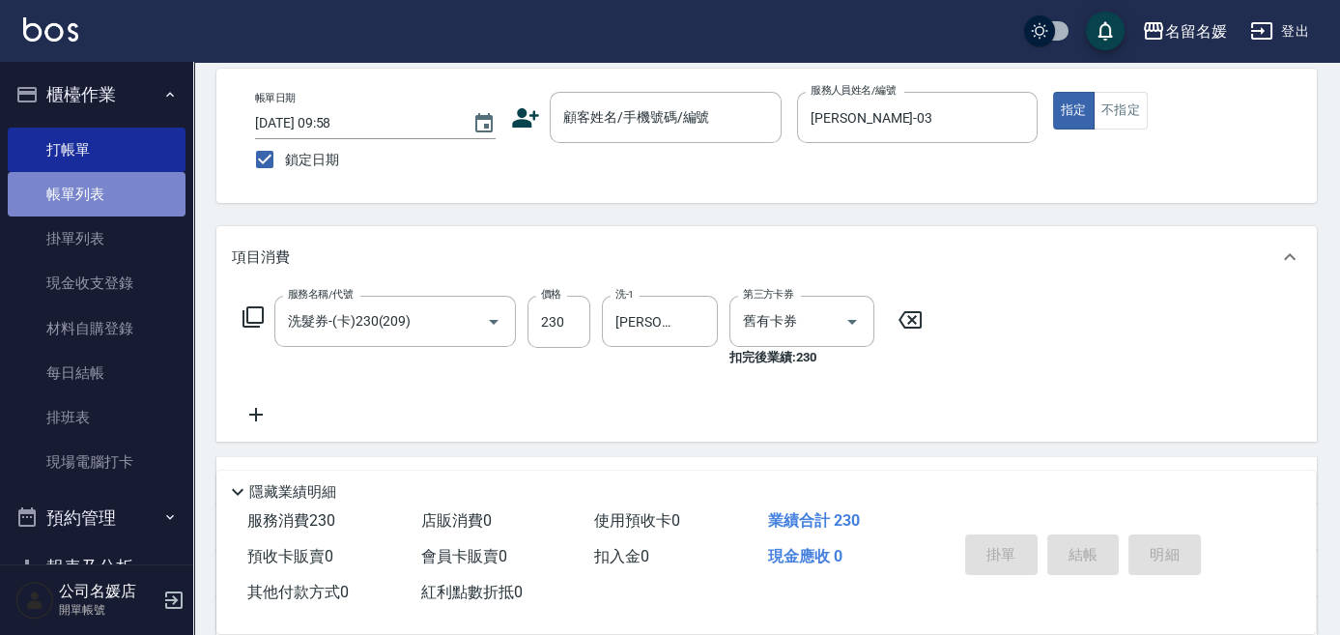
click at [110, 201] on link "帳單列表" at bounding box center [97, 194] width 178 height 44
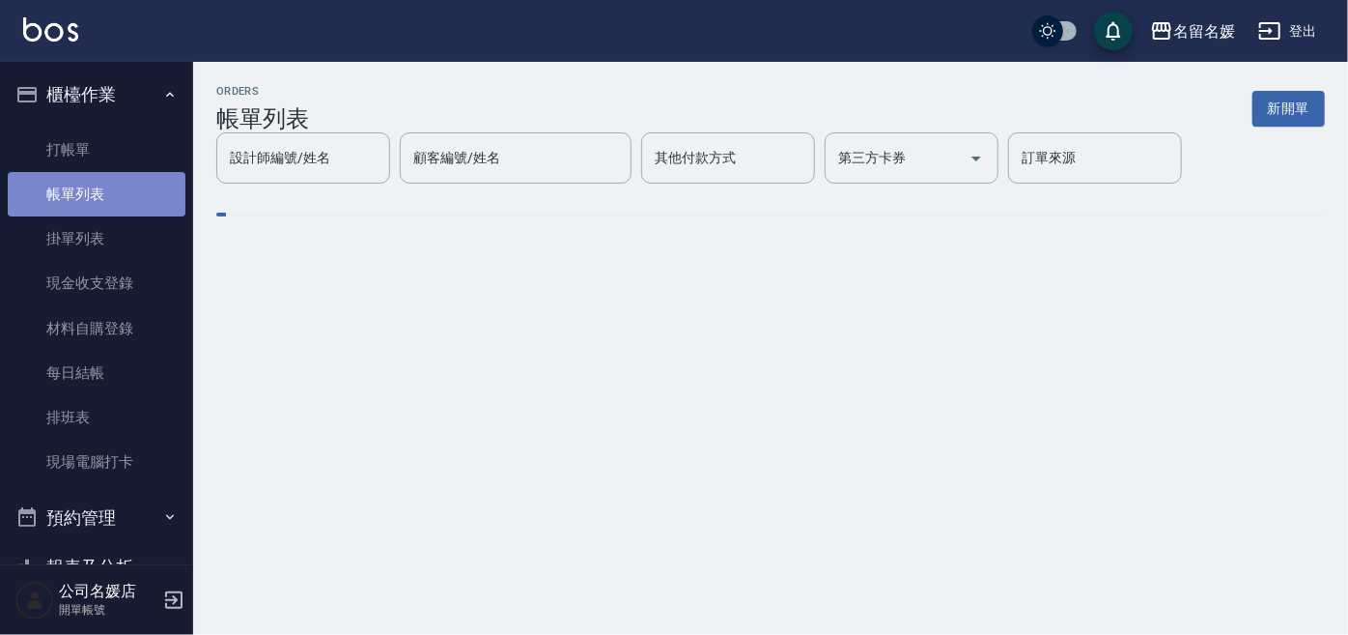
click at [110, 201] on link "帳單列表" at bounding box center [97, 194] width 178 height 44
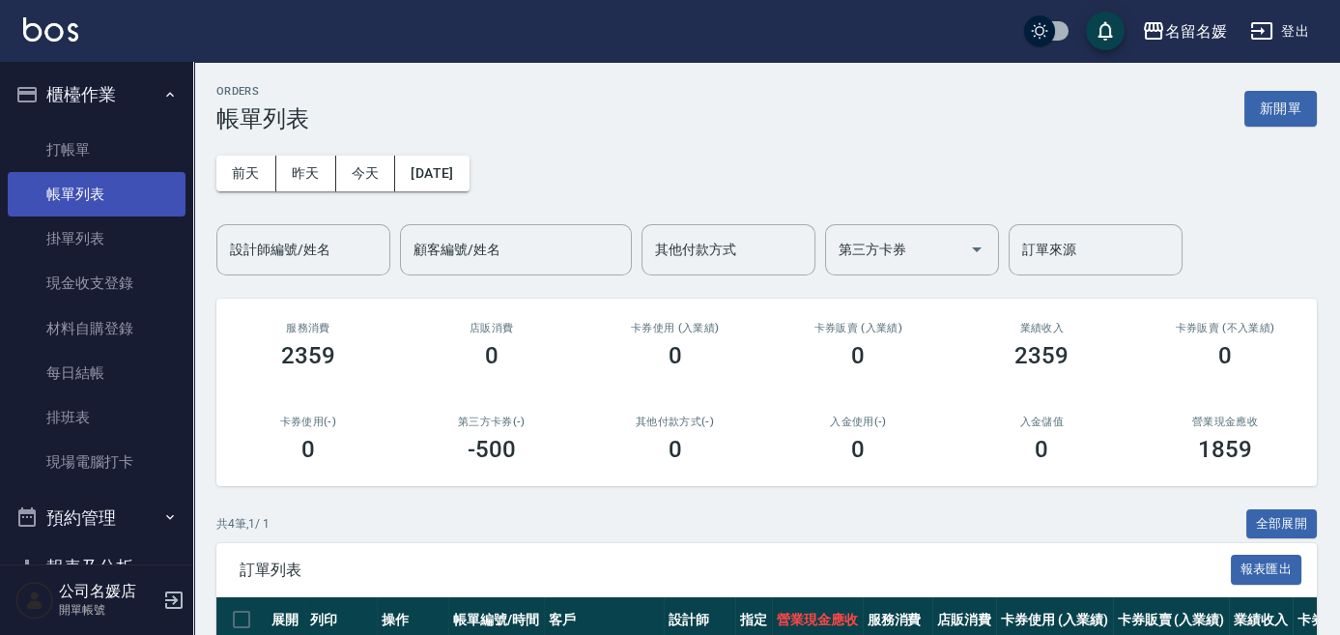
click at [110, 201] on link "帳單列表" at bounding box center [97, 194] width 178 height 44
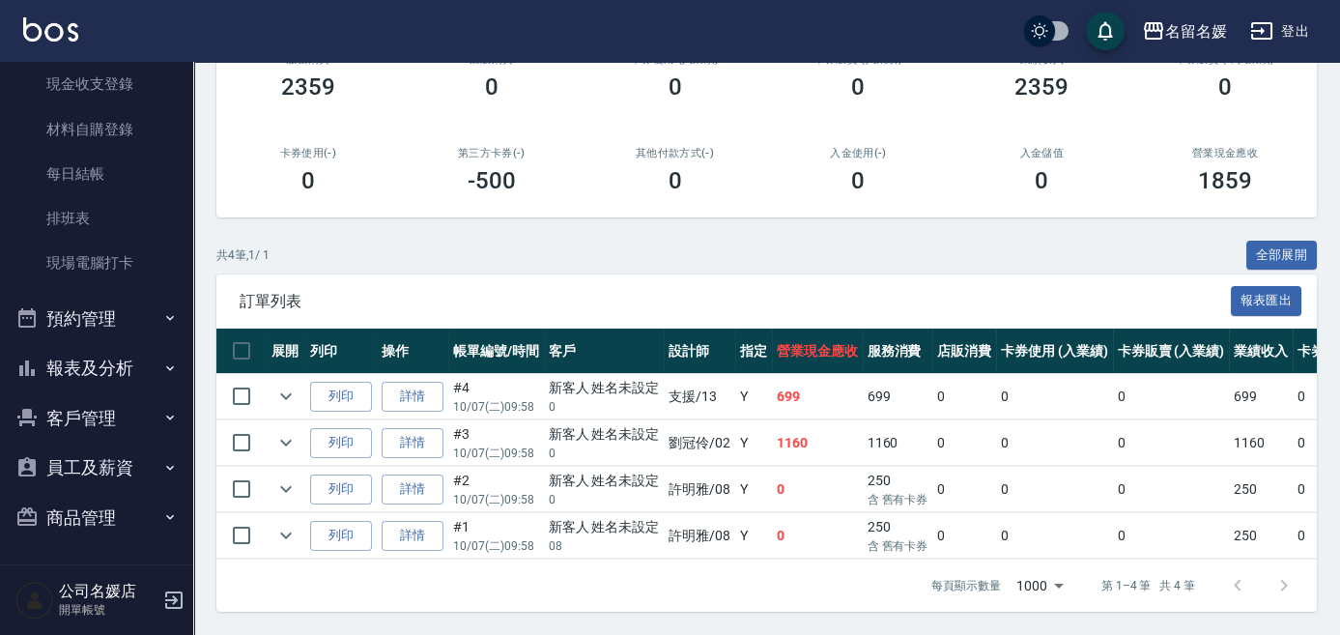
scroll to position [280, 0]
click at [274, 431] on icon "expand row" at bounding box center [285, 442] width 23 height 23
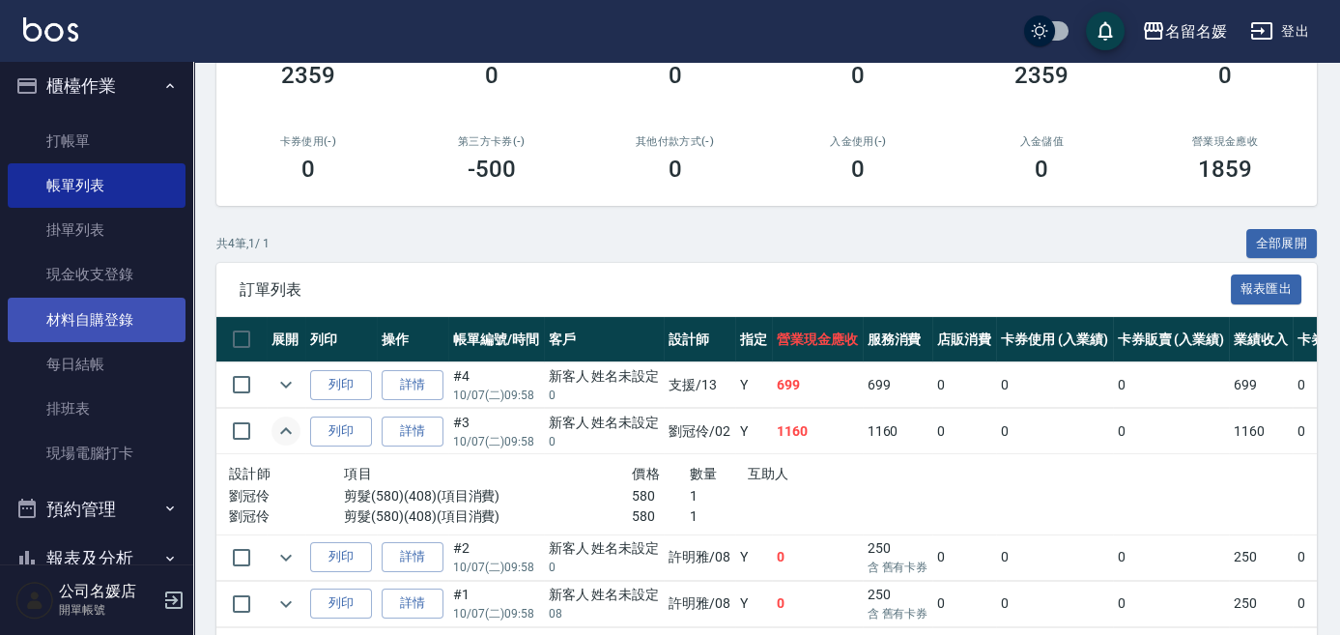
scroll to position [0, 0]
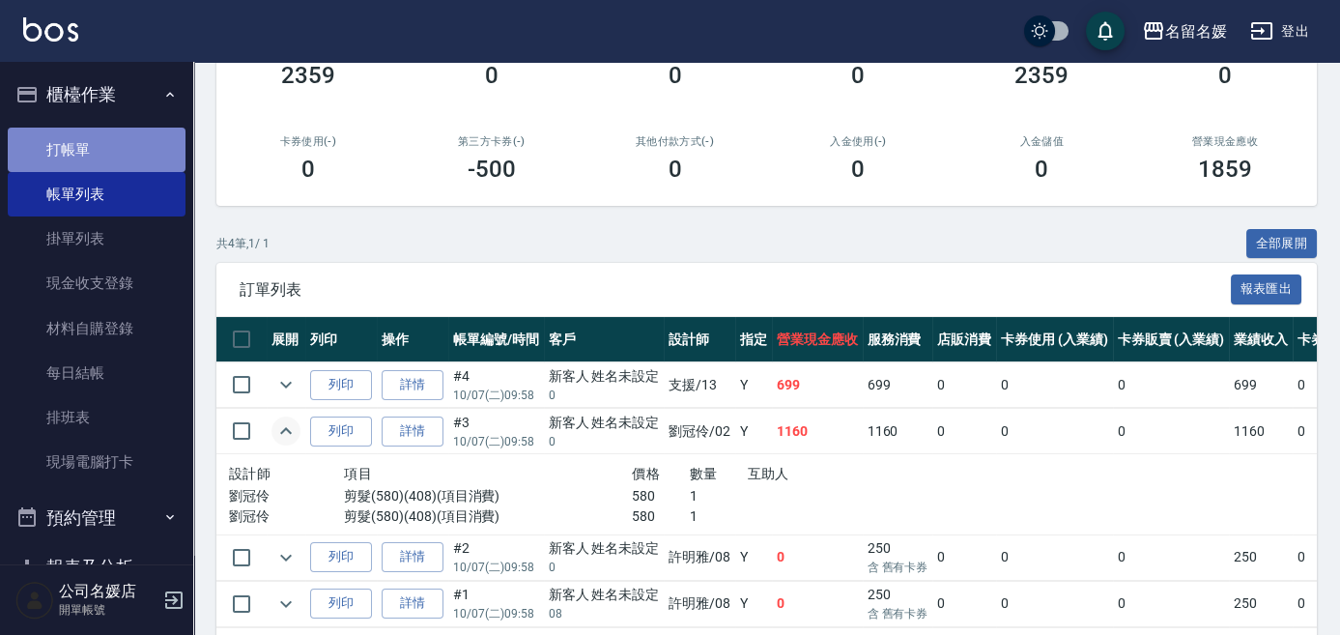
click at [136, 143] on link "打帳單" at bounding box center [97, 149] width 178 height 44
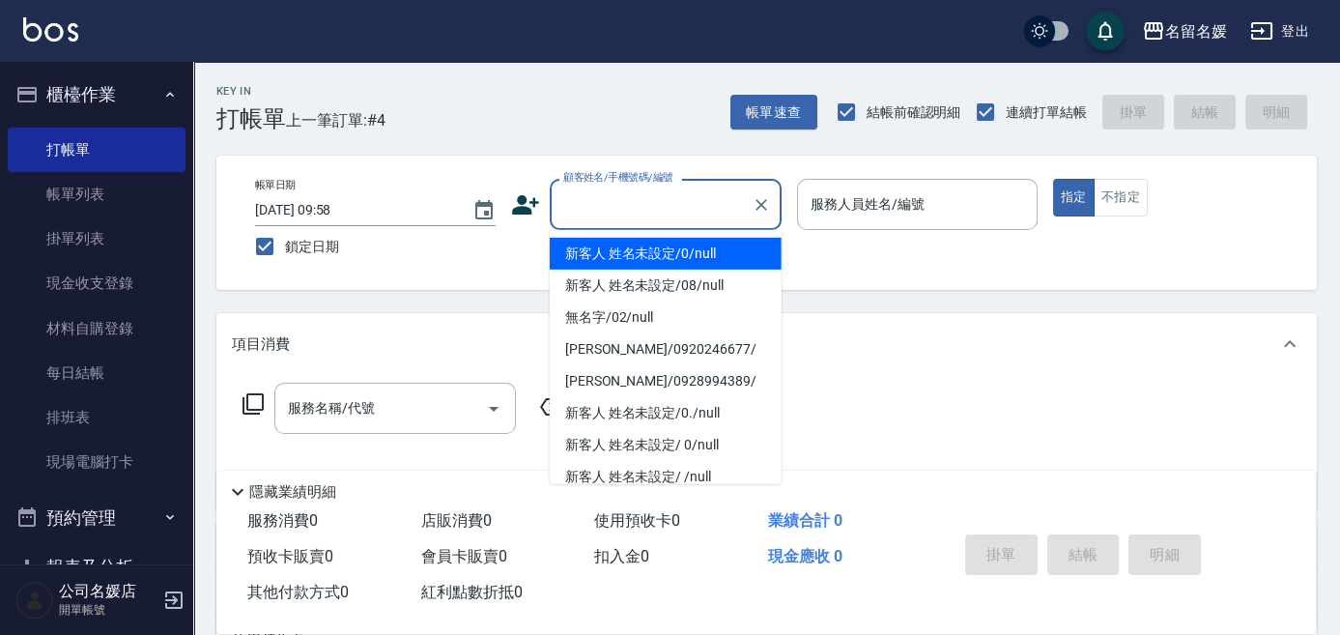
click at [652, 201] on input "顧客姓名/手機號碼/編號" at bounding box center [650, 204] width 185 height 34
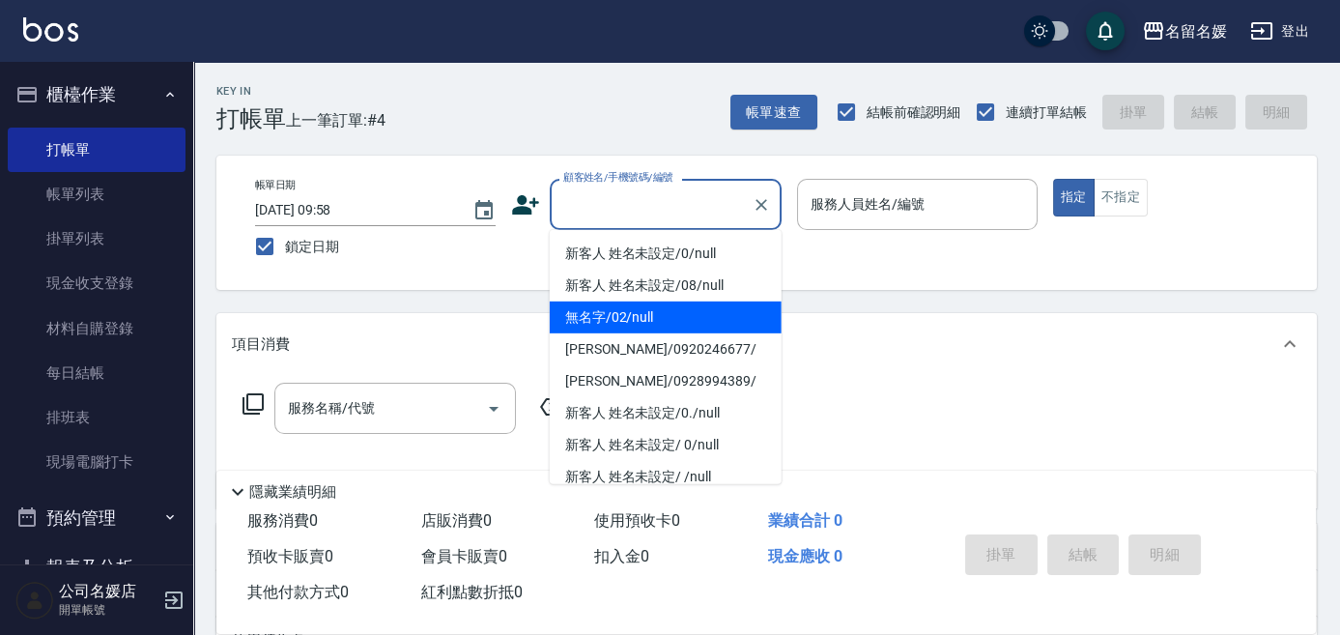
drag, startPoint x: 682, startPoint y: 313, endPoint x: 914, endPoint y: 223, distance: 248.6
click at [690, 308] on li "無名字/02/null" at bounding box center [666, 317] width 232 height 32
type input "無名字/02/null"
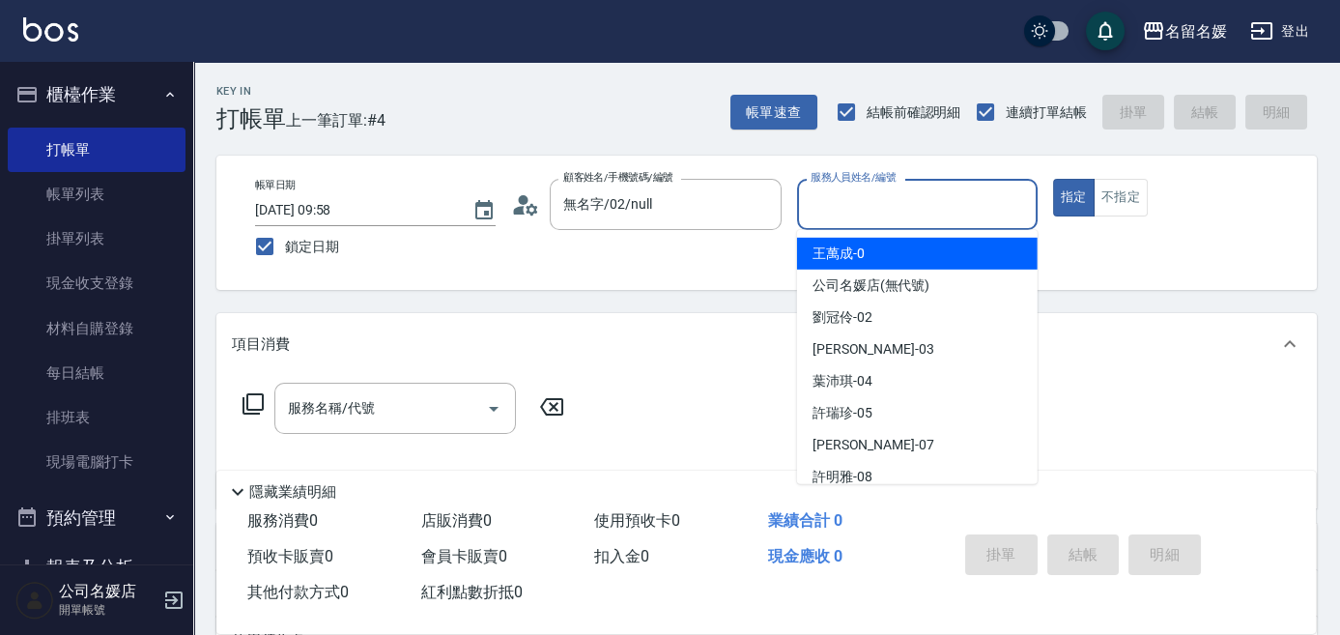
click at [916, 212] on input "服務人員姓名/編號" at bounding box center [916, 204] width 223 height 34
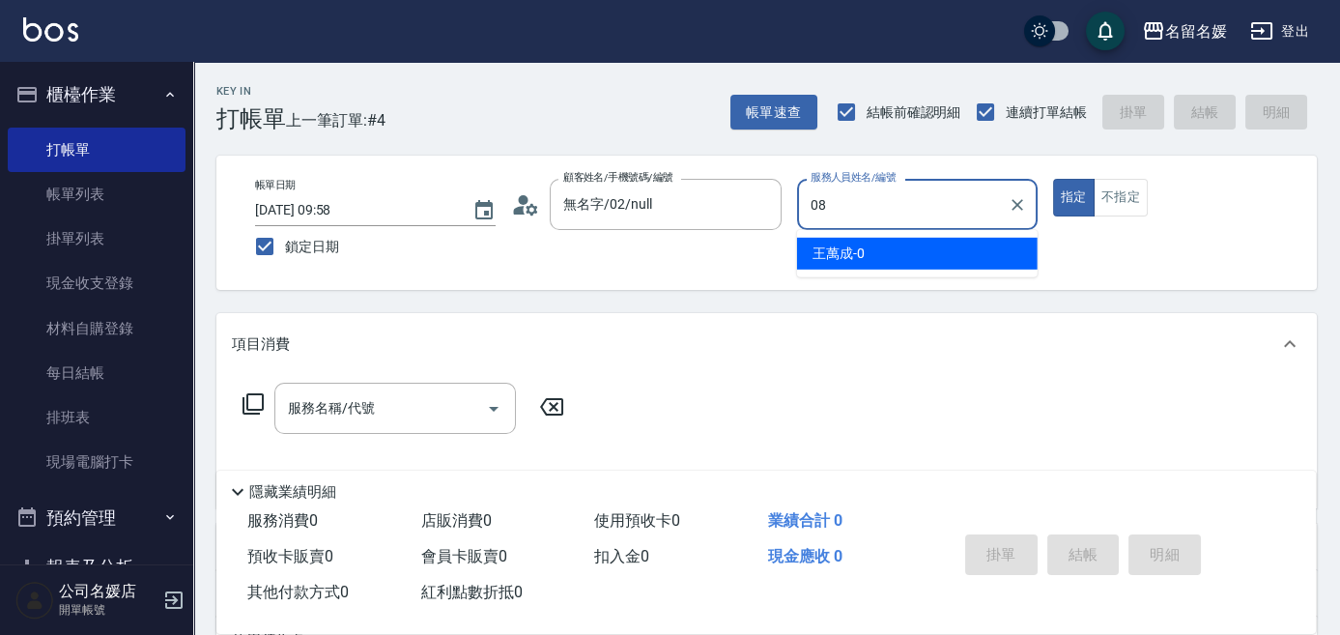
type input "08"
type button "true"
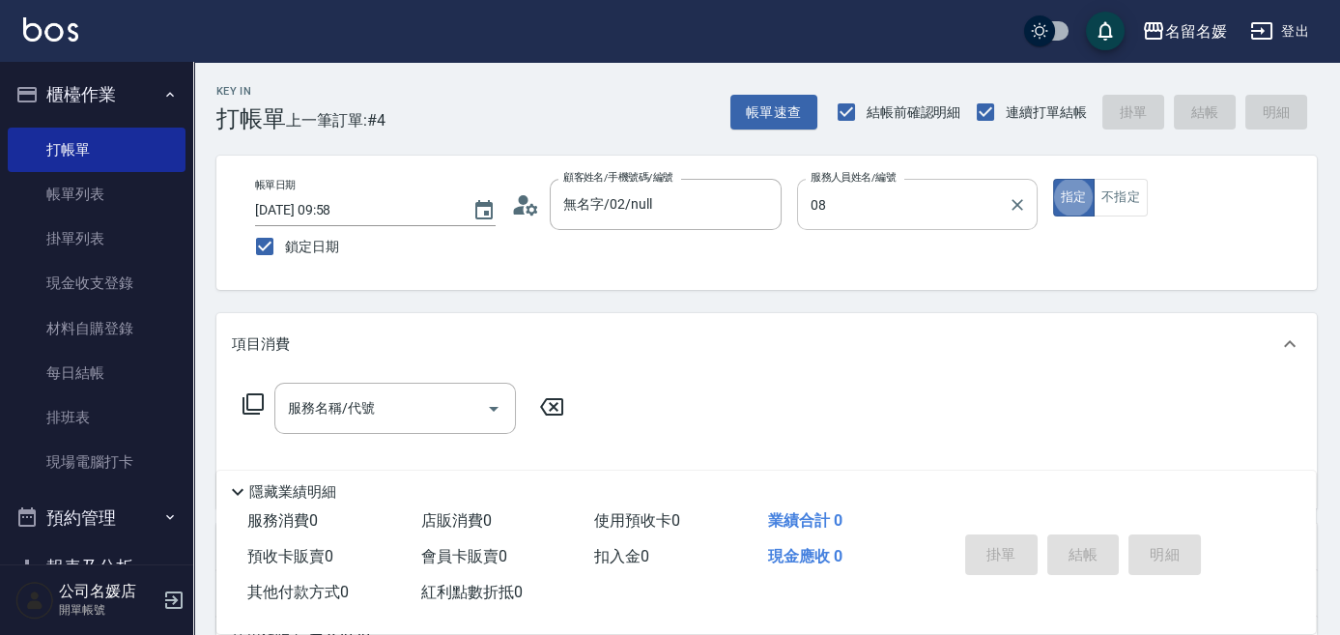
type input "[PERSON_NAME]-08"
drag, startPoint x: 365, startPoint y: 412, endPoint x: 399, endPoint y: 404, distance: 34.9
click at [392, 404] on input "服務名稱/代號" at bounding box center [380, 408] width 195 height 34
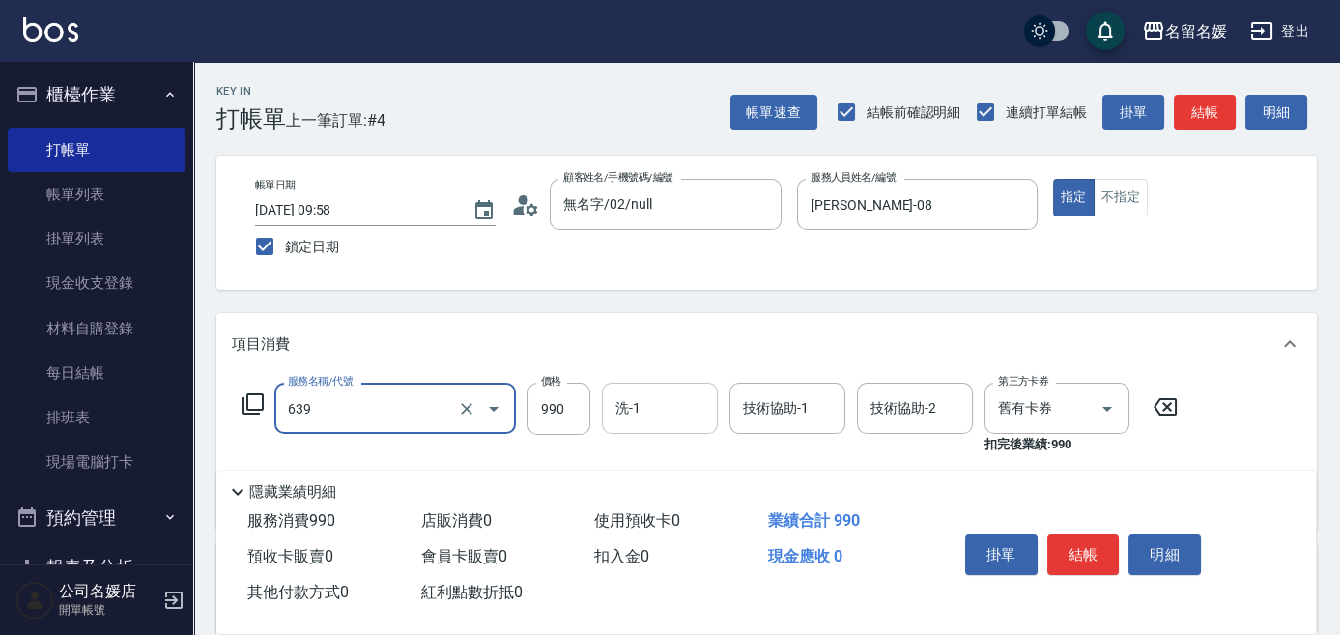
click at [643, 414] on input "洗-1" at bounding box center [659, 408] width 99 height 34
type input "(芙)蘆薈髮膜套卡(自材)(639)"
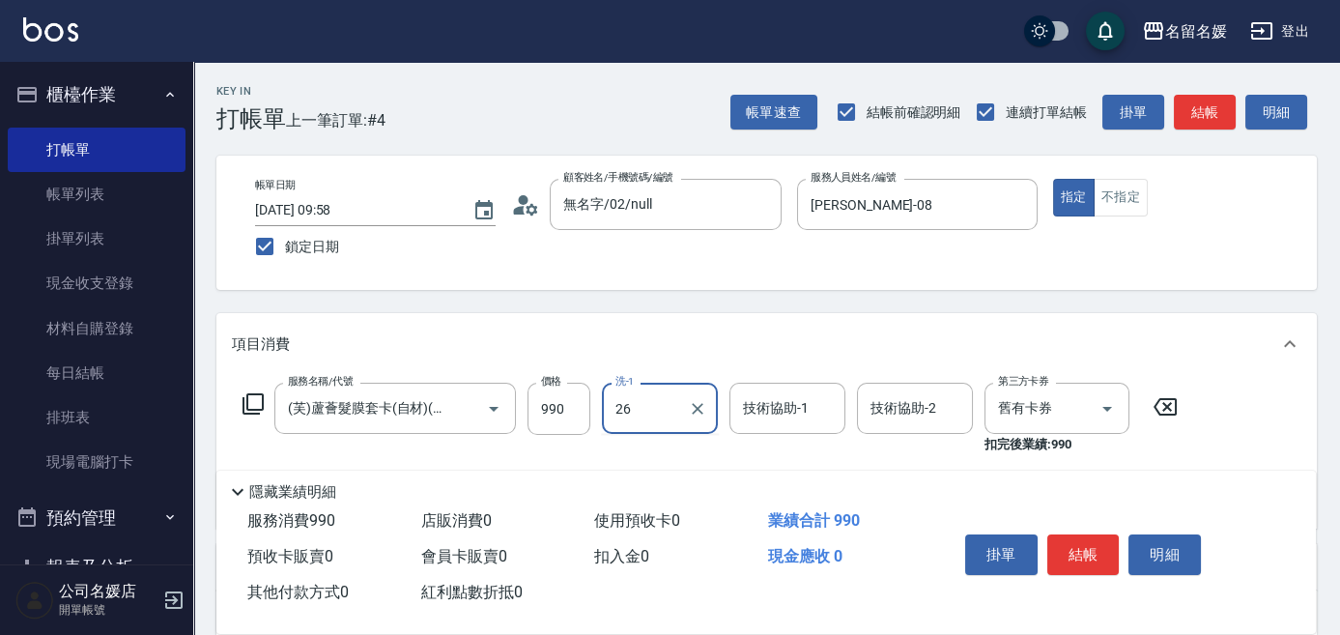
type input "[PERSON_NAME]-26"
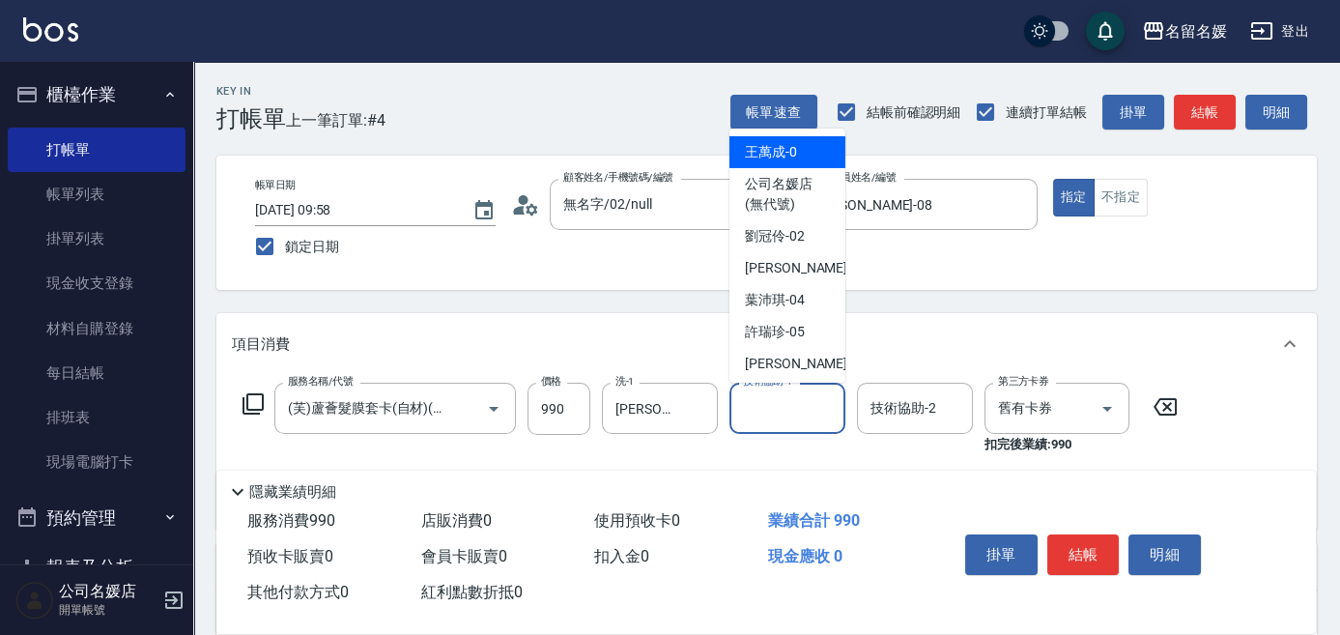
click at [758, 424] on input "技術協助-1" at bounding box center [787, 408] width 99 height 34
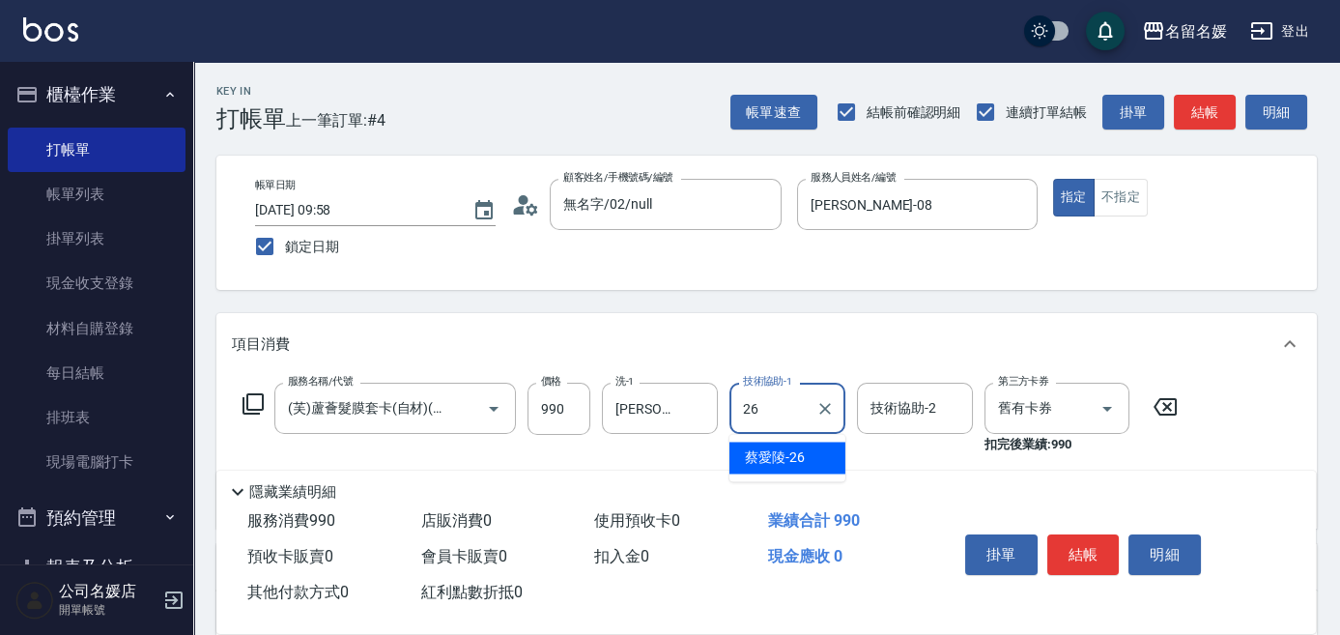
type input "[PERSON_NAME]-26"
click at [249, 399] on icon at bounding box center [252, 403] width 23 height 23
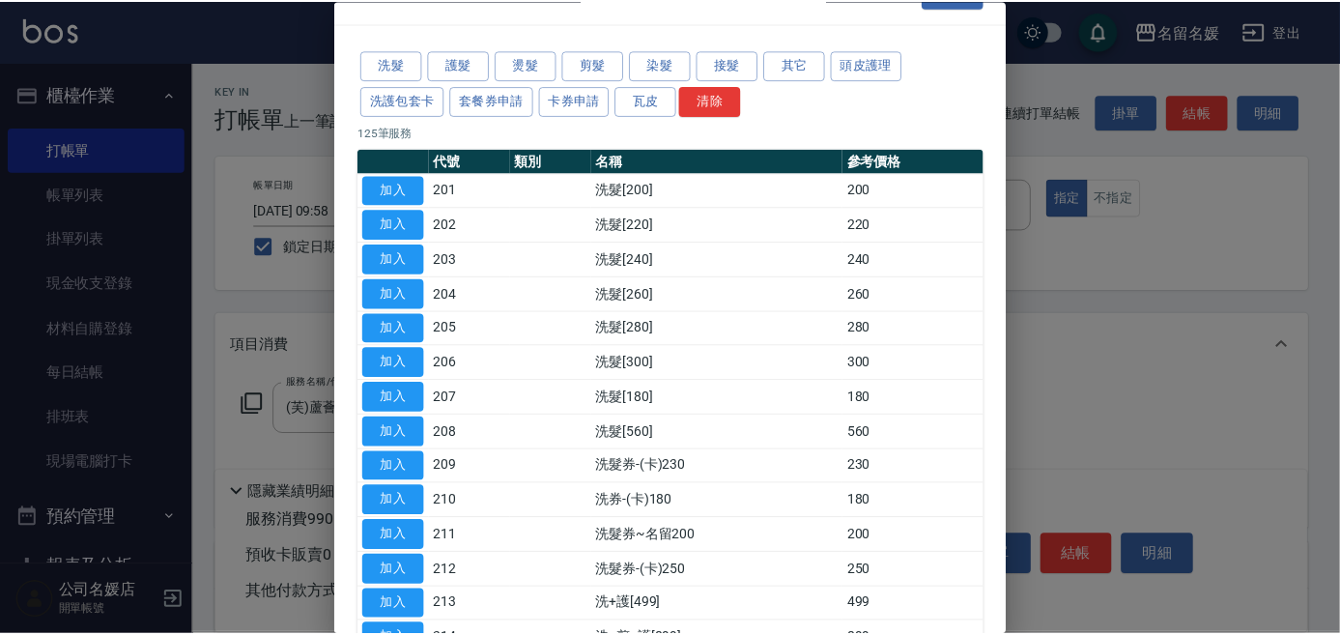
scroll to position [87, 0]
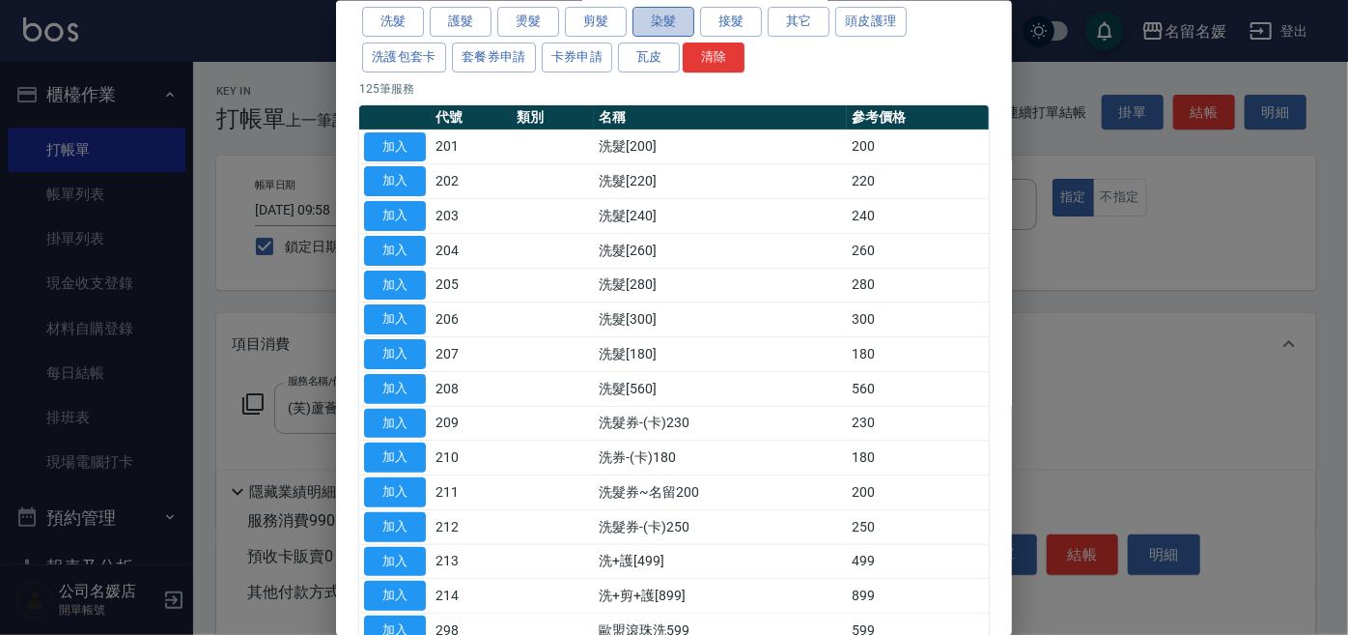
click at [677, 21] on button "染髮" at bounding box center [664, 22] width 62 height 30
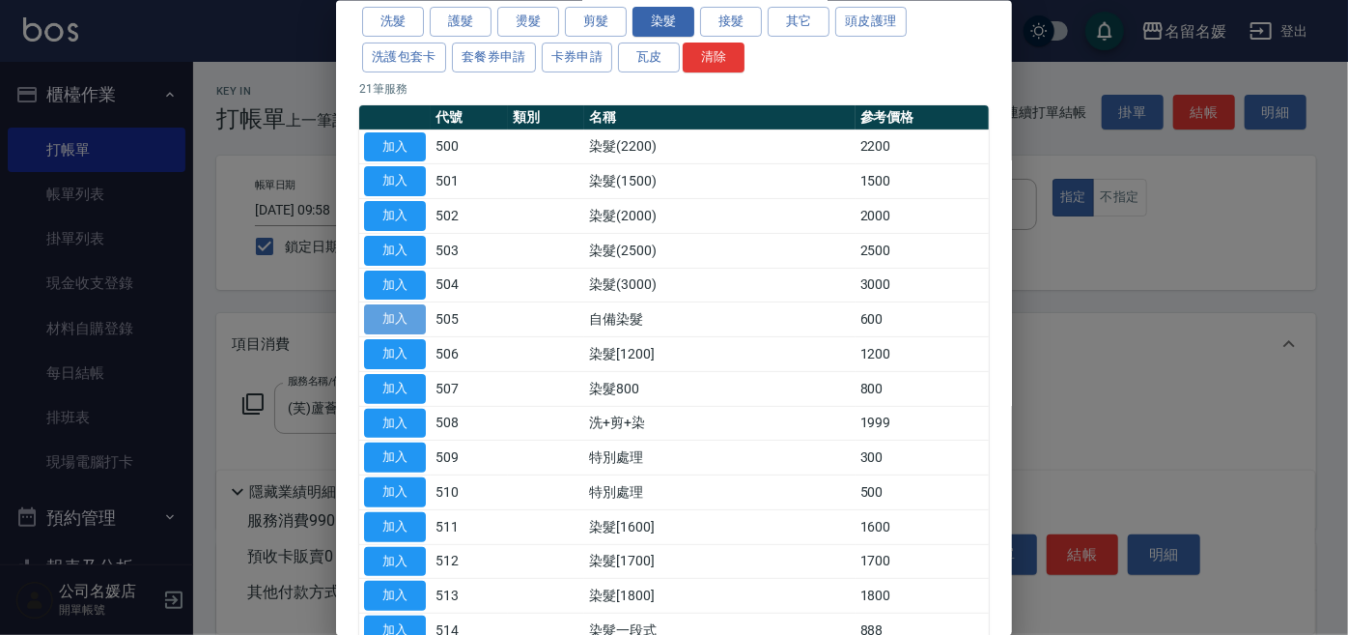
click at [385, 313] on button "加入" at bounding box center [395, 319] width 62 height 30
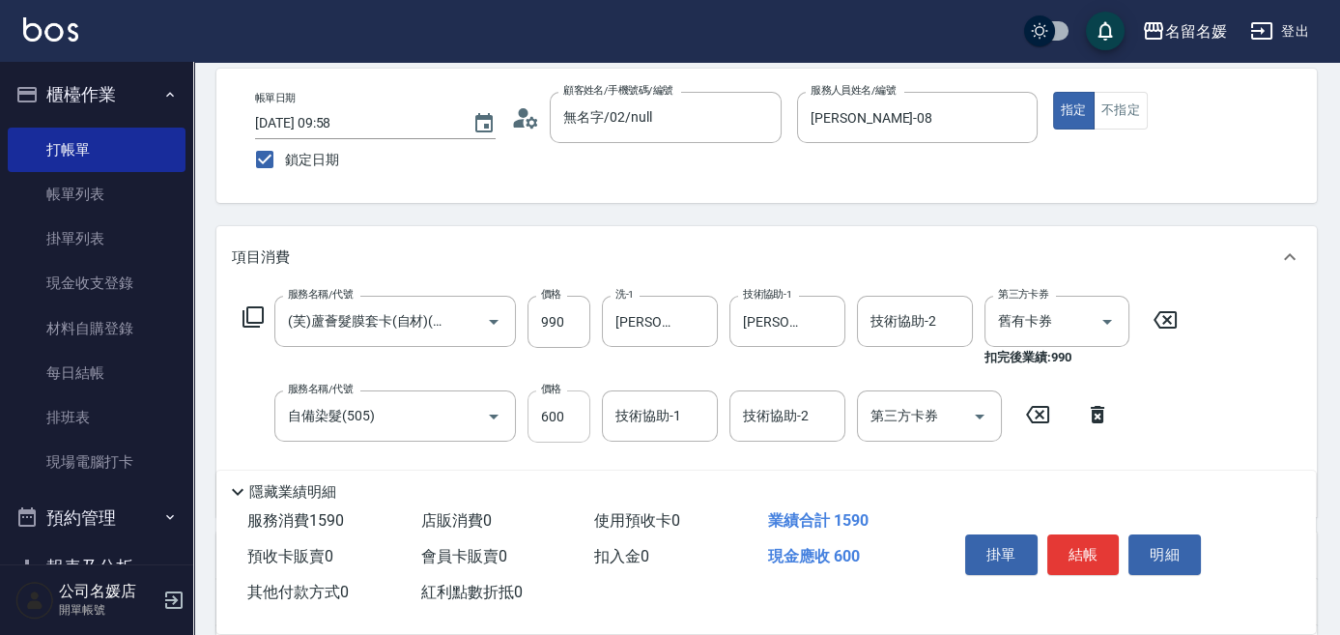
click at [574, 413] on input "600" at bounding box center [558, 416] width 63 height 52
type input "800"
click at [700, 419] on input "技術協助-1" at bounding box center [659, 416] width 99 height 34
type input "[PERSON_NAME]-26"
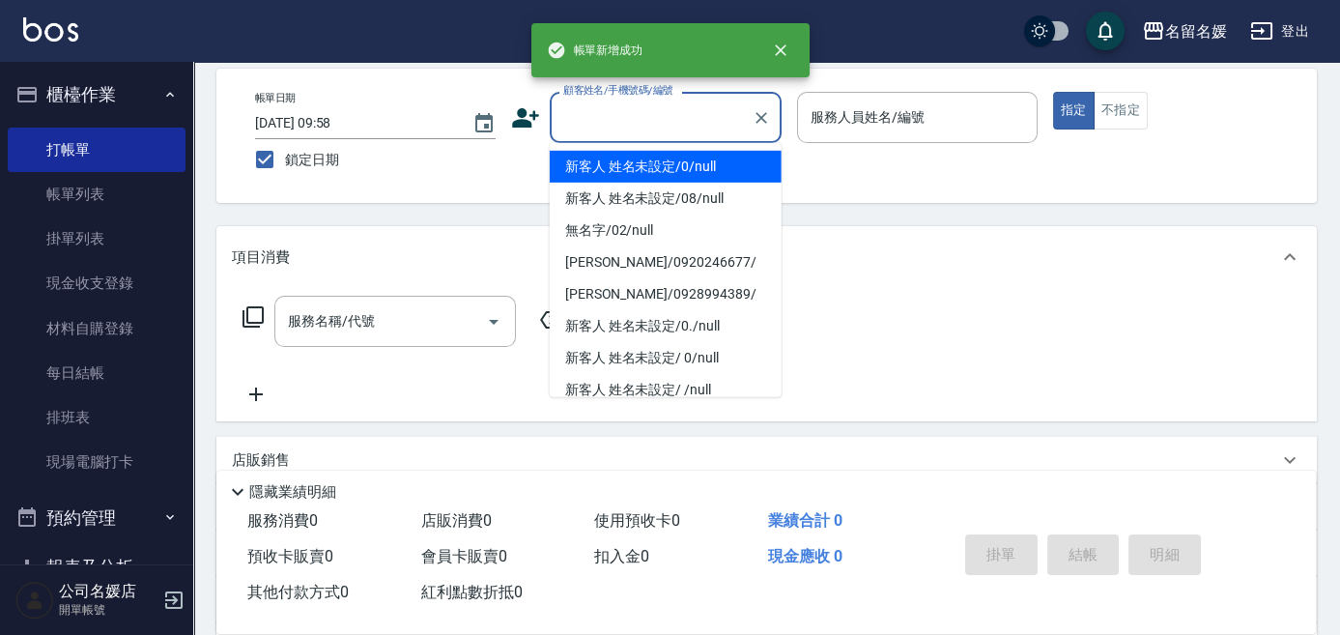
type input "新客人 姓名未設定/0/null"
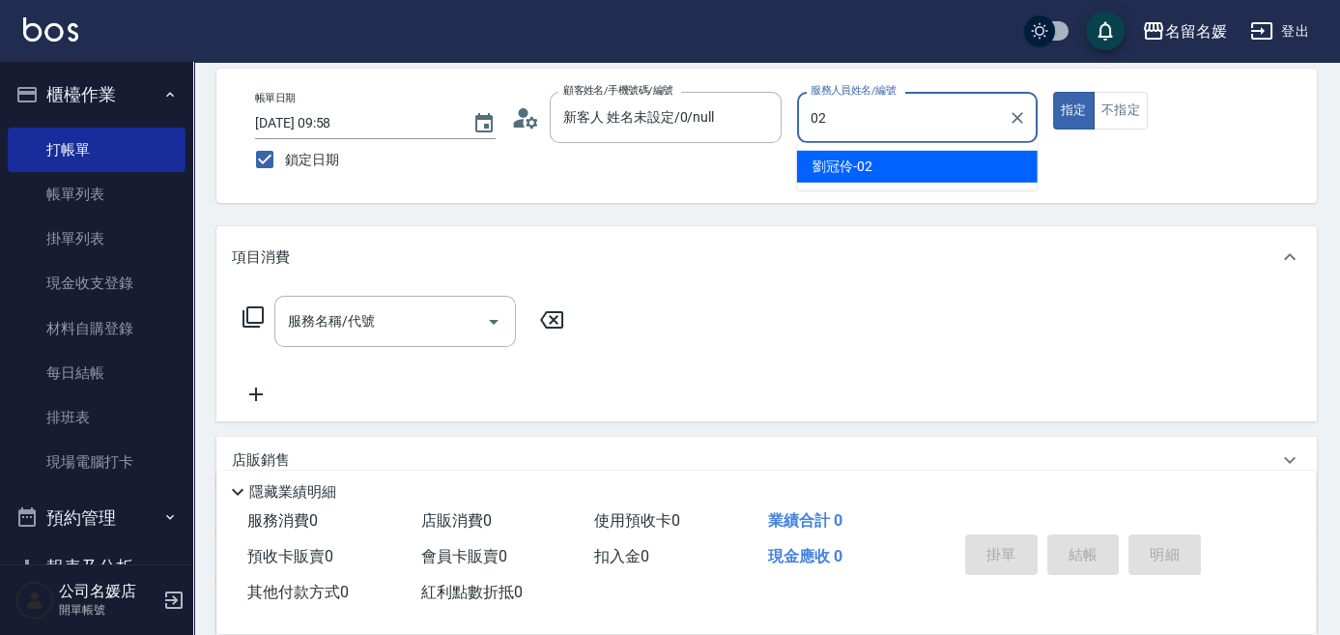
type input "[PERSON_NAME]-02"
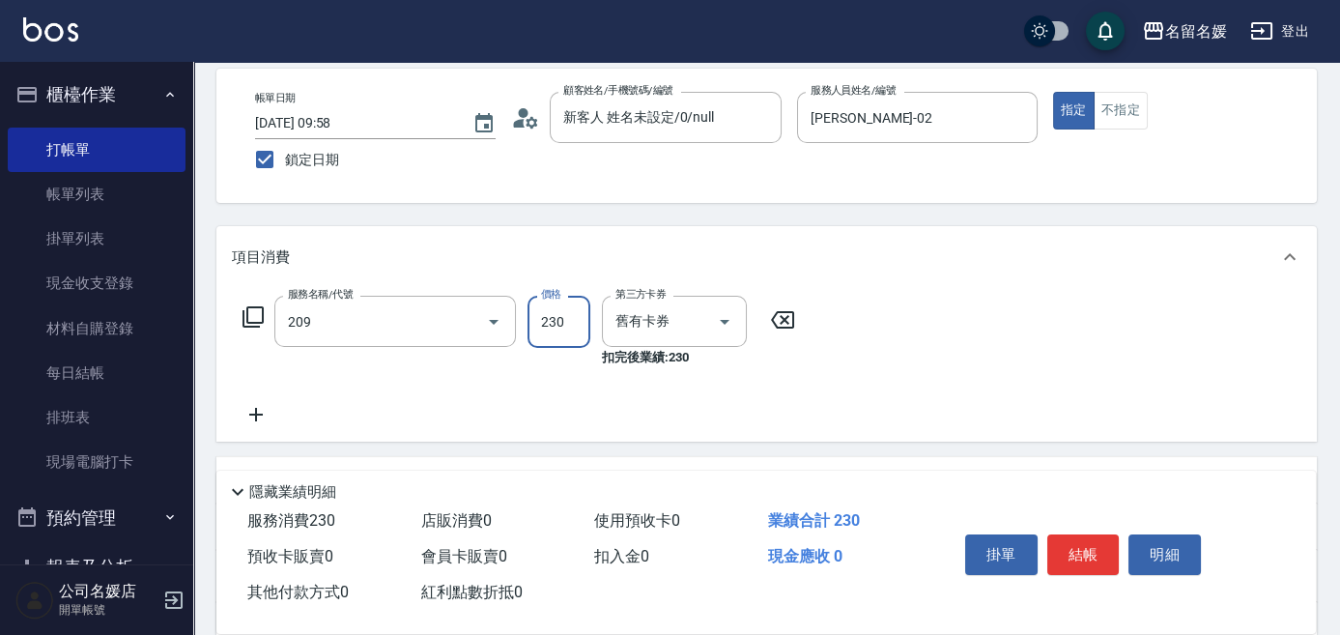
type input "洗髮券-(卡)230(209)"
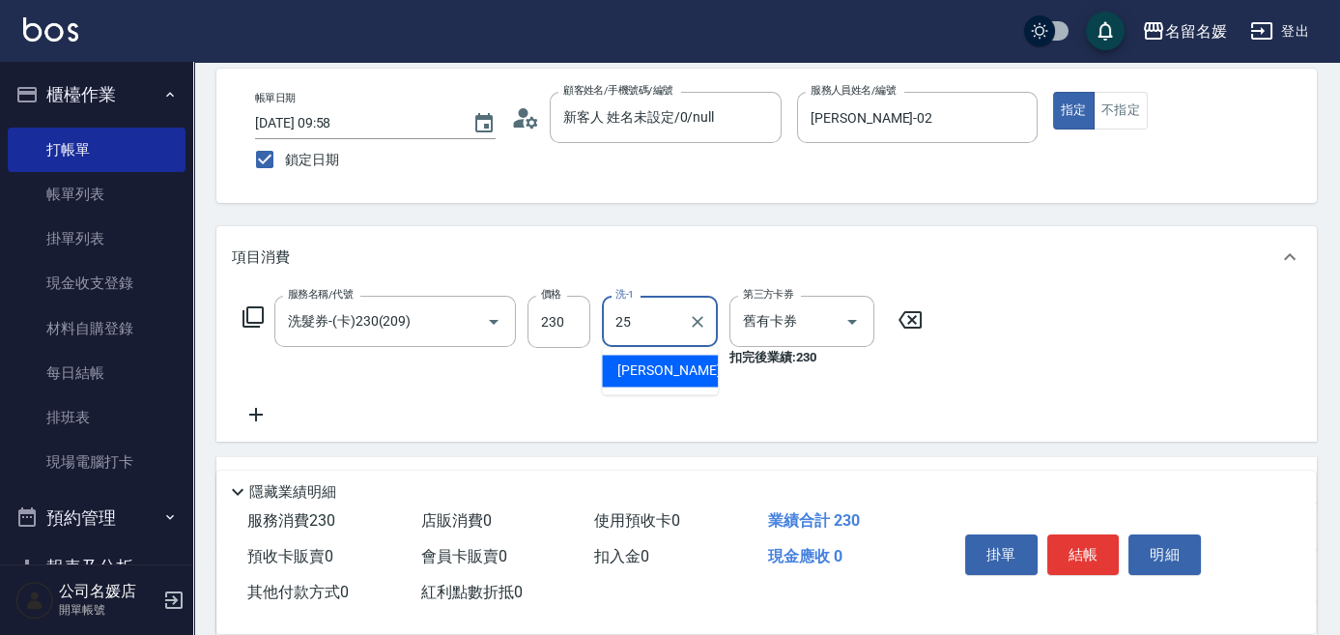
type input "[PERSON_NAME]-25"
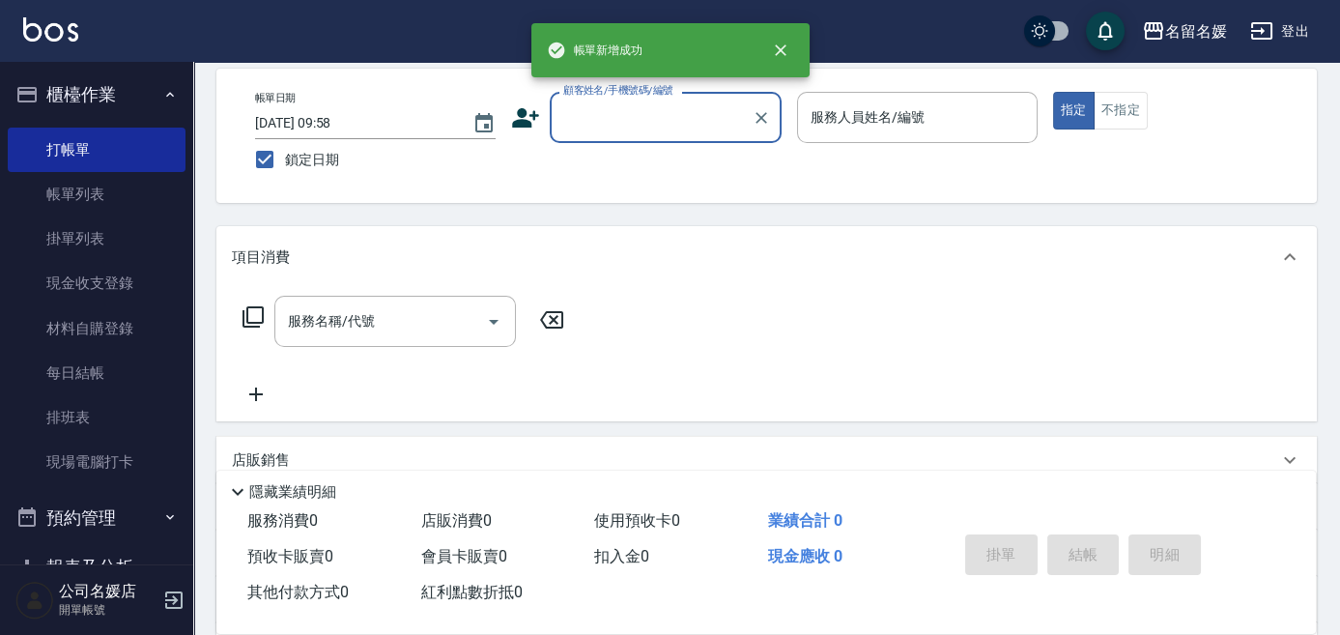
scroll to position [0, 0]
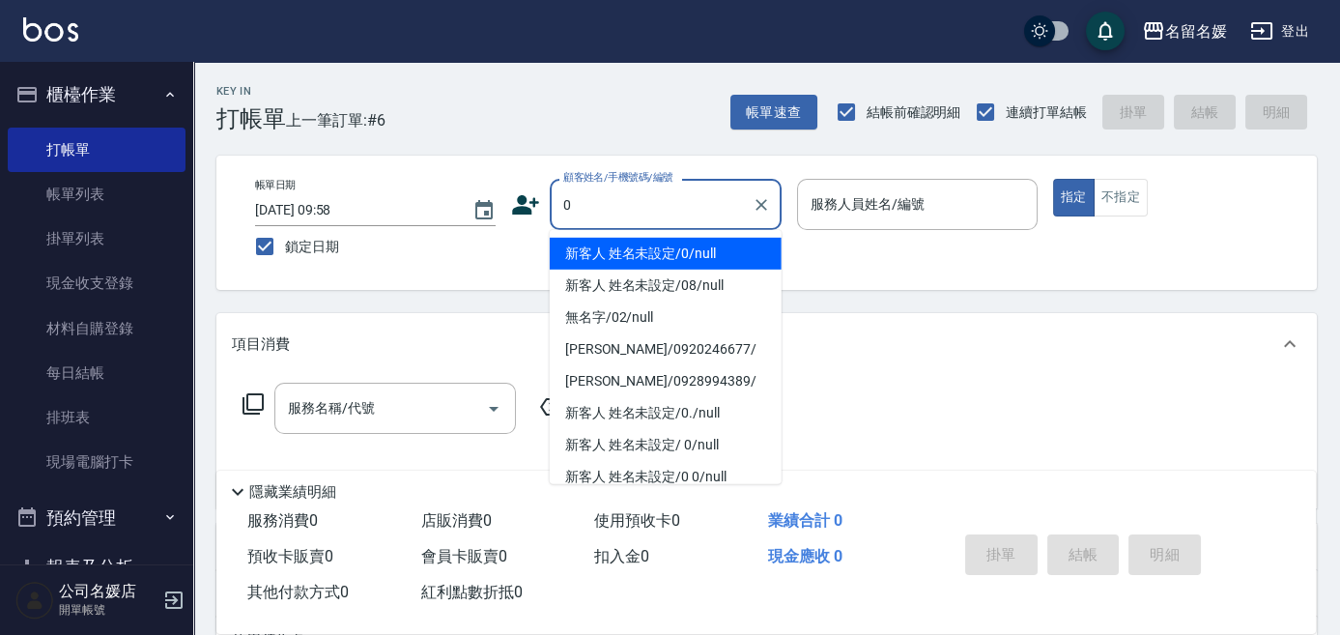
type input "新客人 姓名未設定/0/null"
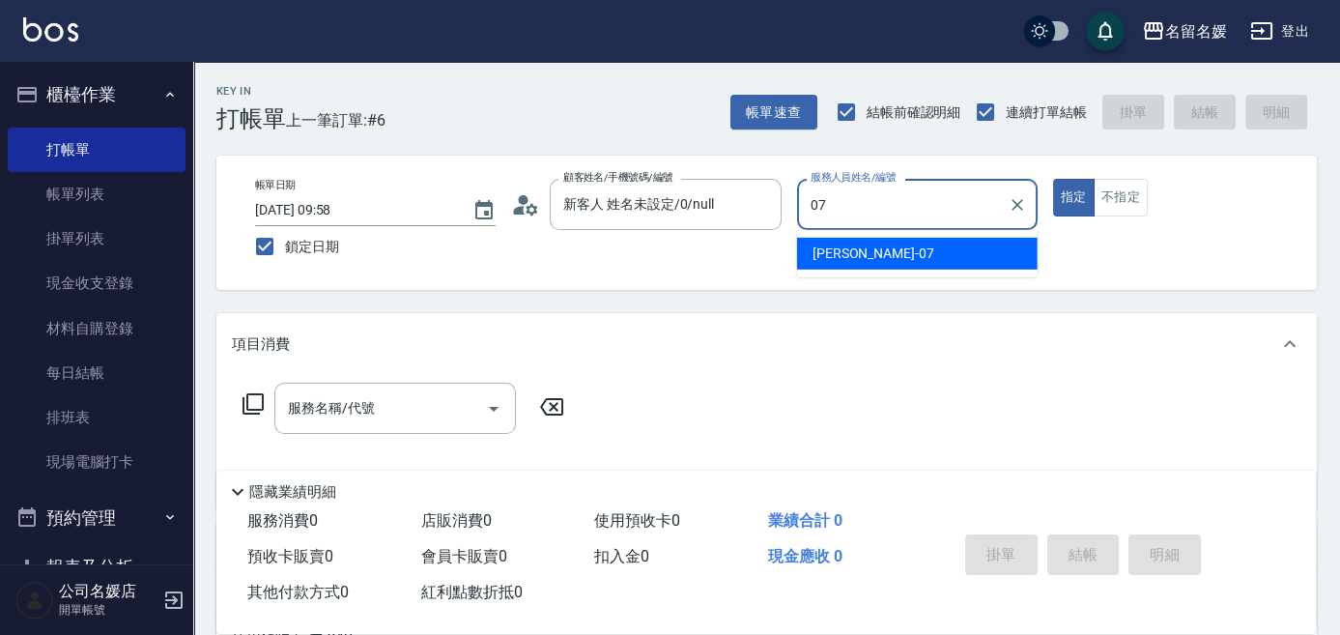
type input "[PERSON_NAME]-07"
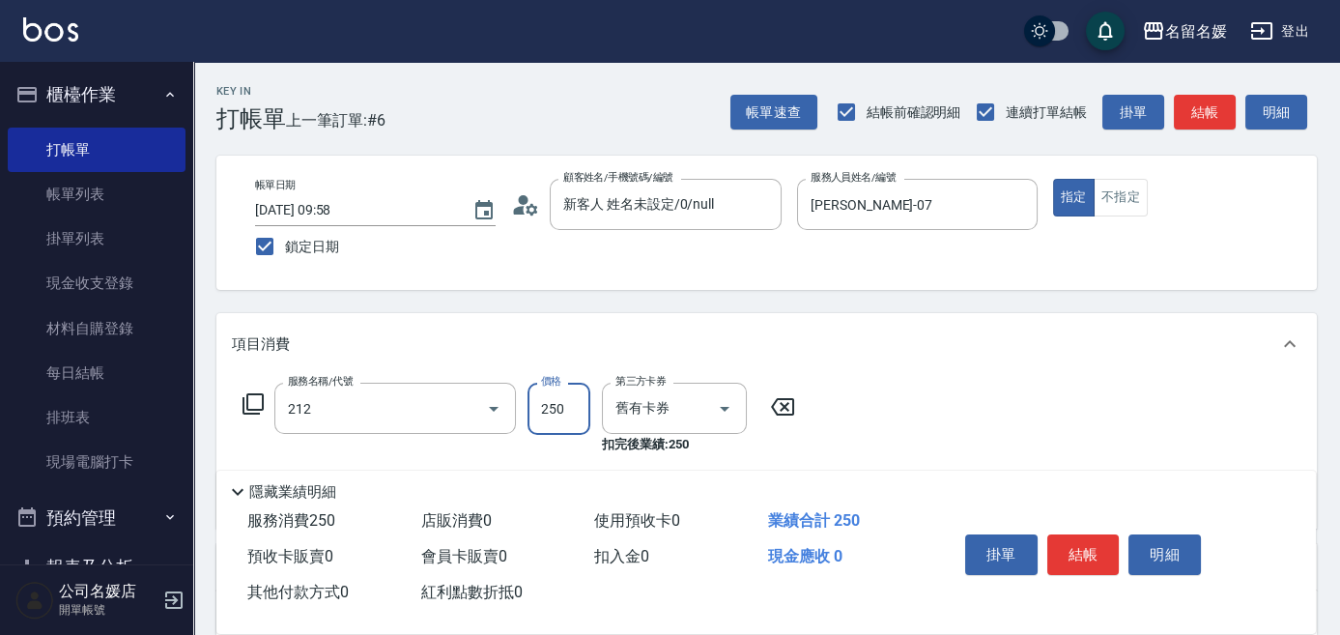
type input "洗髮券-(卡)250(212)"
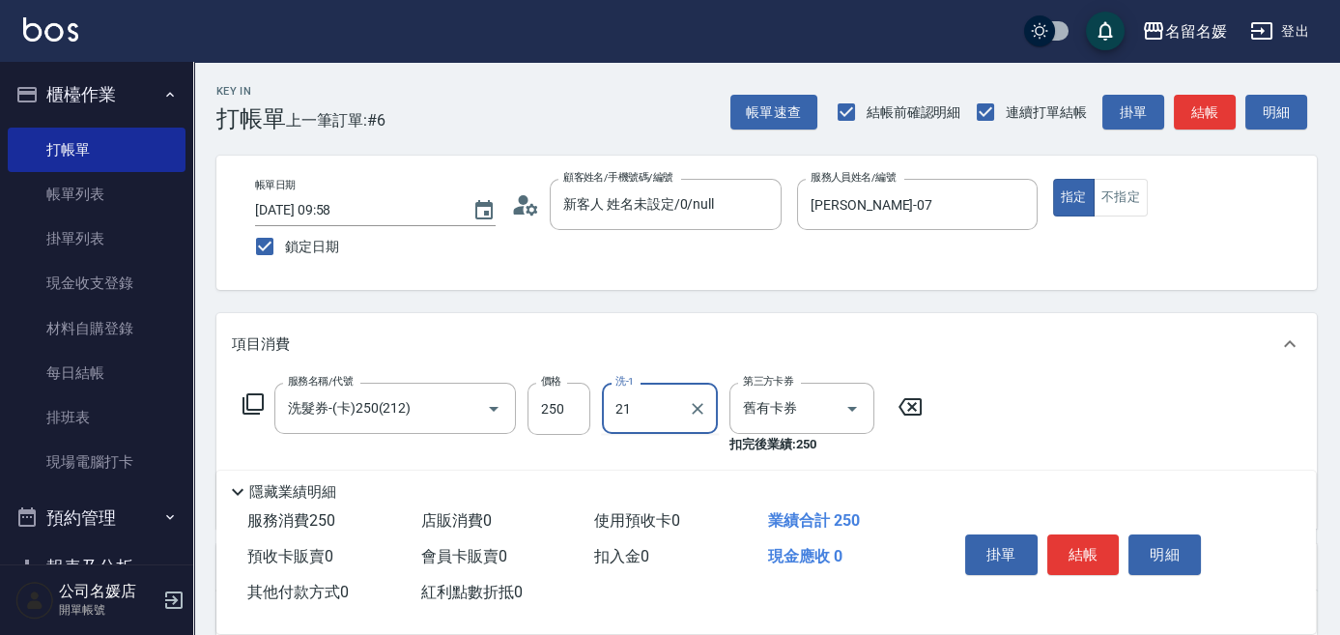
type input "[PERSON_NAME]-21"
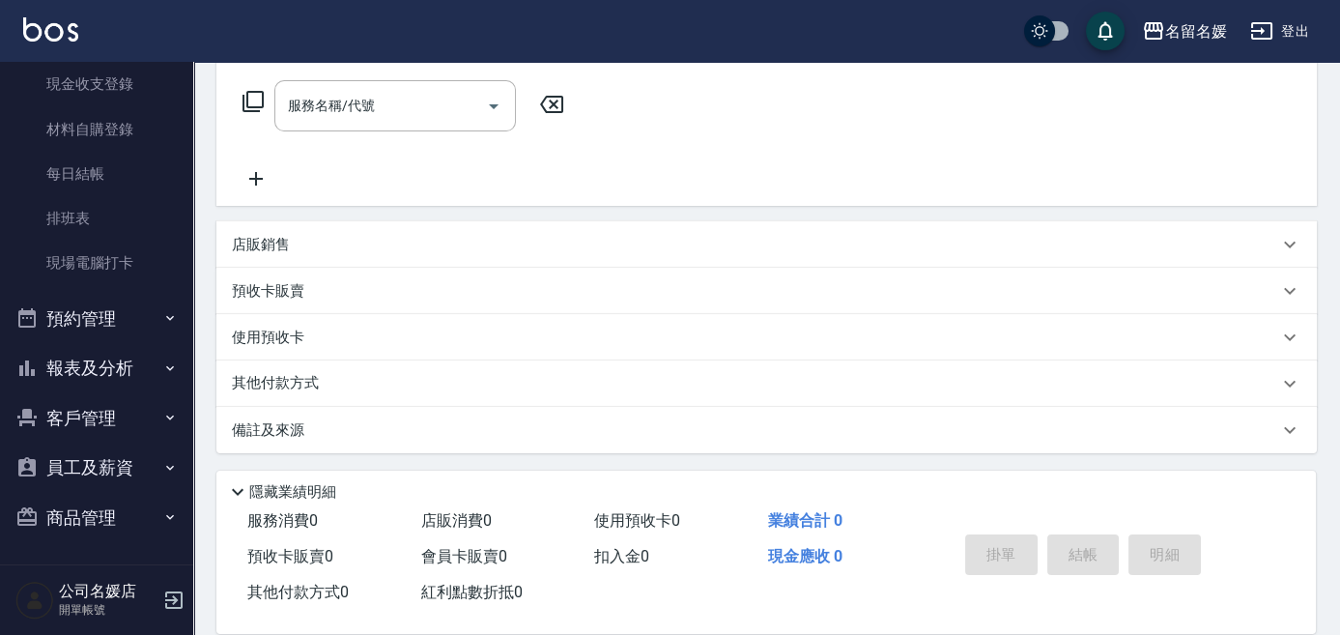
scroll to position [303, 0]
click at [114, 360] on button "報表及分析" at bounding box center [97, 368] width 178 height 50
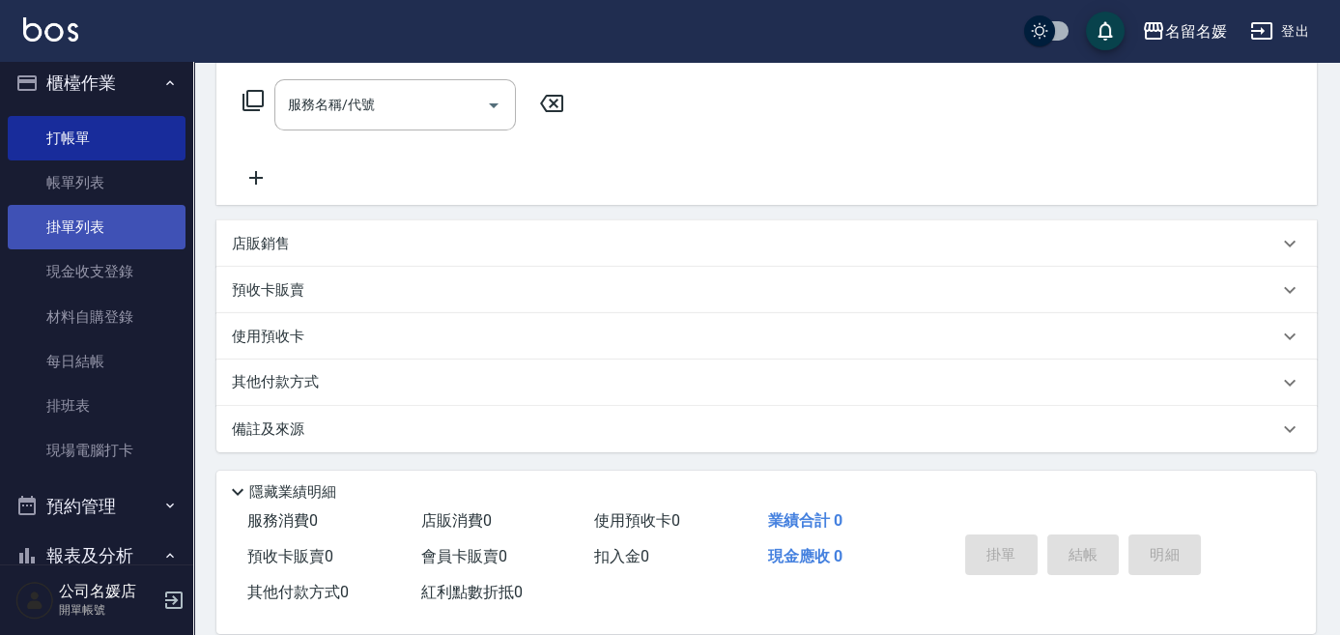
scroll to position [0, 0]
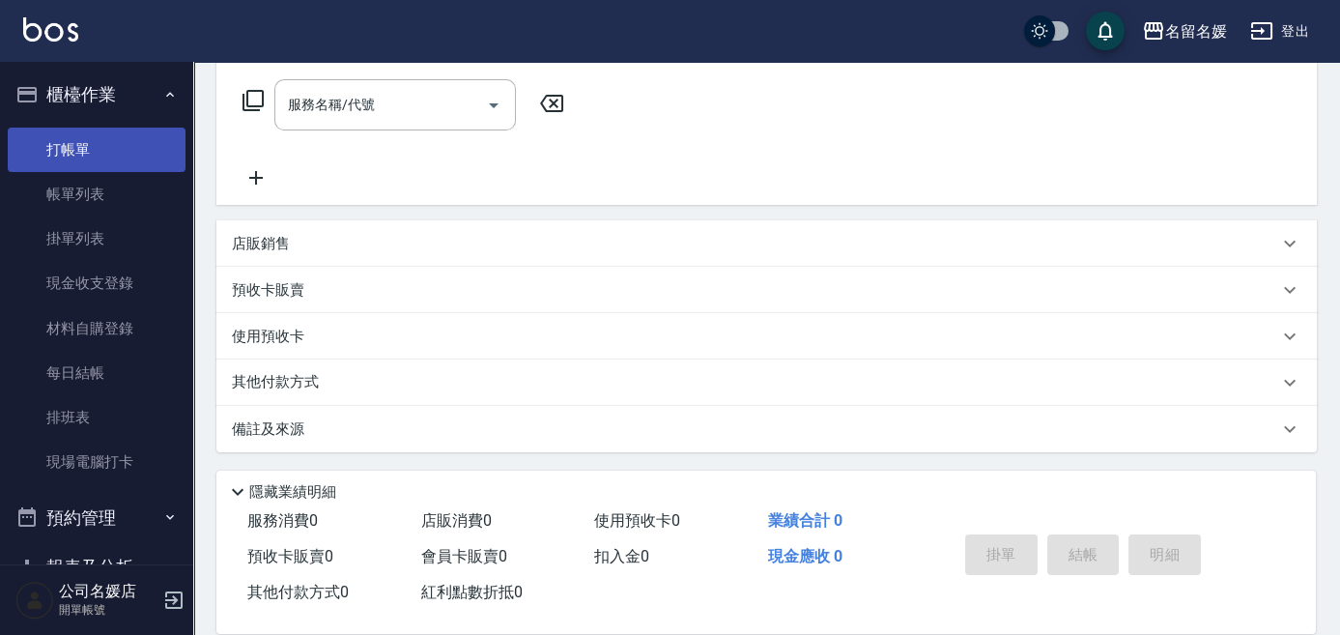
click at [123, 155] on link "打帳單" at bounding box center [97, 149] width 178 height 44
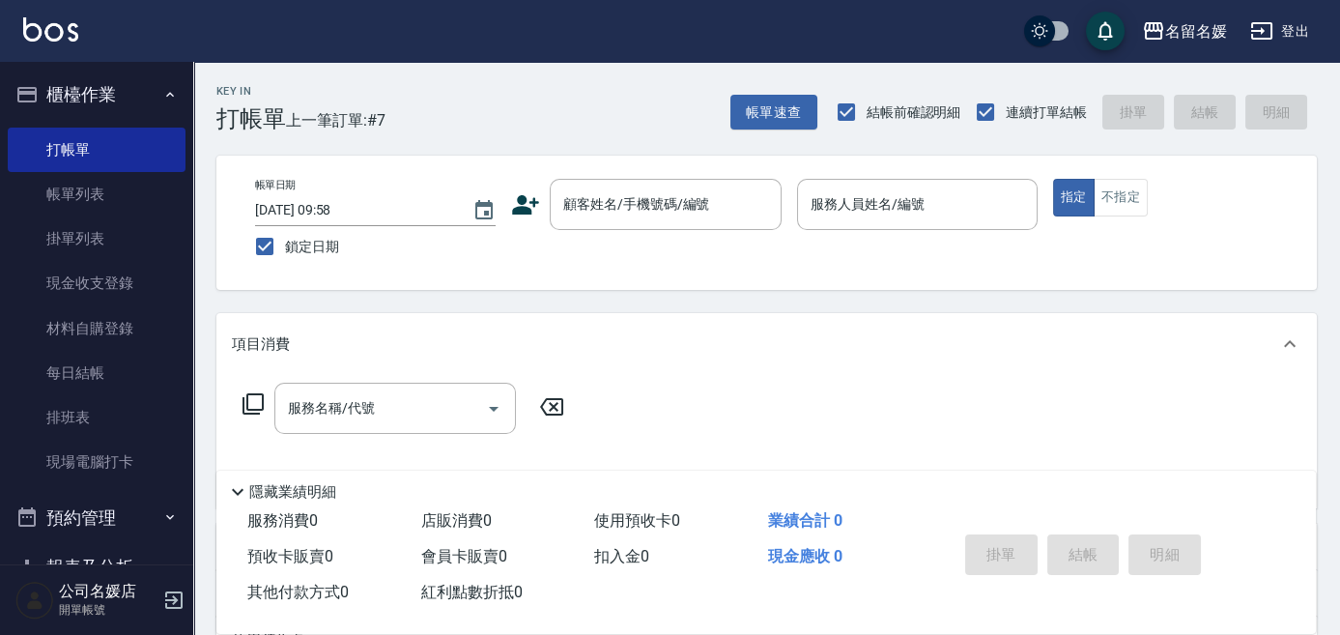
click at [743, 267] on div "帳單日期 [DATE] 09:58 鎖定日期 顧客姓名/手機號碼/編號 顧客姓名/手機號碼/編號 服務人員姓名/編號 服務人員姓名/編號 指定 不指定" at bounding box center [767, 223] width 1054 height 88
click at [701, 183] on div "顧客姓名/手機號碼/編號" at bounding box center [666, 204] width 232 height 51
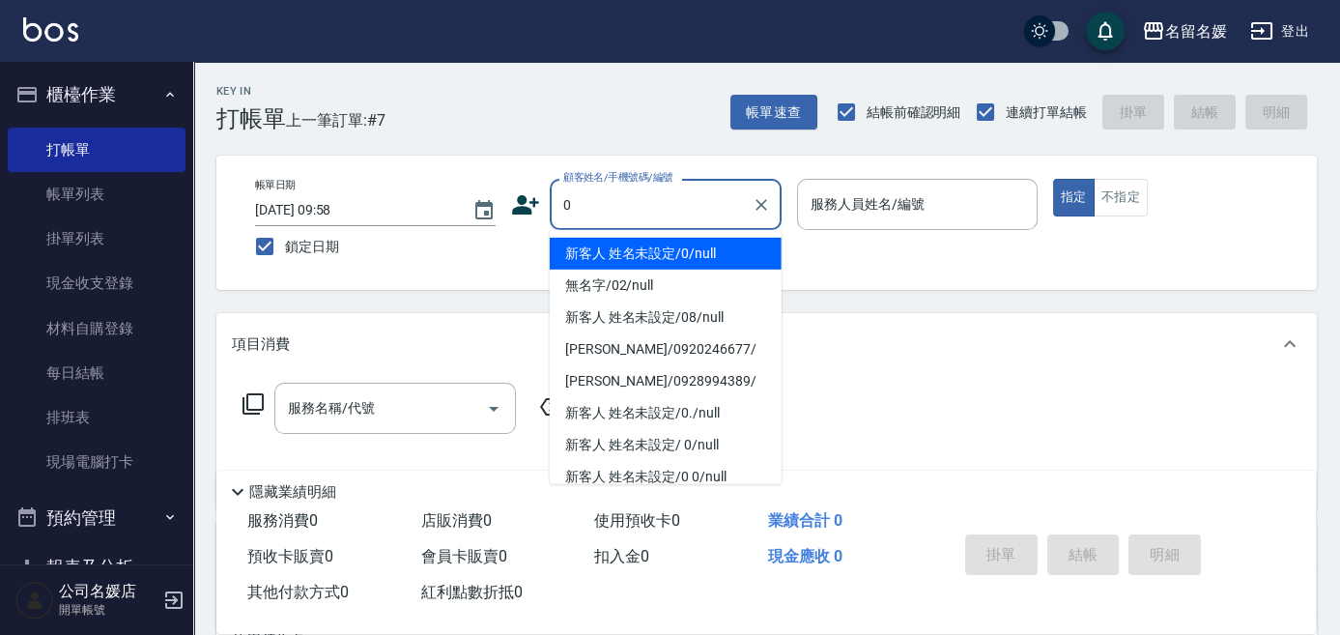
type input "0"
type input "08"
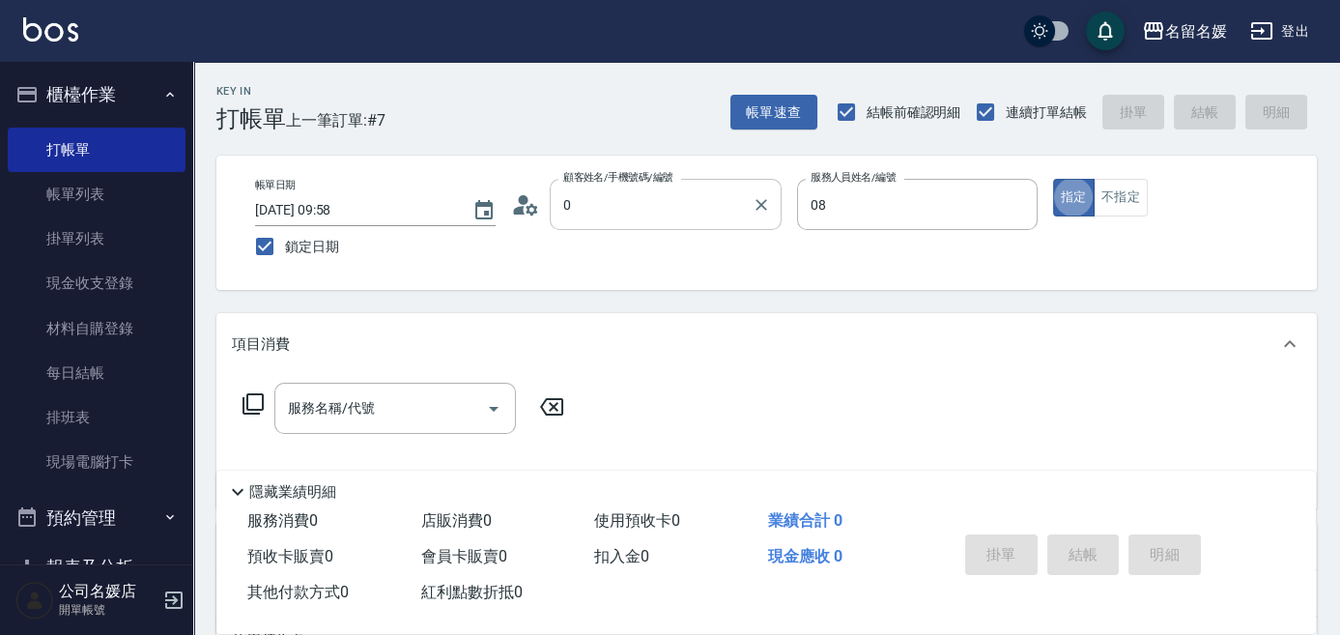
type input "新客人 姓名未設定/0/null"
type input "[PERSON_NAME]-08"
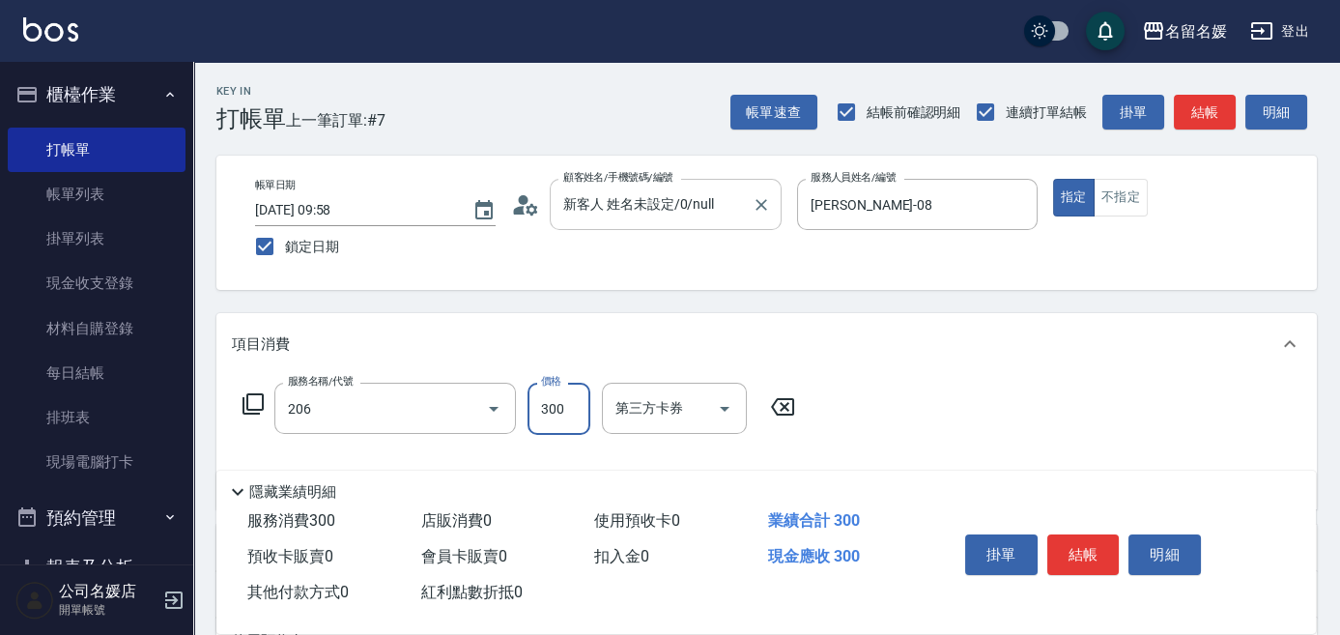
type input "洗髮[300](206)"
click at [1003, 300] on div "Key In 打帳單 上一筆訂單:#7 帳單速查 結帳前確認明細 連續打單結帳 掛單 結帳 明細 帳單日期 [DATE] 09:58 鎖定日期 顧客姓名/手機…" at bounding box center [766, 501] width 1146 height 878
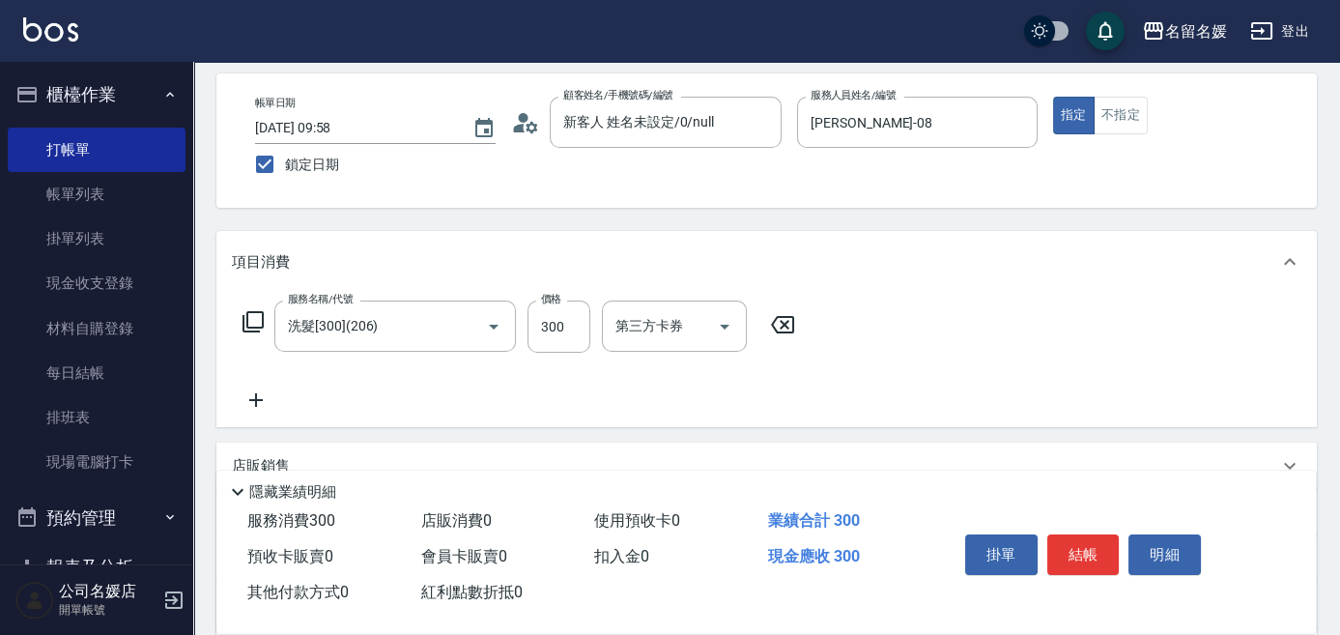
scroll to position [87, 0]
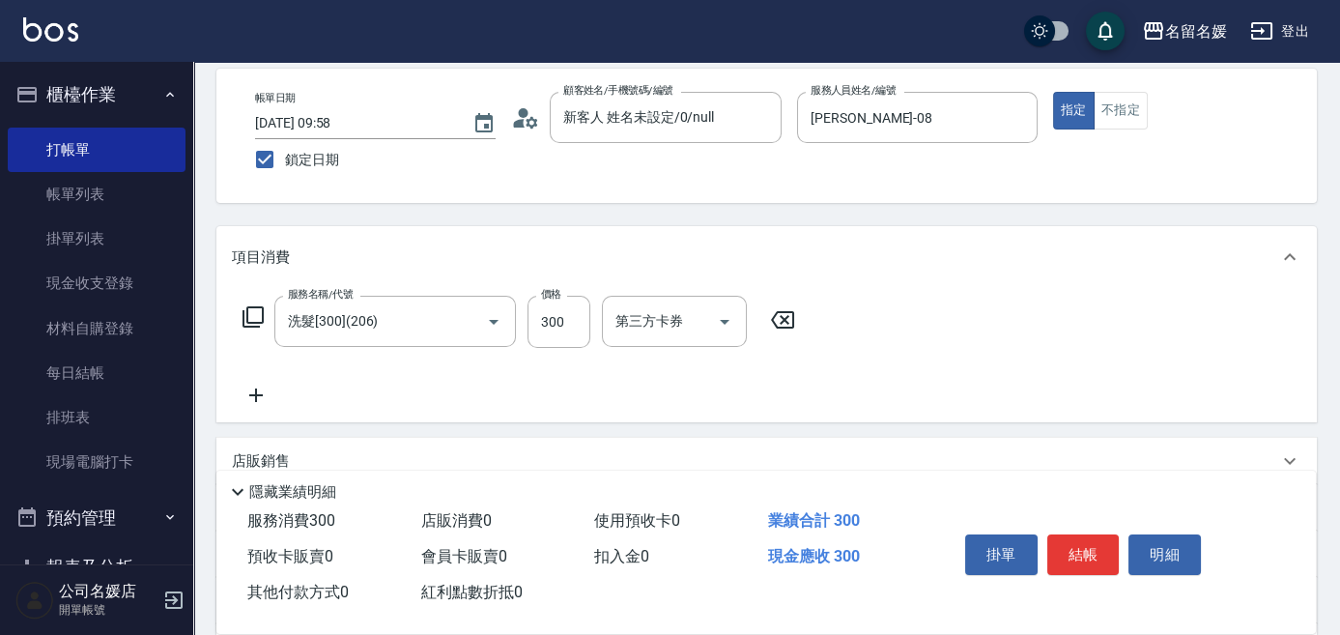
click at [258, 386] on icon at bounding box center [256, 394] width 48 height 23
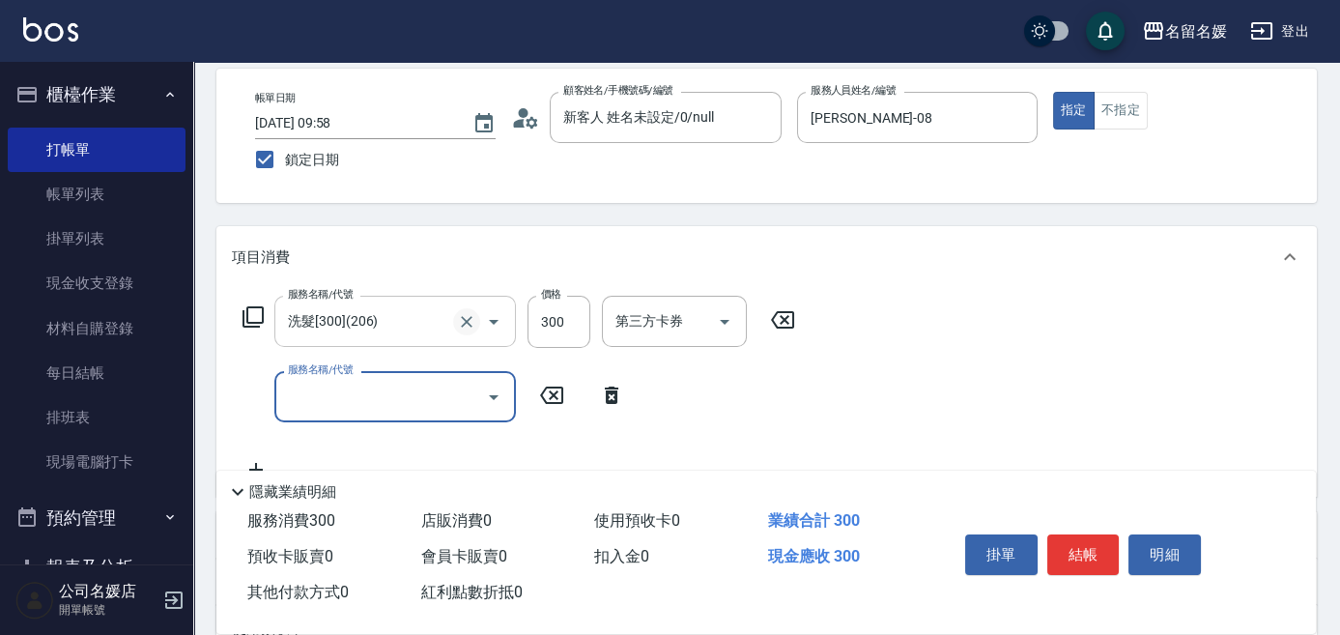
click at [464, 317] on icon "Clear" at bounding box center [467, 322] width 12 height 12
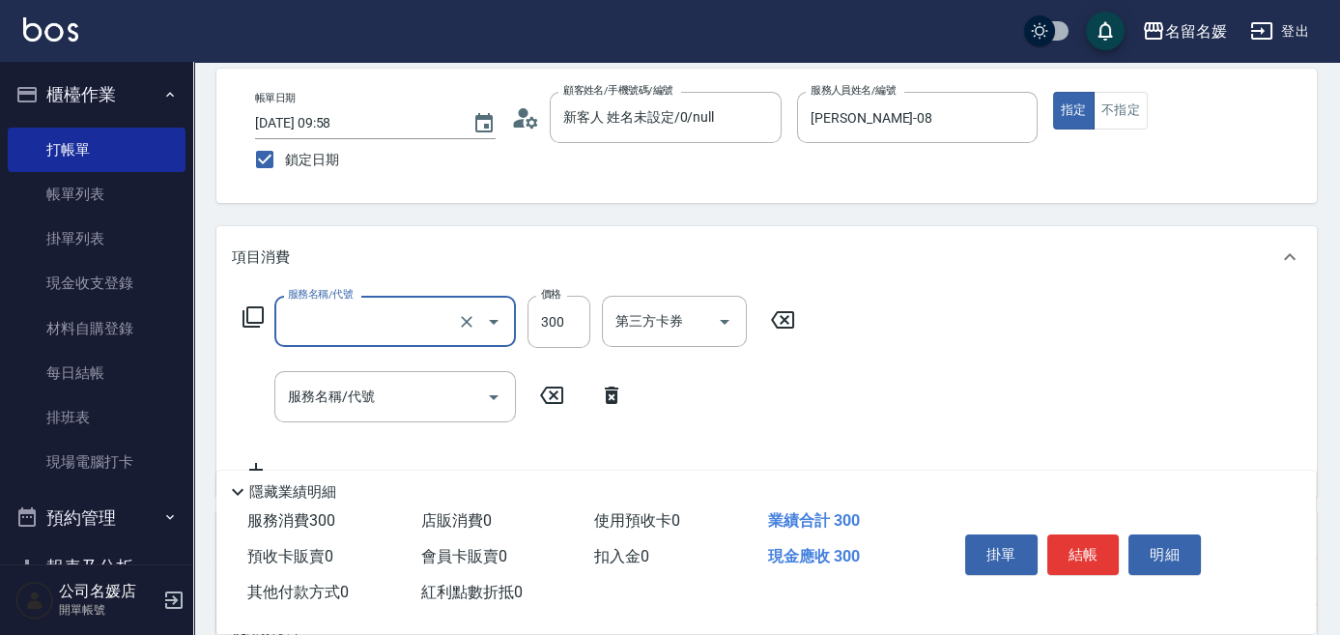
type input "0"
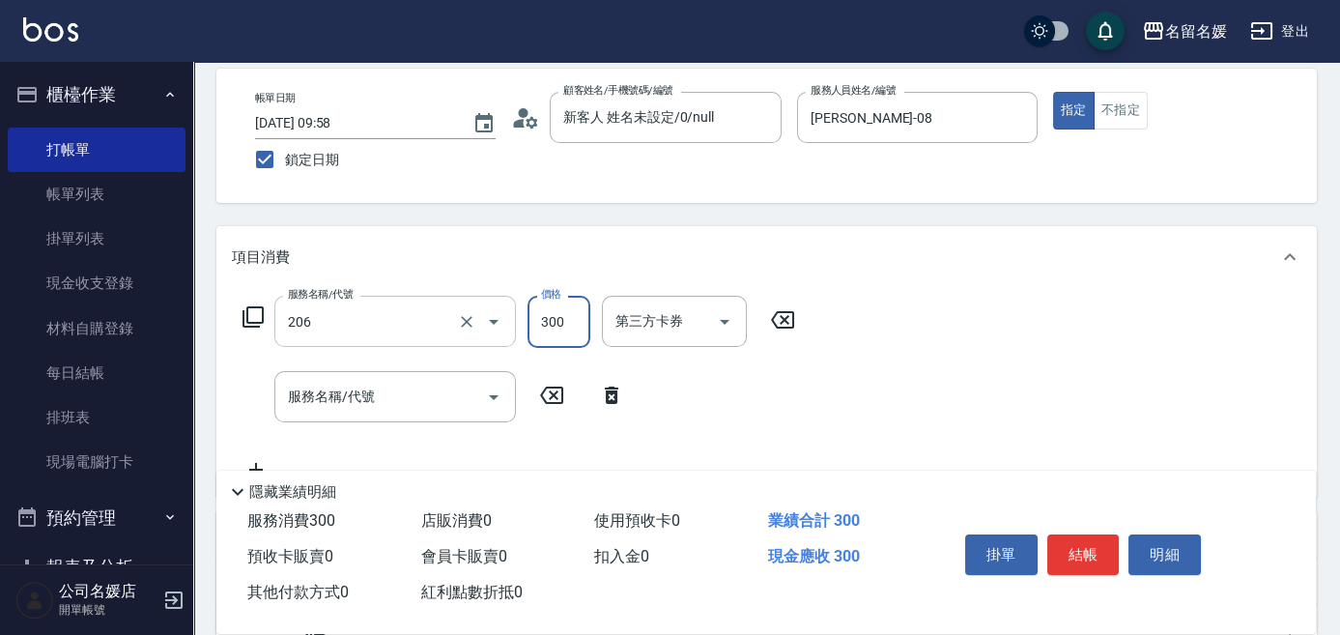
type input "洗髮[300](206)"
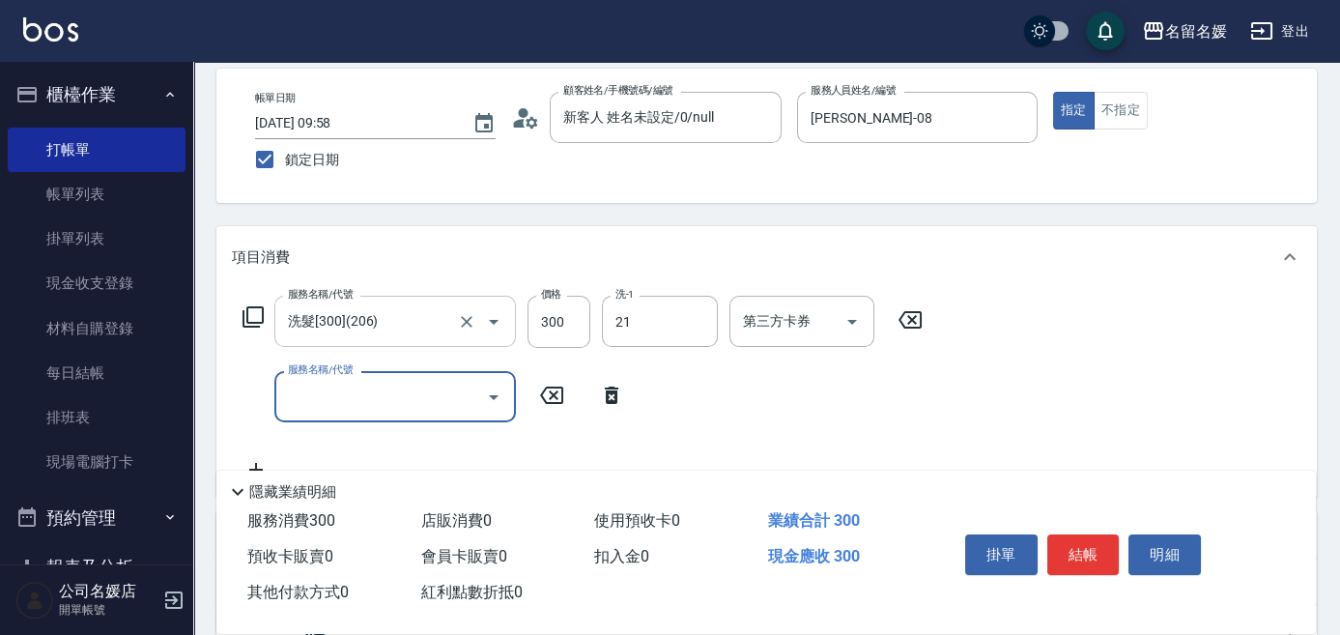
type input "[PERSON_NAME]-21"
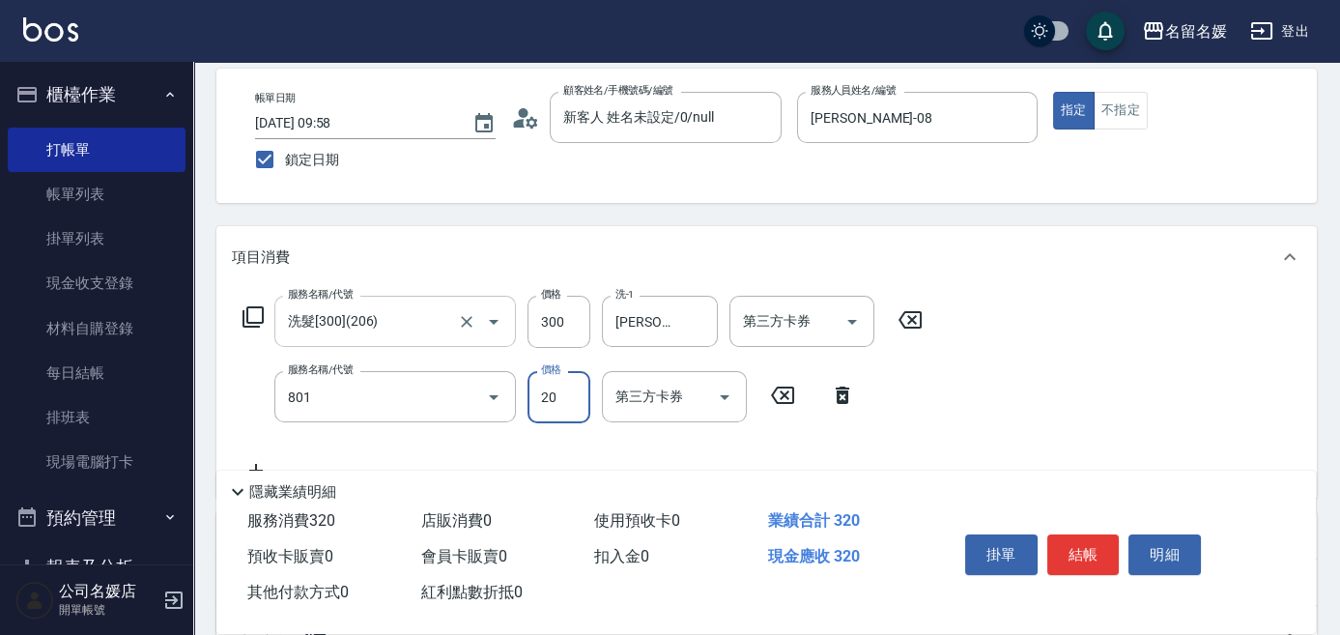
type input "潤絲(801)"
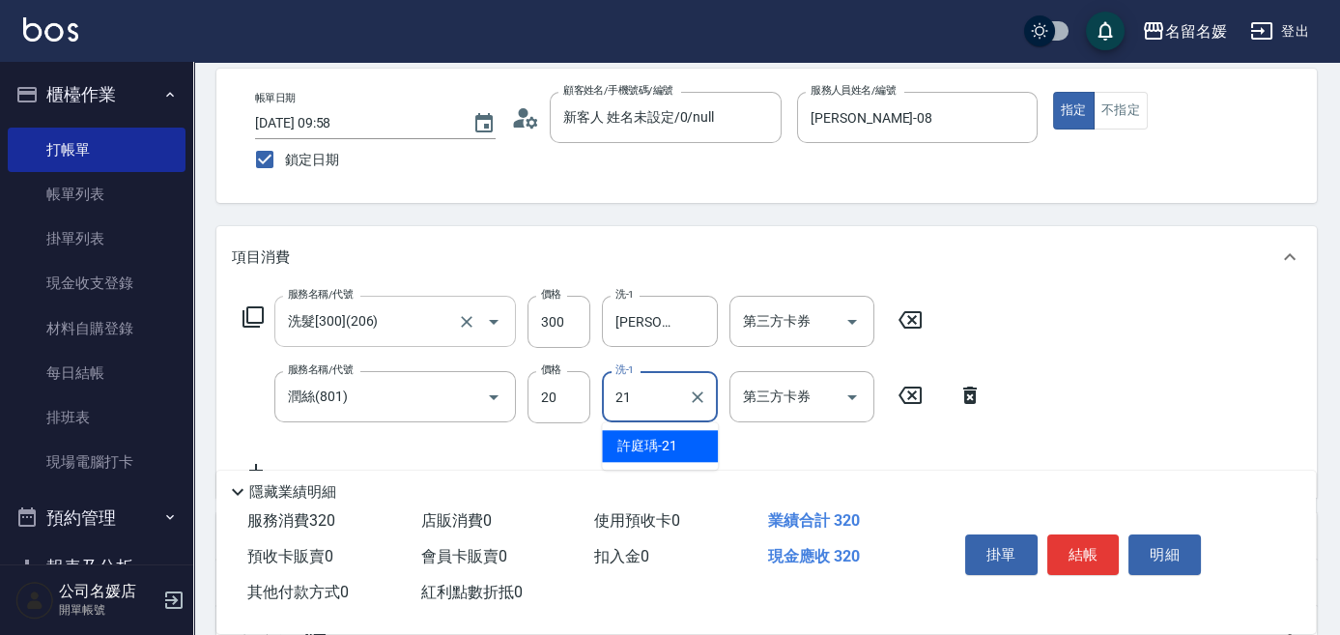
type input "[PERSON_NAME]-21"
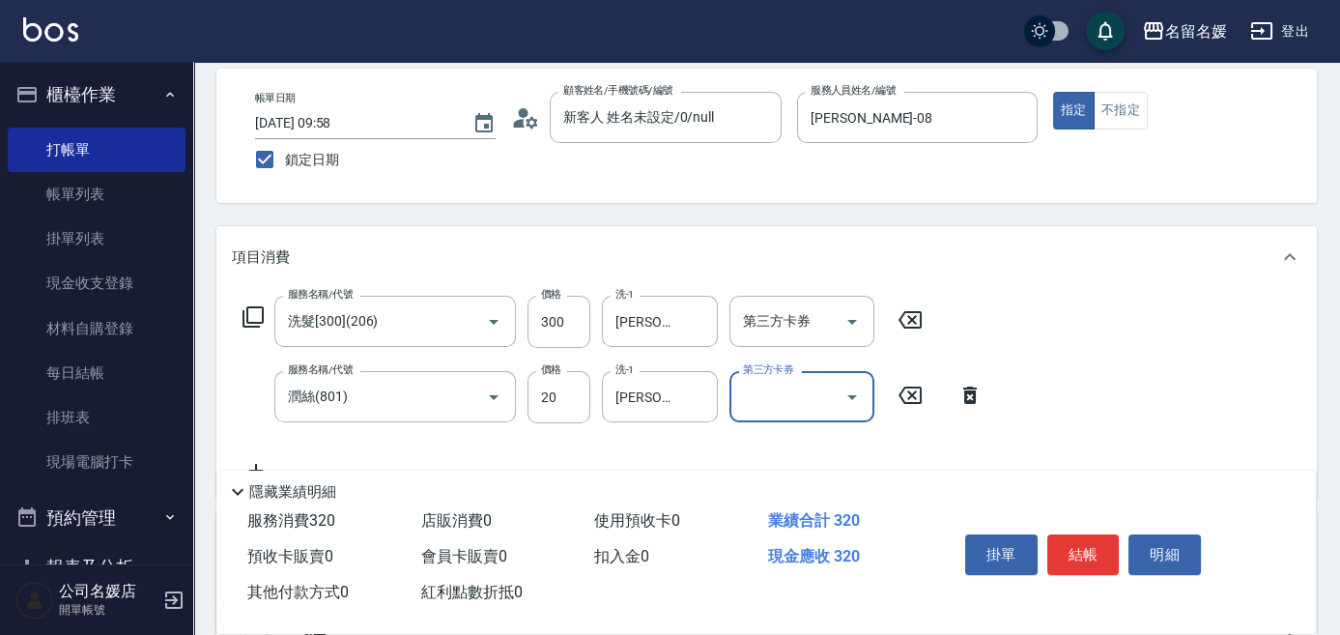
click at [801, 213] on div "Key In 打帳單 上一筆訂單:#7 帳單速查 結帳前確認明細 連續打單結帳 掛單 結帳 明細 帳單日期 [DATE] 09:58 鎖定日期 顧客姓名/手機…" at bounding box center [766, 454] width 1146 height 959
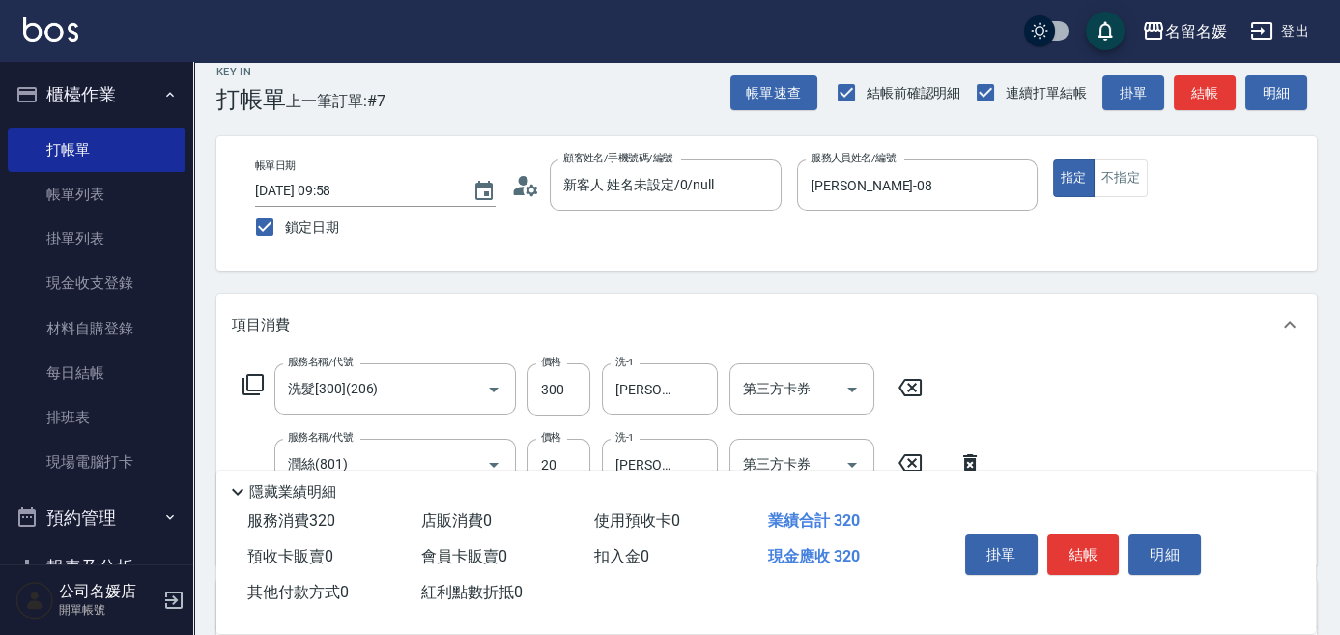
scroll to position [0, 0]
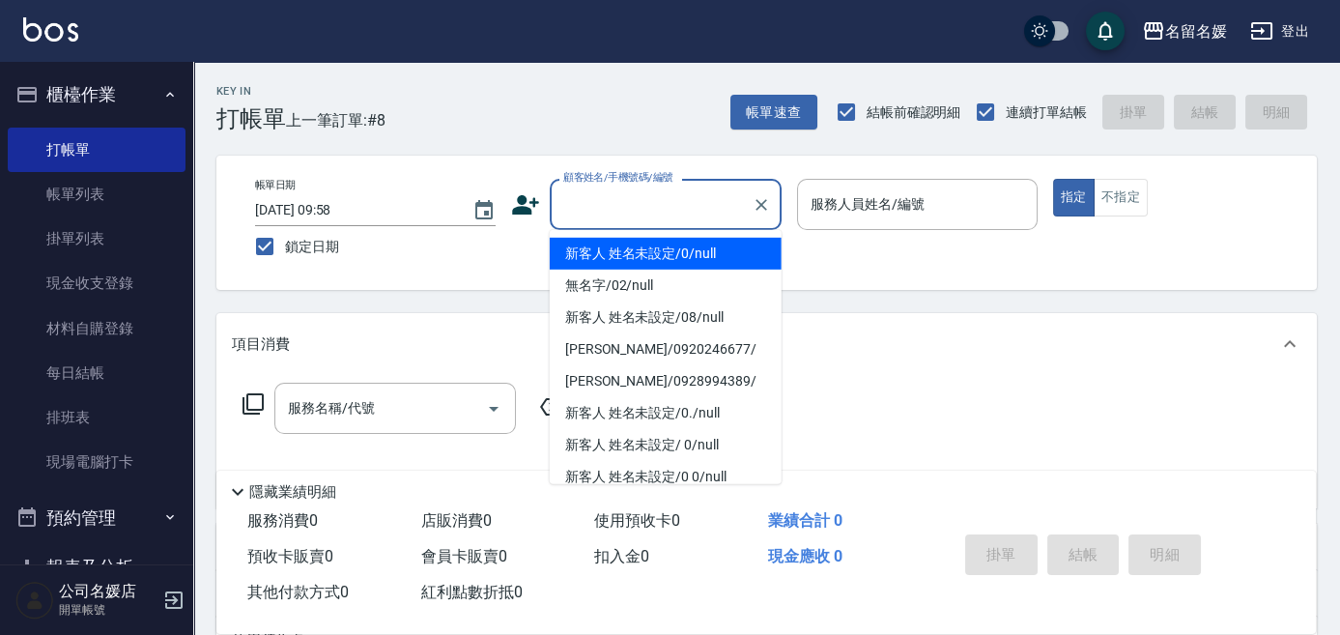
click at [661, 205] on input "顧客姓名/手機號碼/編號" at bounding box center [650, 204] width 185 height 34
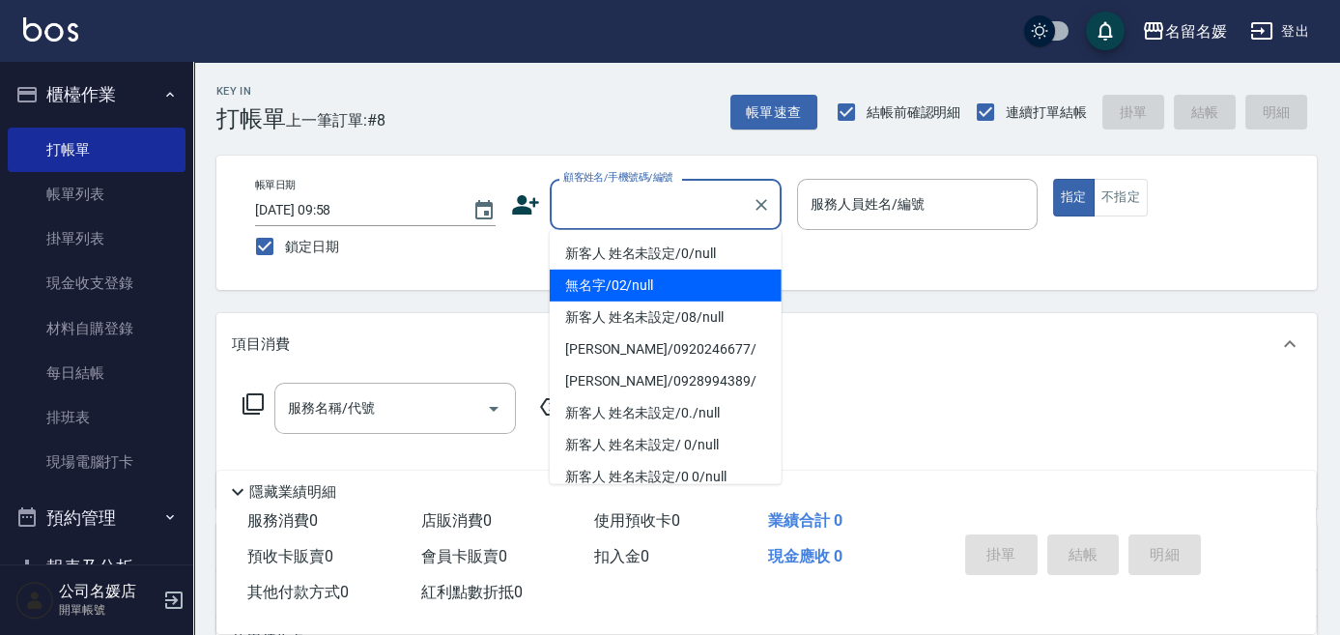
click at [654, 274] on li "無名字/02/null" at bounding box center [666, 285] width 232 height 32
click at [848, 210] on label "服務人員姓名/編號" at bounding box center [867, 203] width 114 height 19
click at [848, 210] on input "服務人員姓名/編號" at bounding box center [916, 204] width 223 height 34
type input "無名字/02/null"
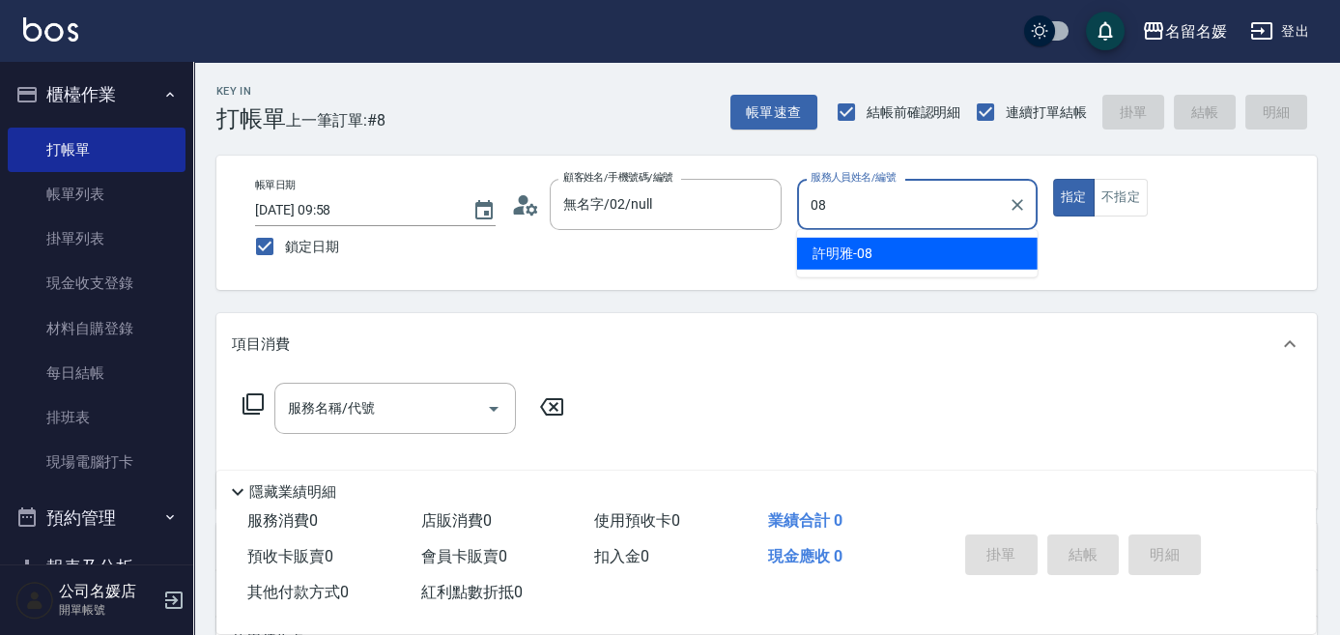
type input "[PERSON_NAME]-08"
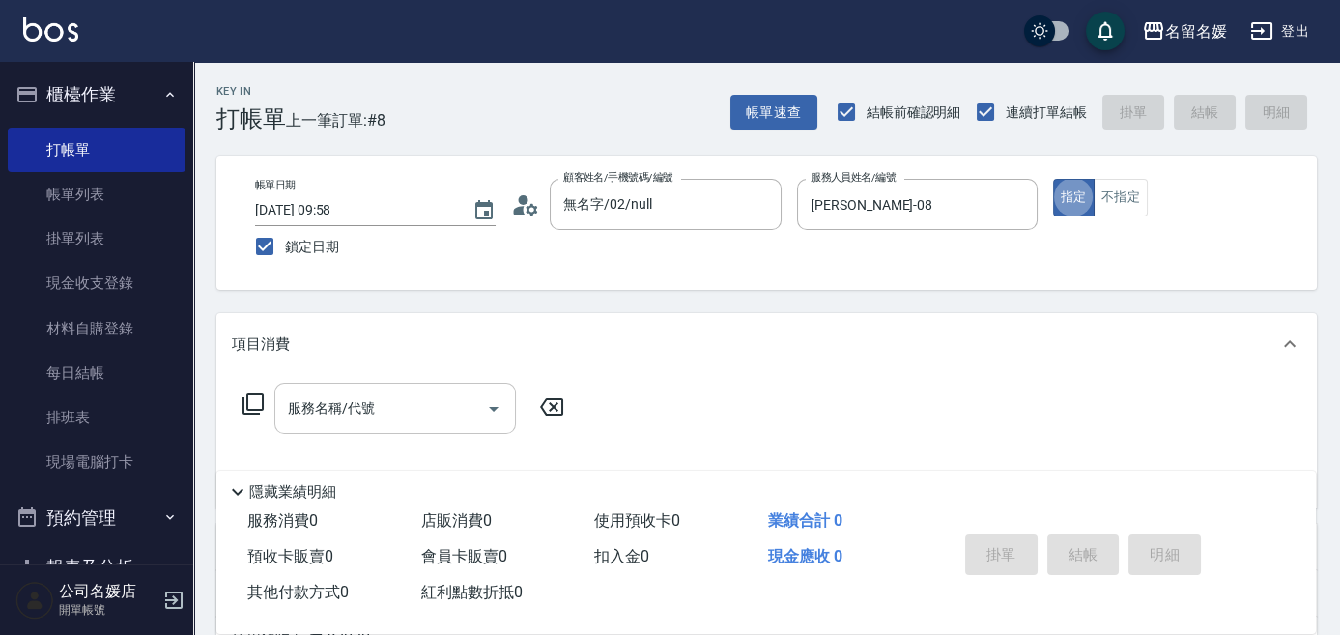
click at [378, 409] on input "服務名稱/代號" at bounding box center [380, 408] width 195 height 34
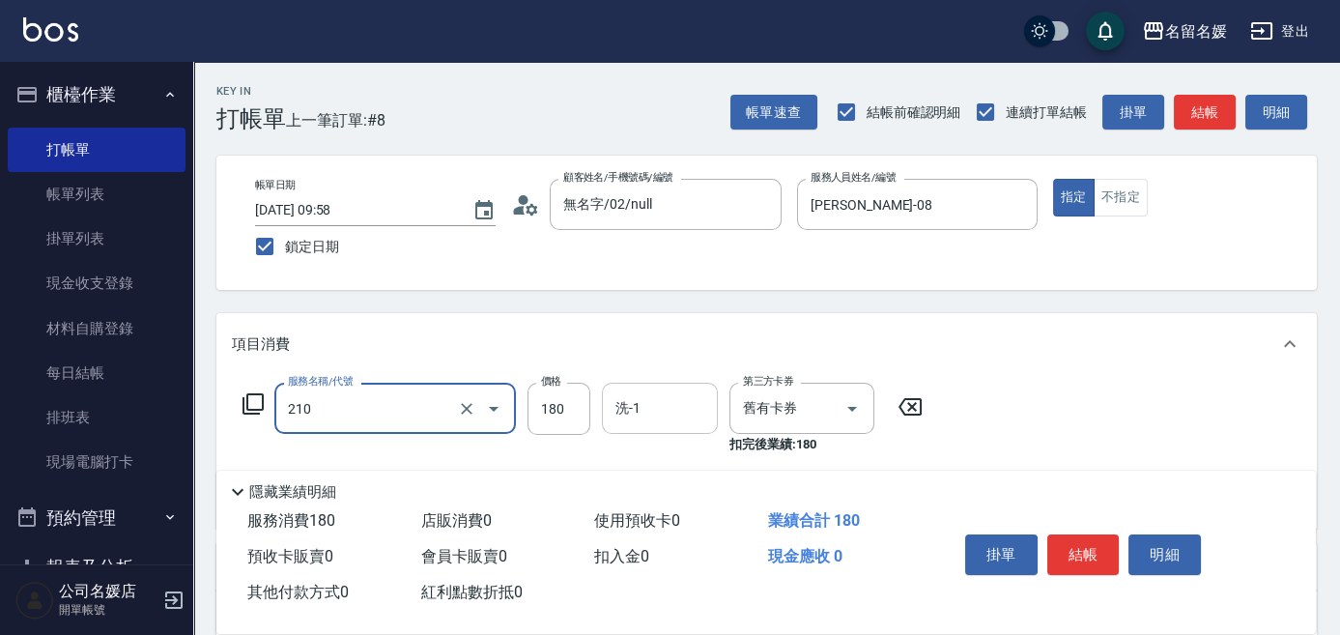
click at [645, 417] on input "洗-1" at bounding box center [659, 408] width 99 height 34
type input "洗券-(卡)180(210)"
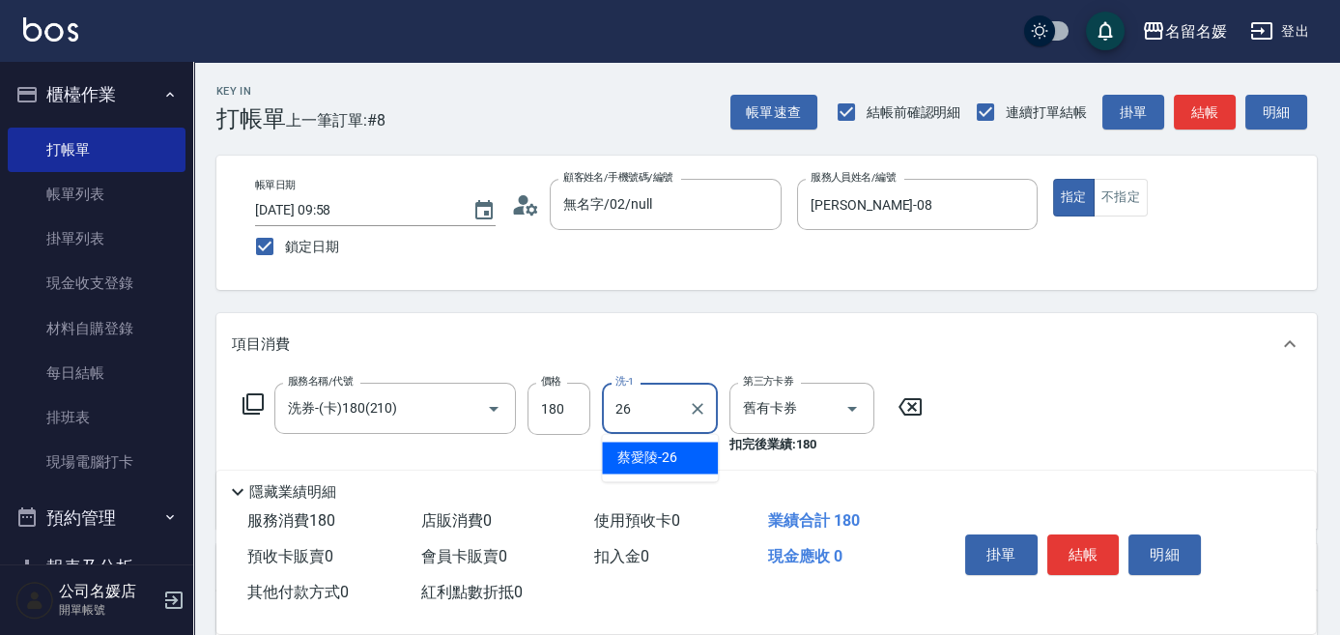
type input "[PERSON_NAME]-26"
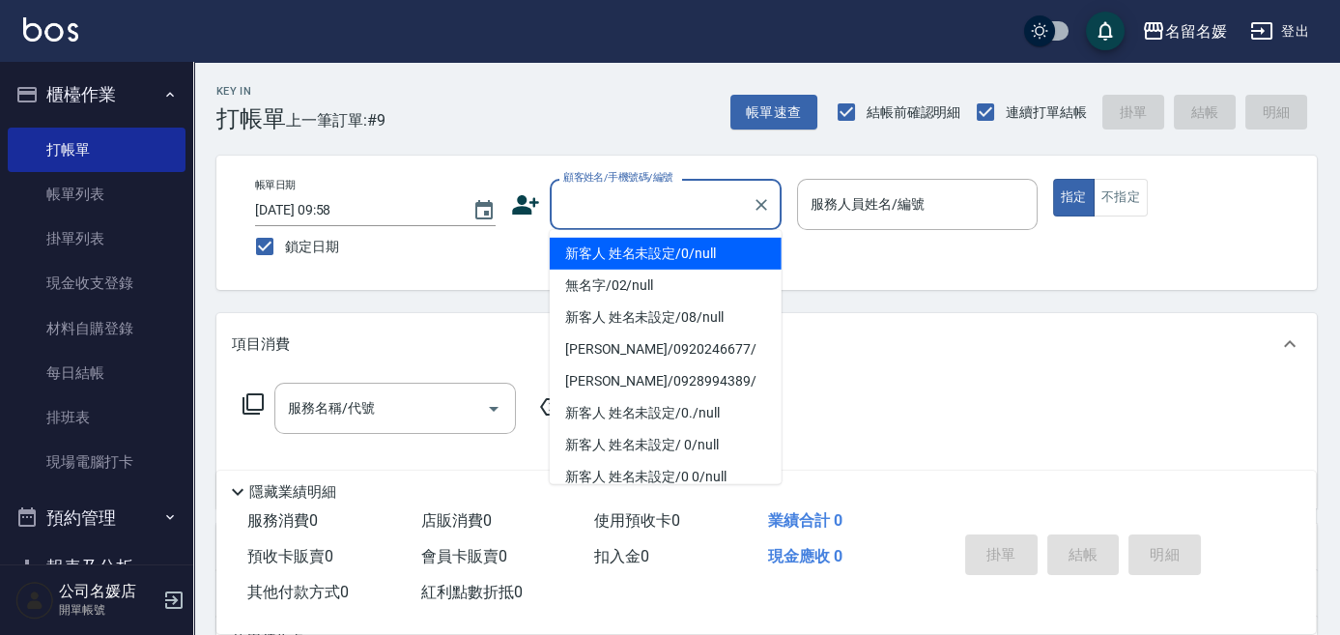
type input "新客人 姓名未設定/0/null"
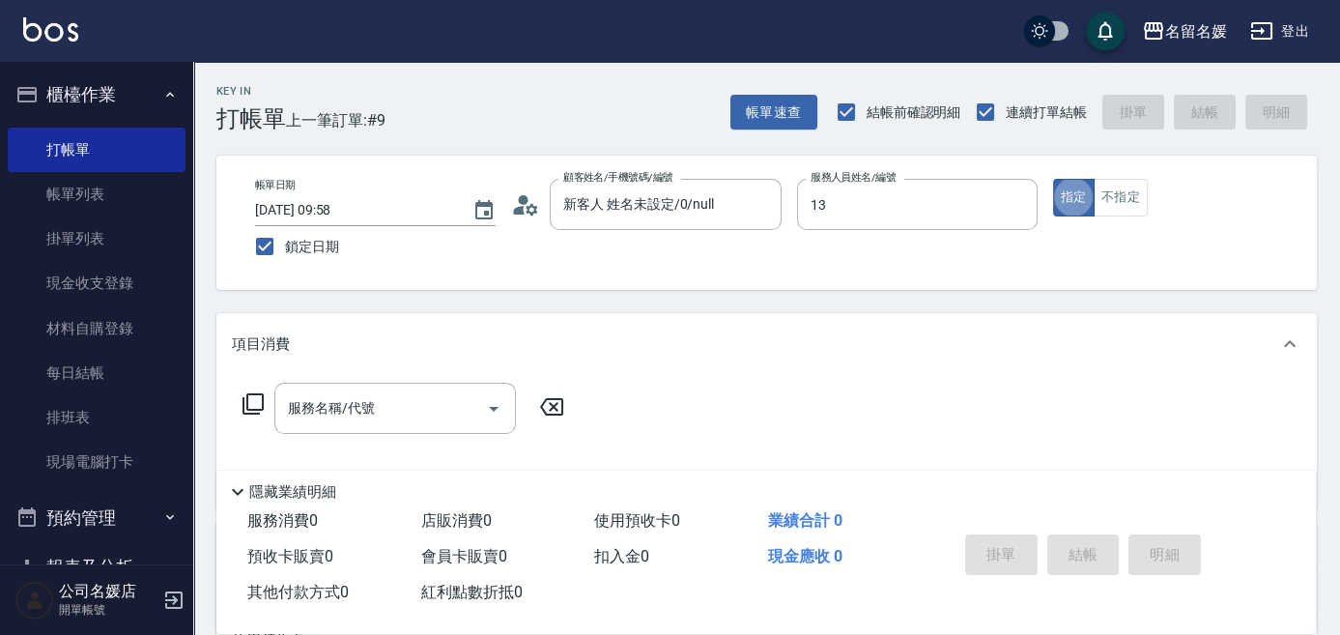
type input "支援-13"
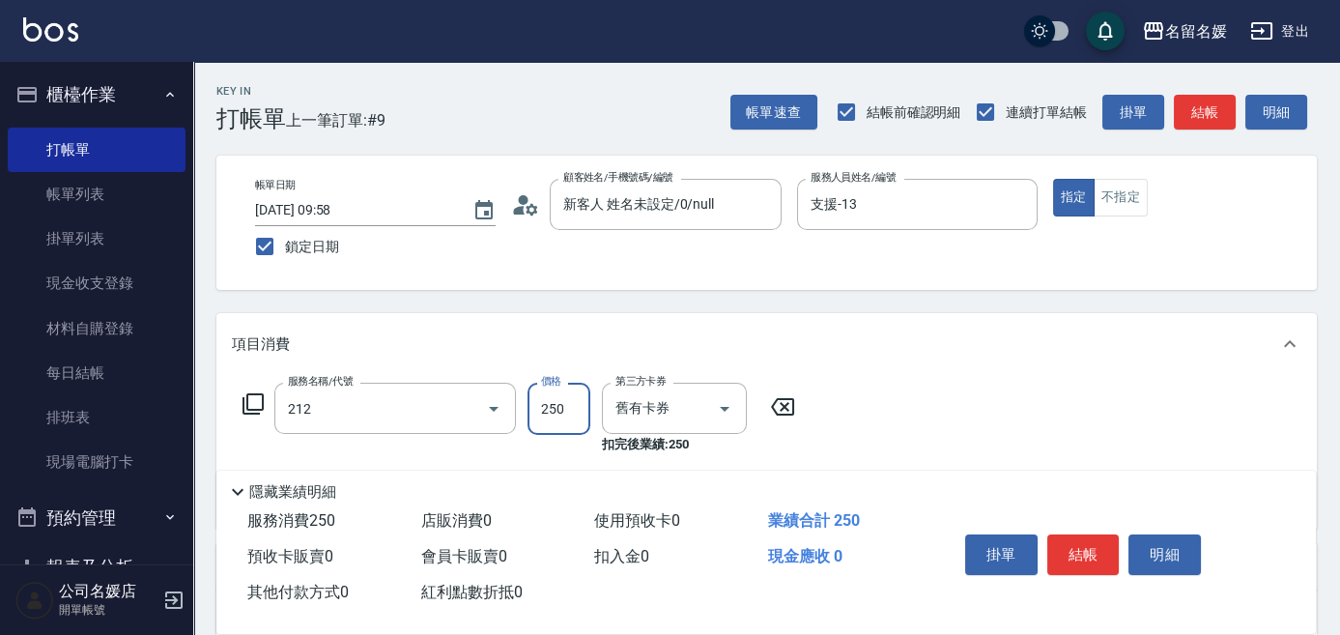
type input "洗髮券-(卡)250(212)"
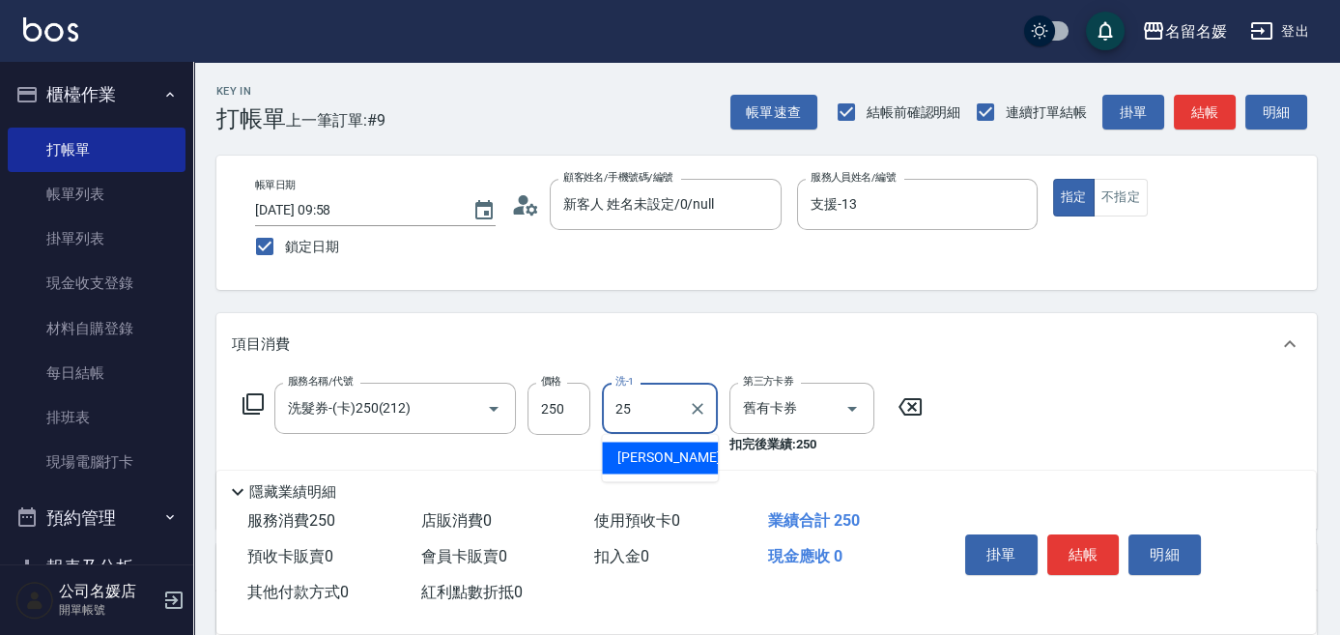
type input "[PERSON_NAME]-25"
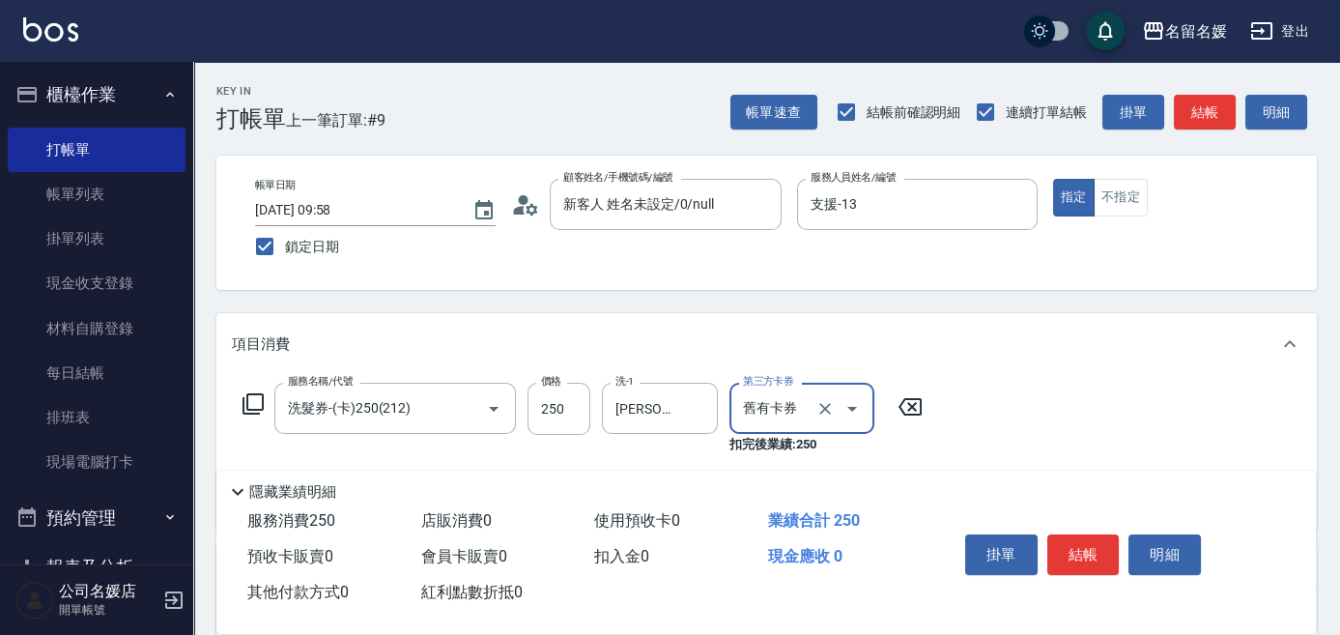
scroll to position [87, 0]
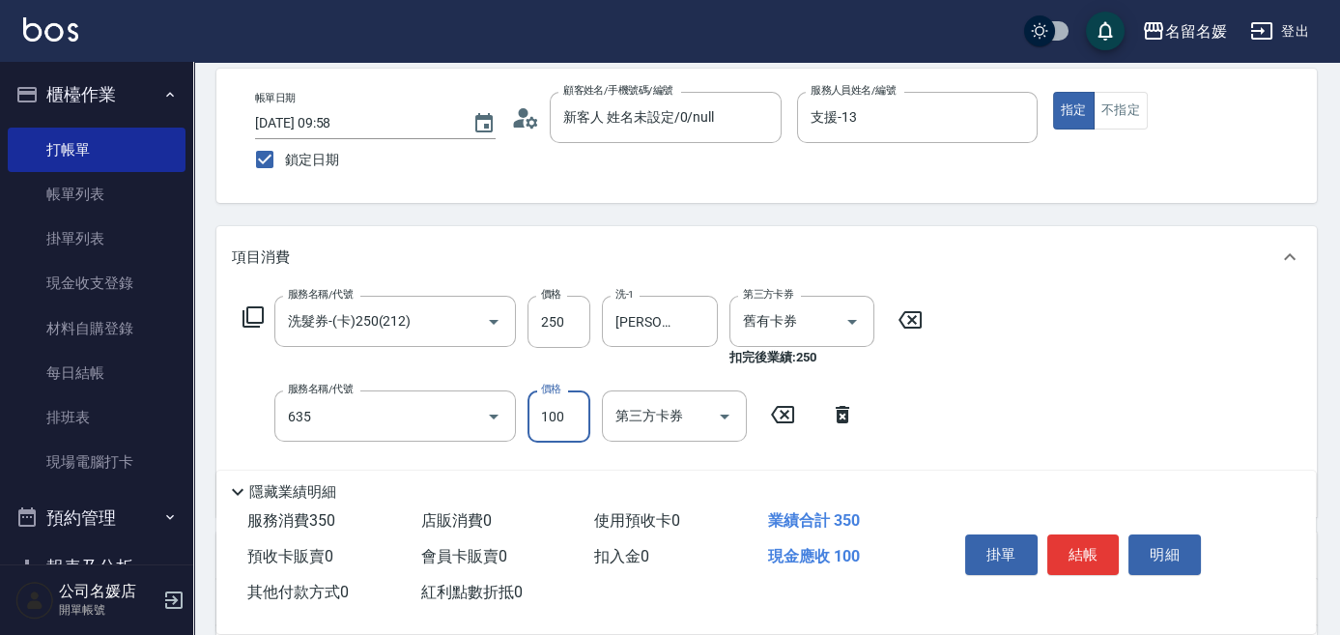
type input "[PERSON_NAME].玻酸.晶膜.水療(635)"
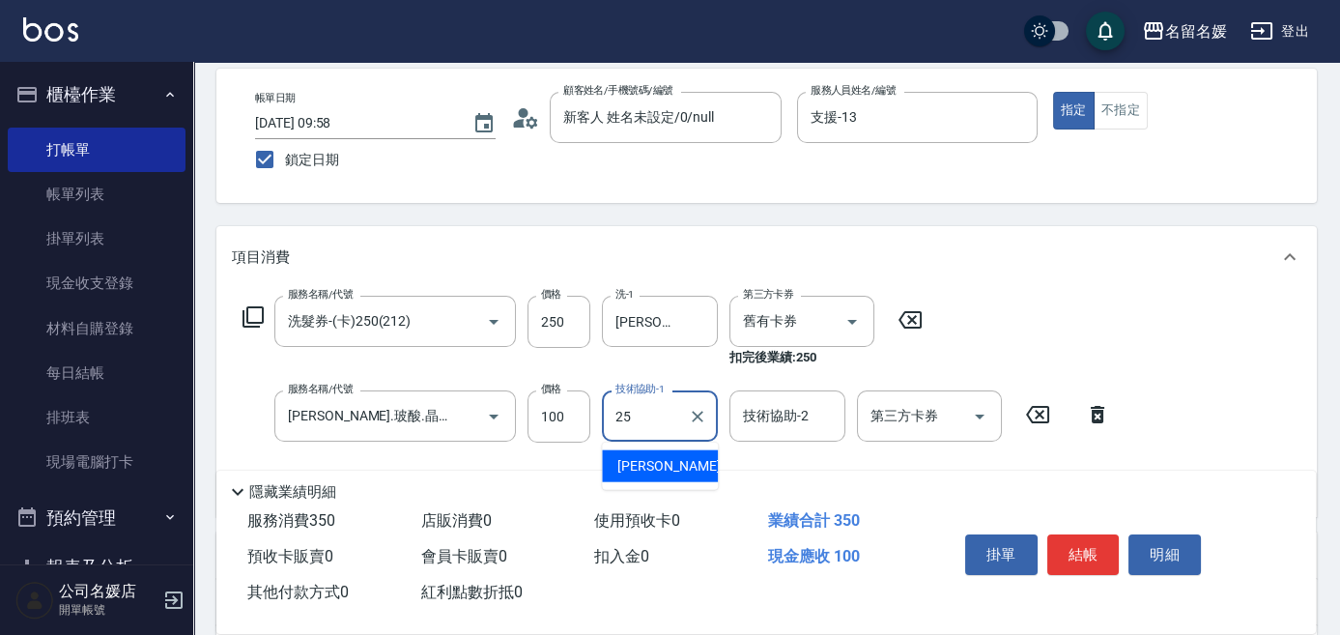
type input "[PERSON_NAME]-25"
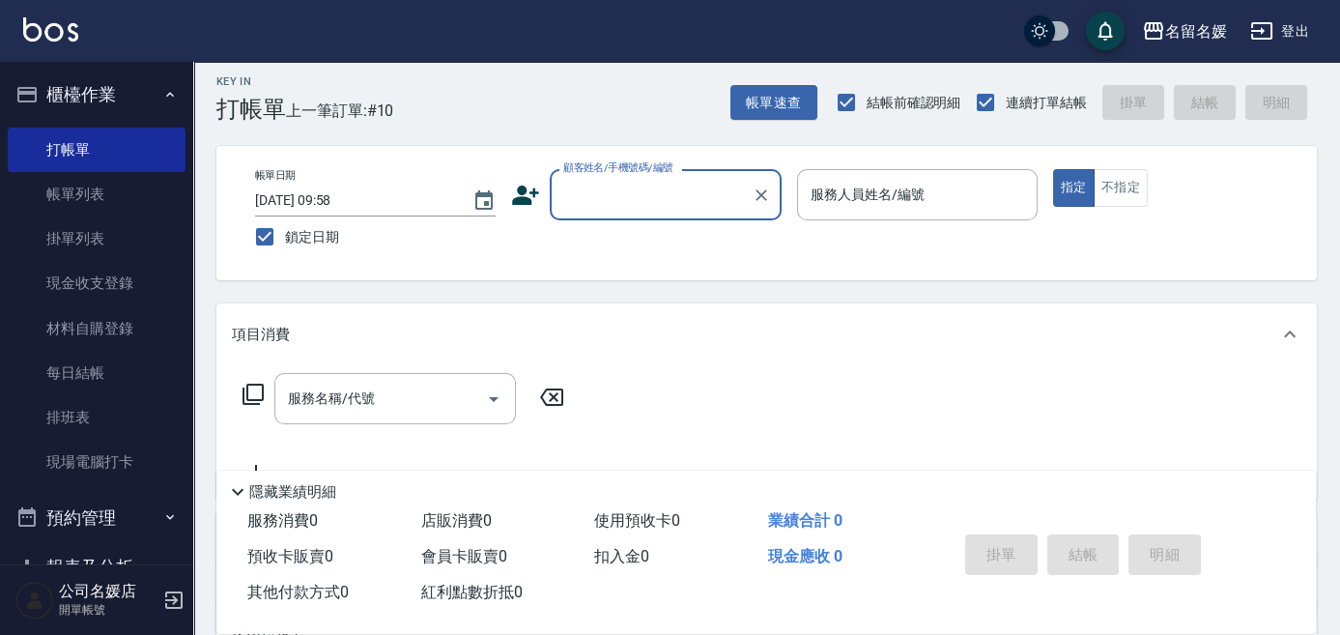
scroll to position [0, 0]
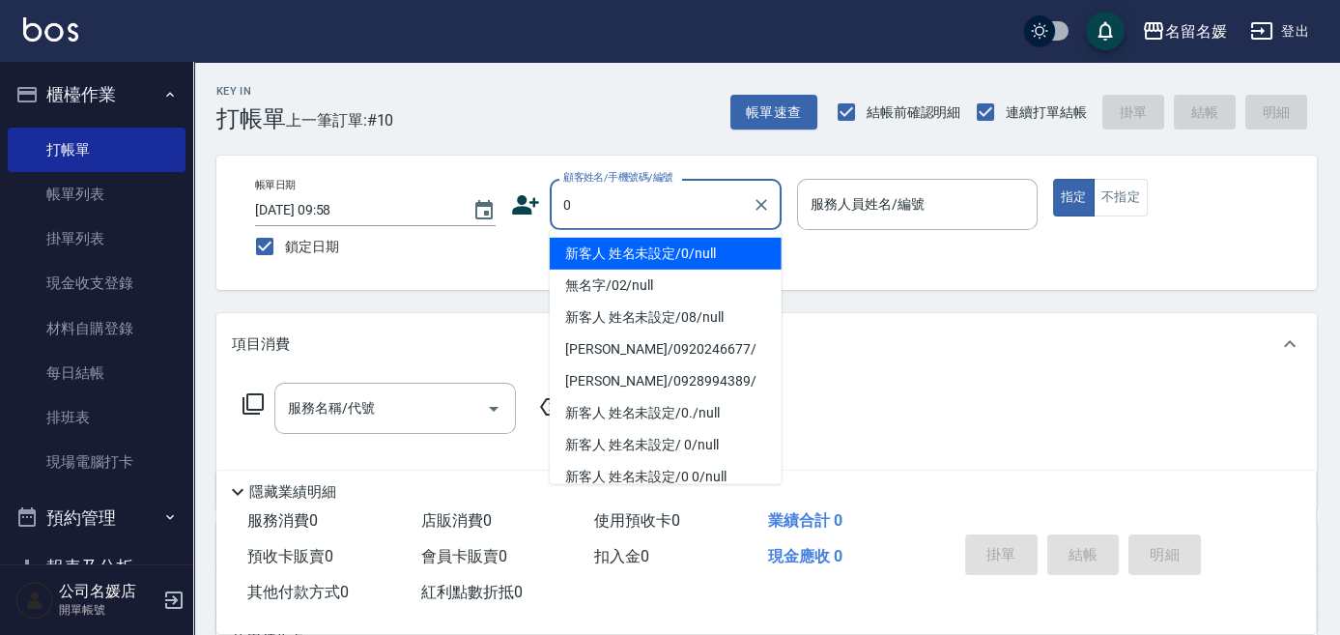
type input "0"
type input "08"
type input "新客人 姓名未設定/0/null"
type input "[PERSON_NAME]-08"
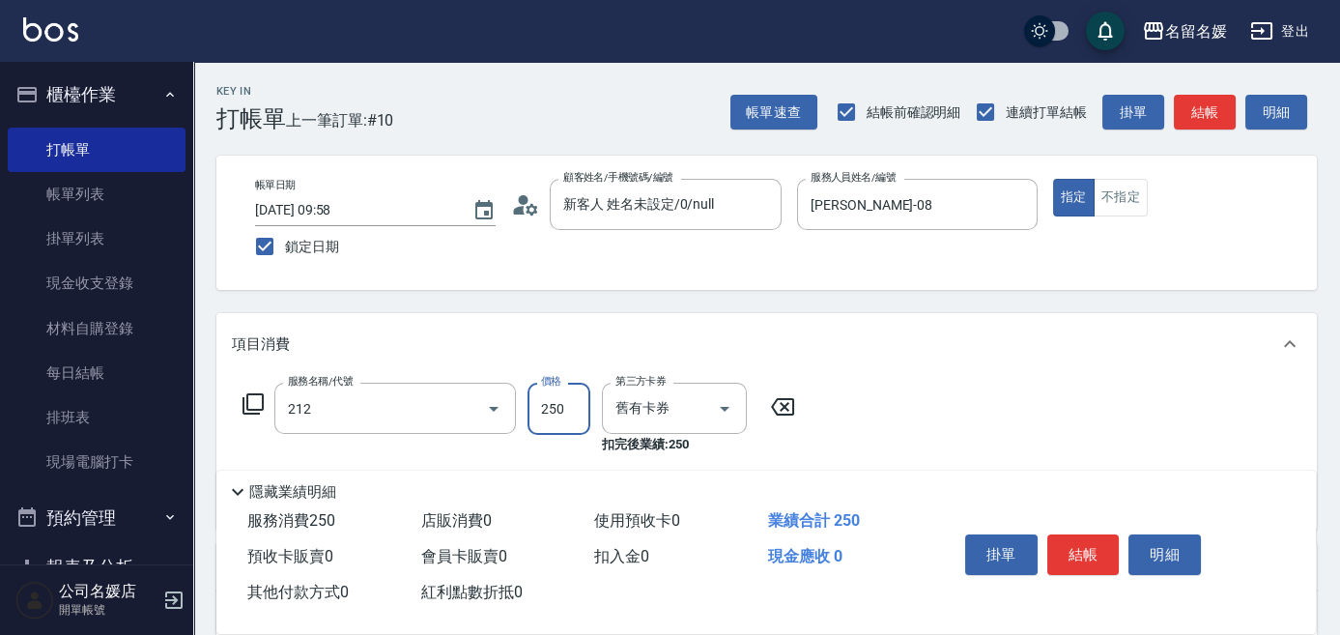
type input "洗髮券-(卡)250(212)"
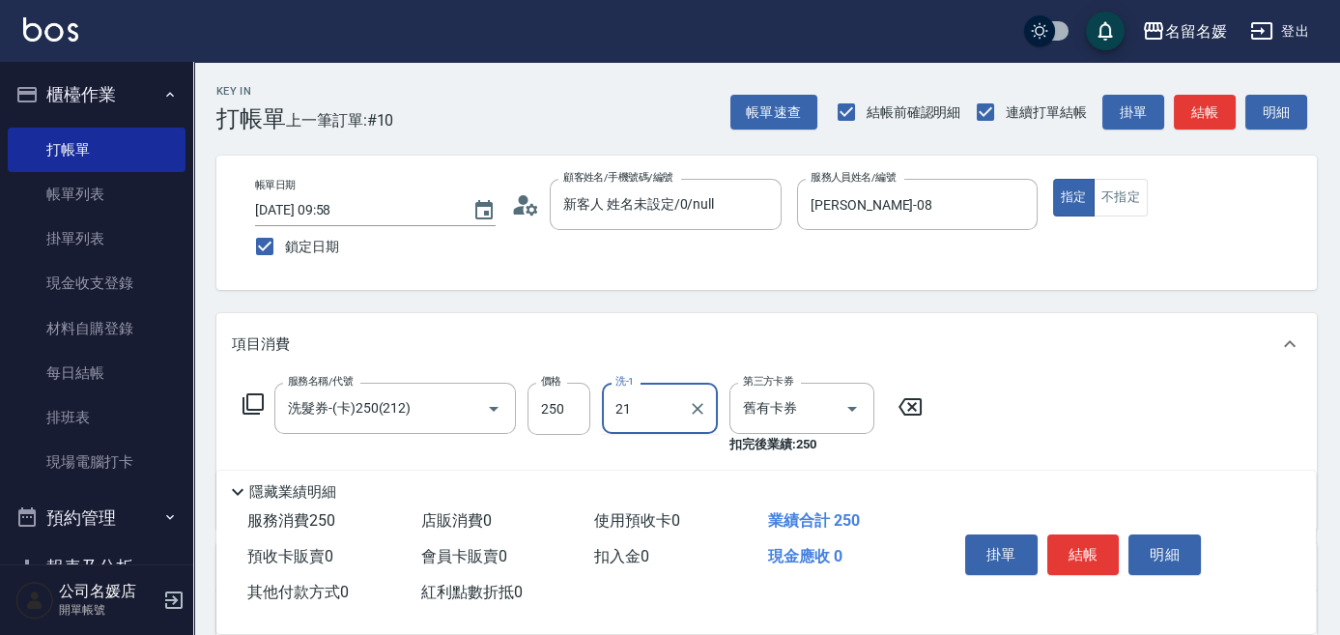
type input "[PERSON_NAME]-21"
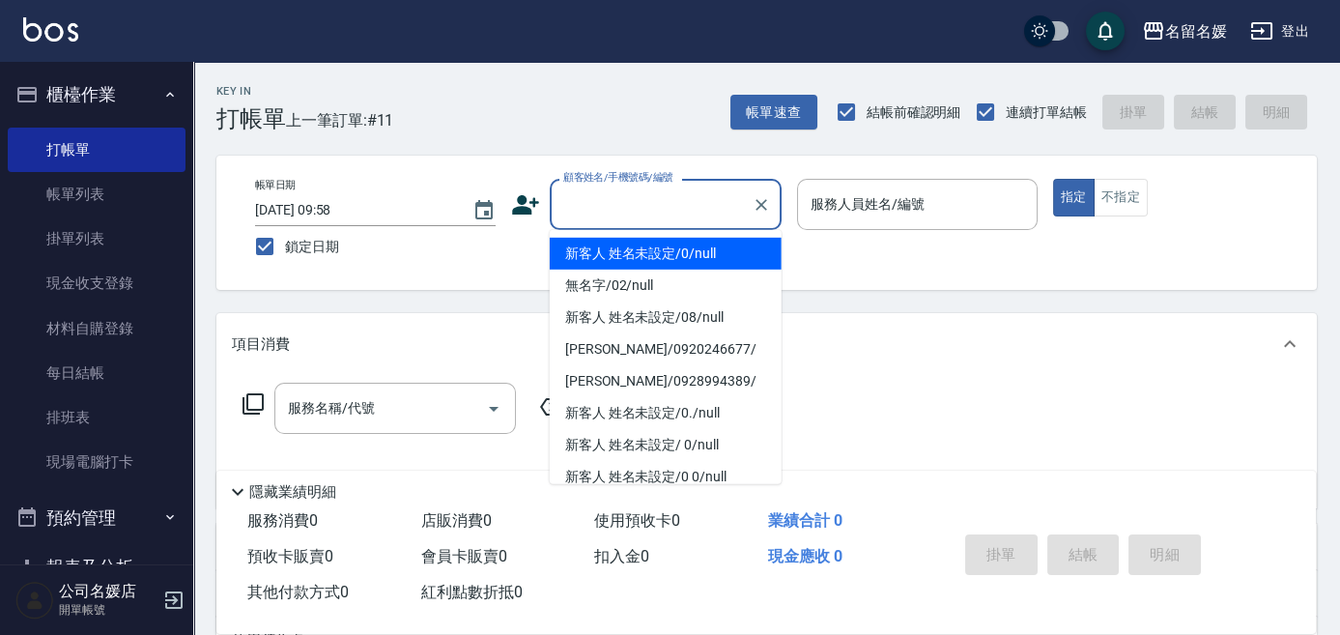
click at [628, 217] on input "顧客姓名/手機號碼/編號" at bounding box center [650, 204] width 185 height 34
click at [672, 254] on li "新客人 姓名未設定/0/null" at bounding box center [666, 254] width 232 height 32
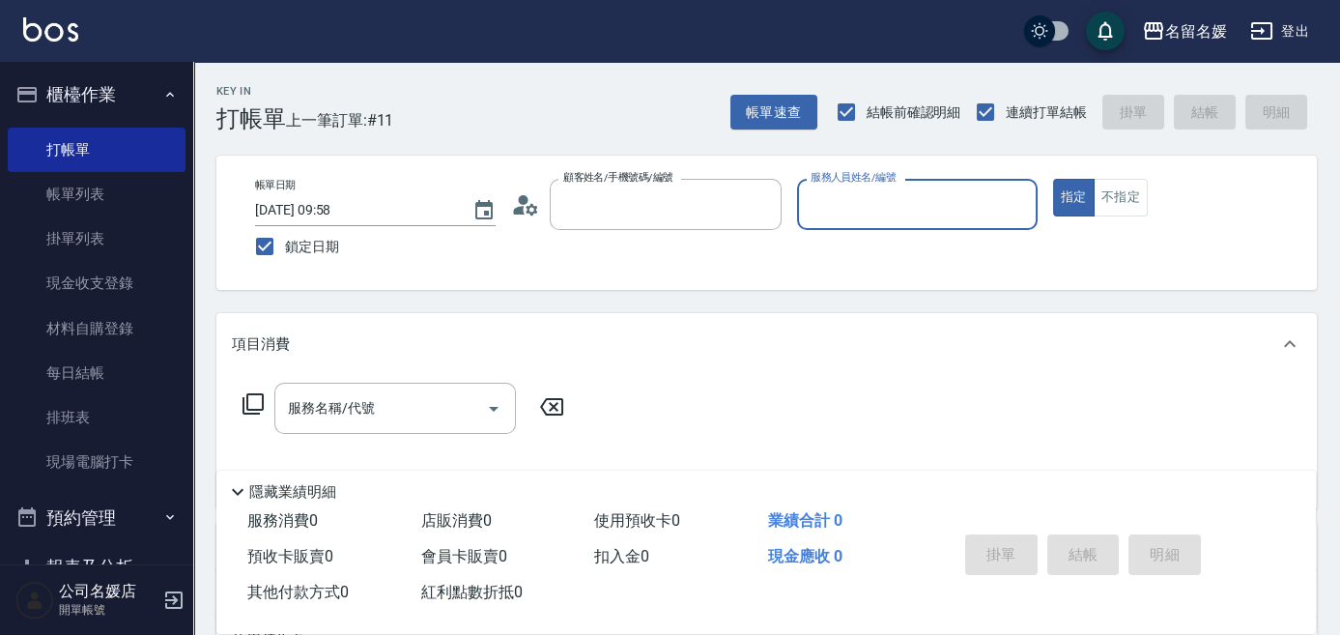
type input "新客人 姓名未設定/0/null"
click at [873, 192] on input "服務人員姓名/編號" at bounding box center [916, 204] width 223 height 34
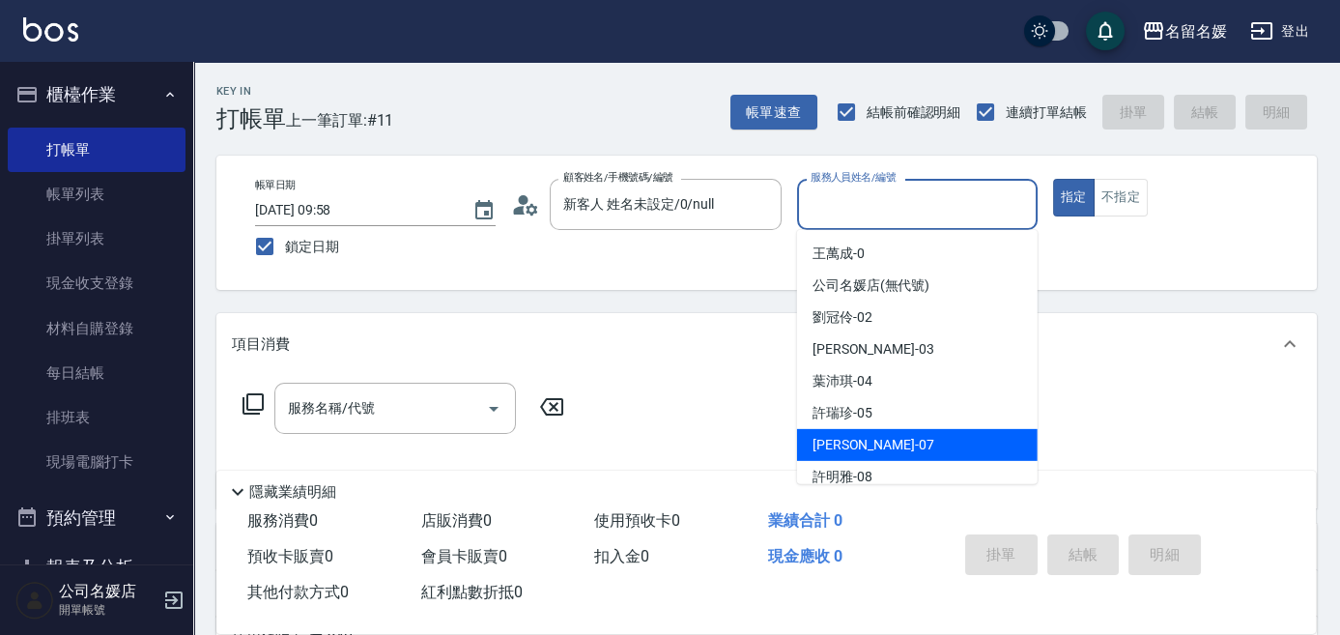
click at [902, 443] on div "[PERSON_NAME] -07" at bounding box center [917, 445] width 240 height 32
type input "[PERSON_NAME]-07"
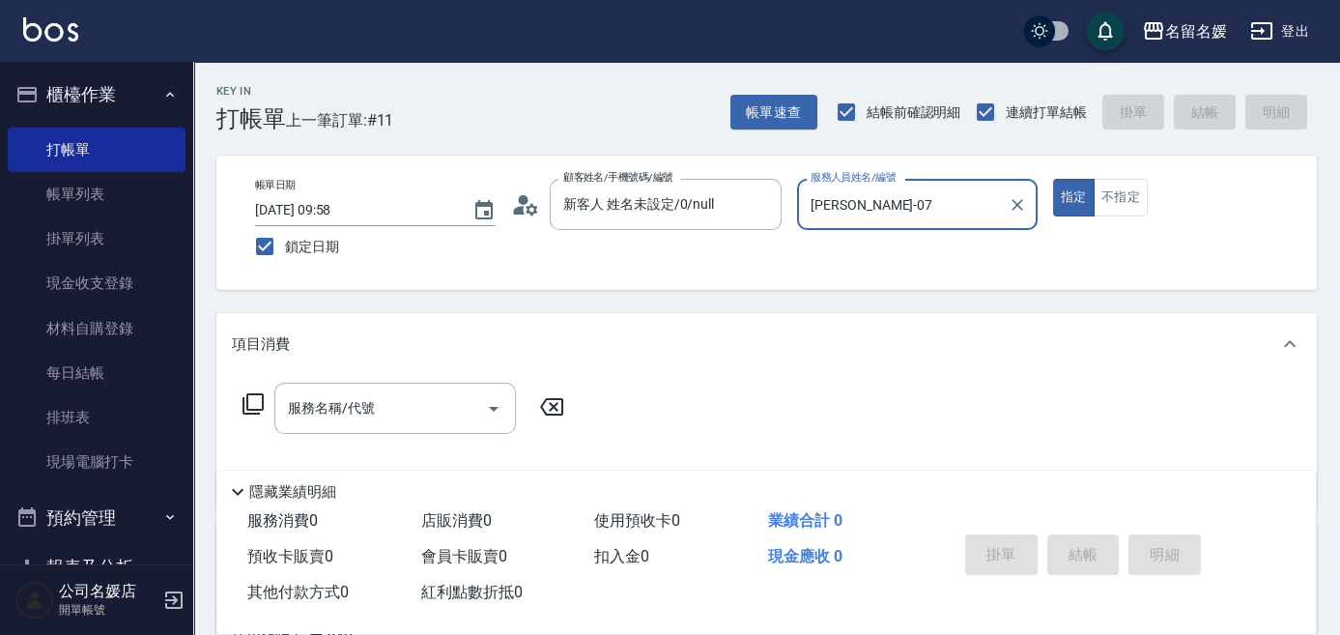
click at [249, 393] on icon at bounding box center [252, 403] width 21 height 21
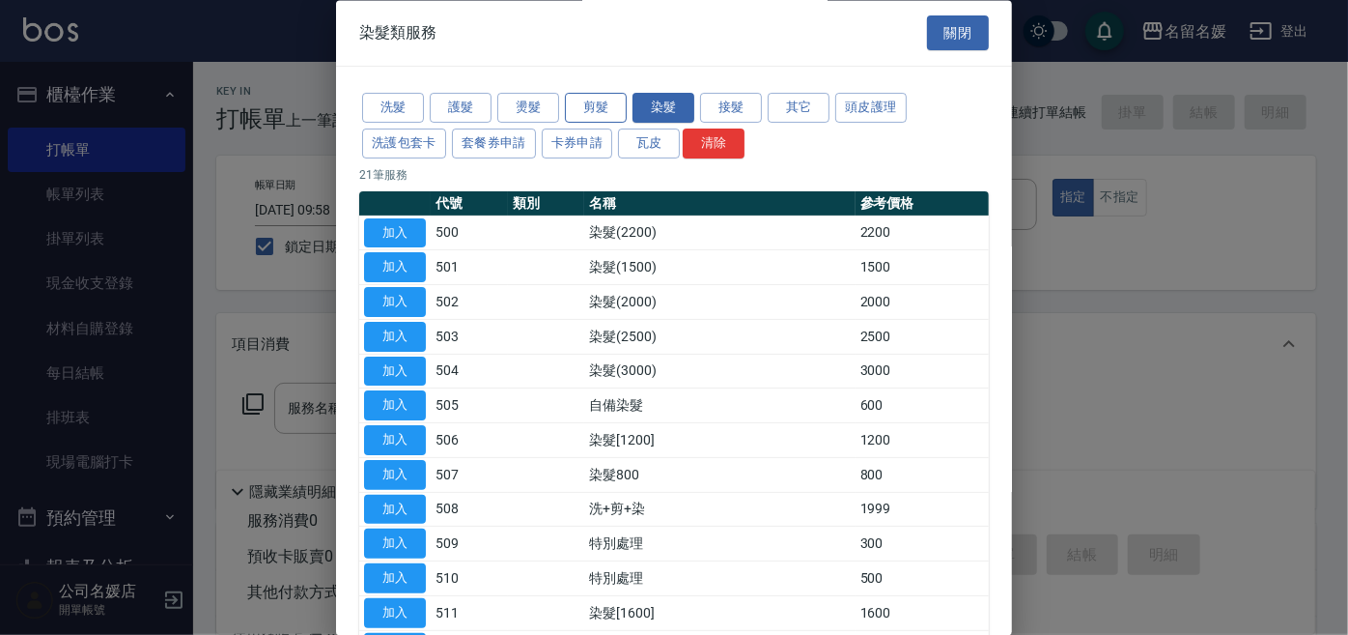
click at [618, 106] on button "剪髮" at bounding box center [596, 109] width 62 height 30
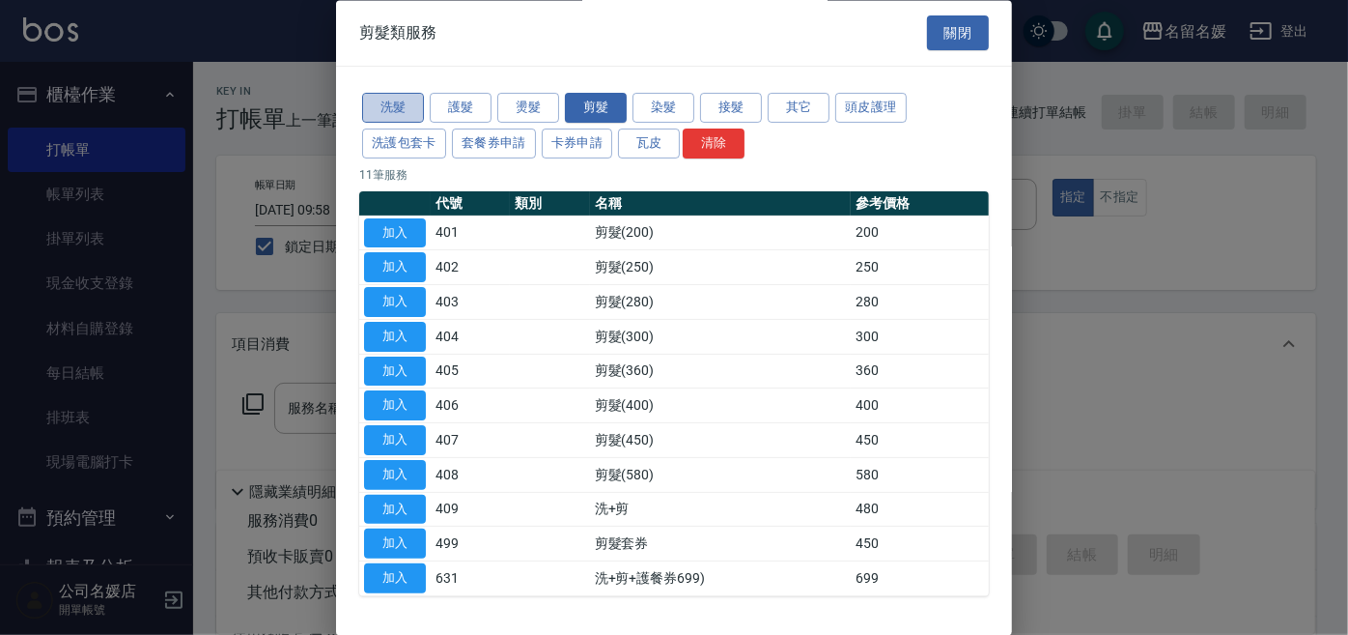
click at [403, 116] on button "洗髮" at bounding box center [393, 109] width 62 height 30
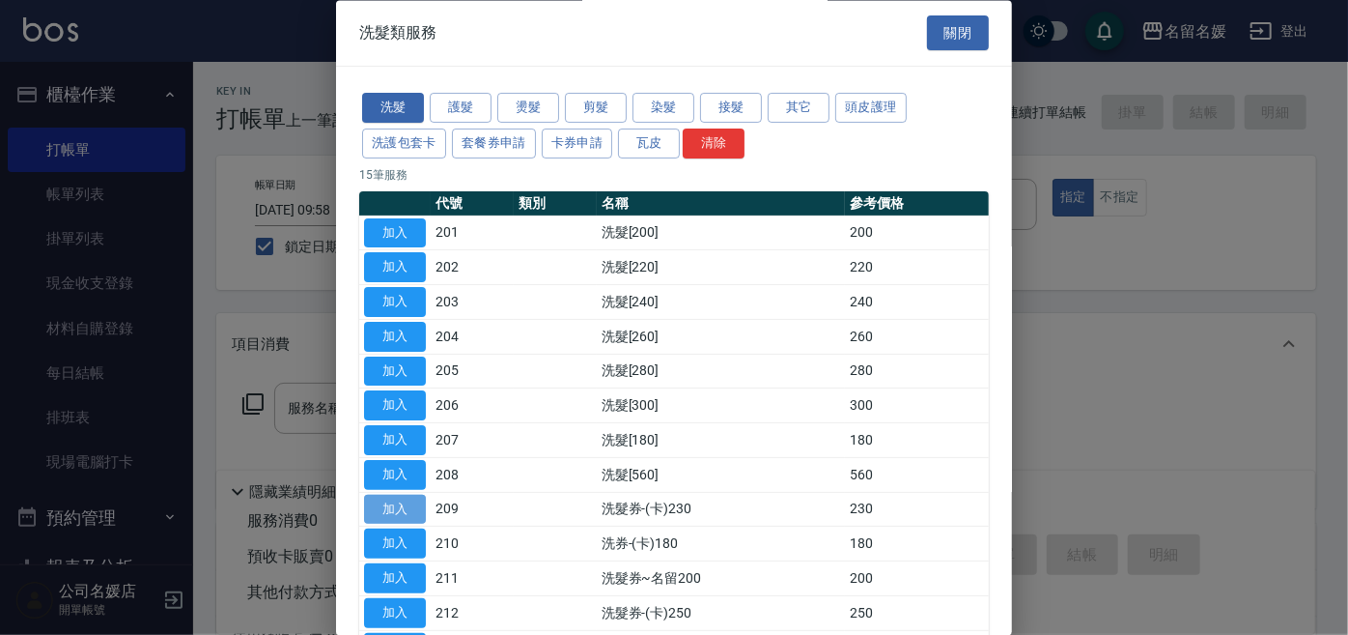
click at [389, 498] on button "加入" at bounding box center [395, 509] width 62 height 30
type input "洗髮券-(卡)230(209)"
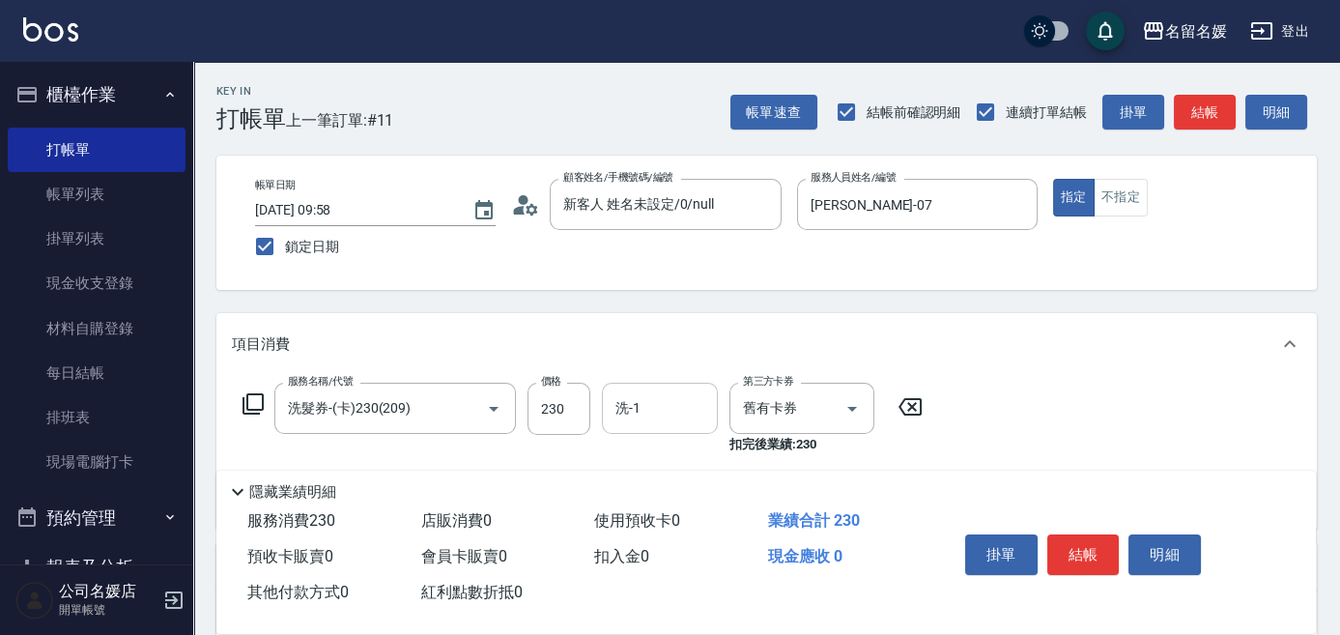
click at [674, 408] on input "洗-1" at bounding box center [659, 408] width 99 height 34
click at [688, 457] on div "[PERSON_NAME] -07" at bounding box center [660, 457] width 116 height 32
type input "[PERSON_NAME]-07"
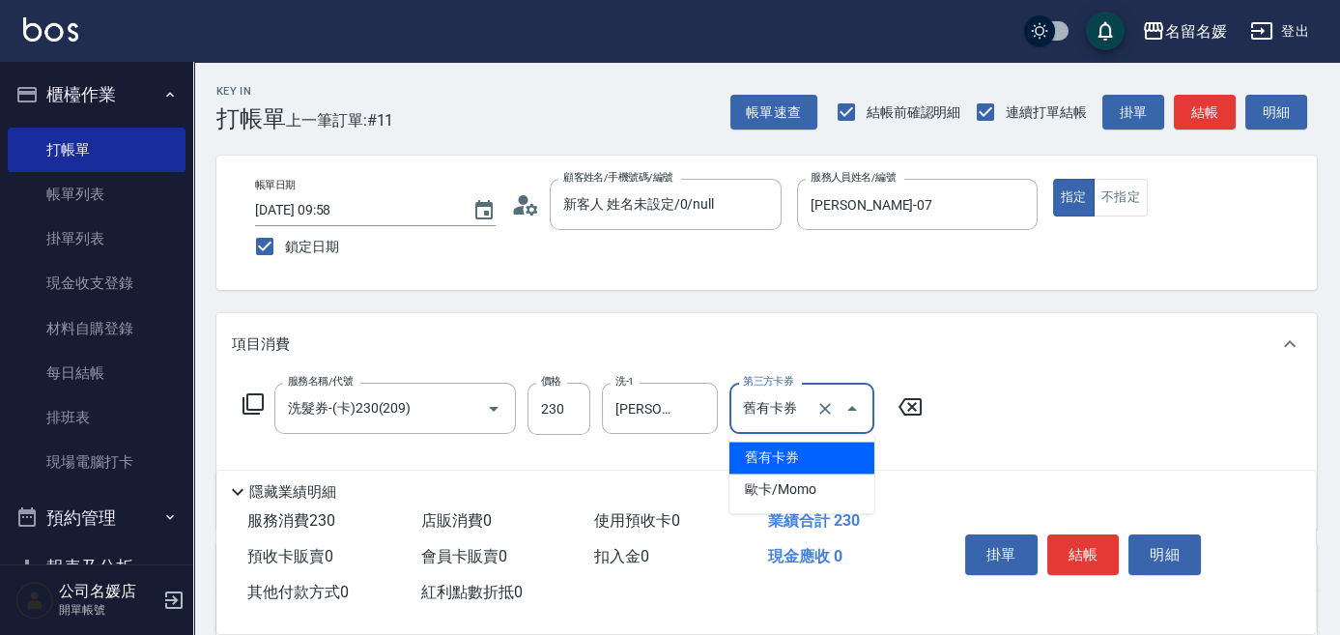
click at [759, 405] on input "舊有卡券" at bounding box center [774, 408] width 73 height 34
click at [801, 460] on span "舊有卡券" at bounding box center [801, 457] width 145 height 32
